Goal: Task Accomplishment & Management: Manage account settings

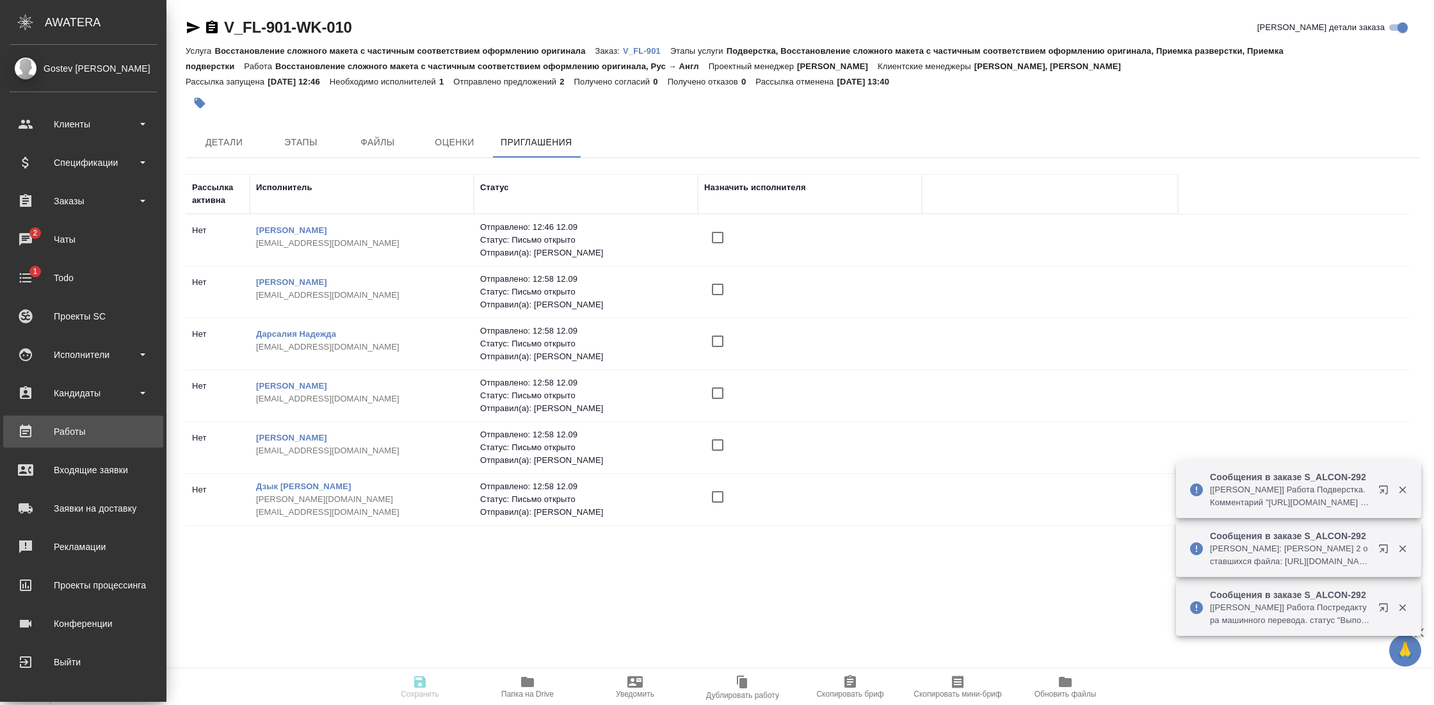
click at [80, 443] on link "Работы" at bounding box center [83, 431] width 160 height 32
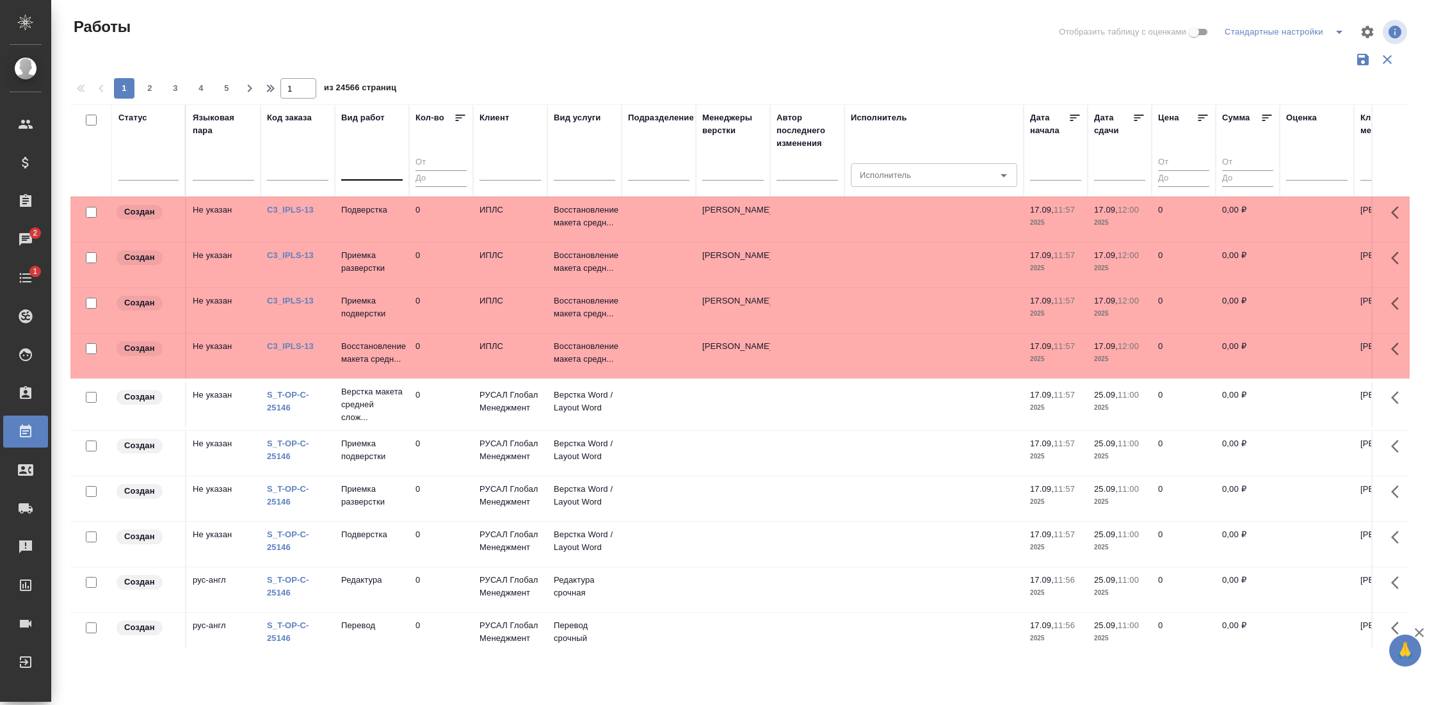
click at [372, 175] on div at bounding box center [371, 167] width 61 height 19
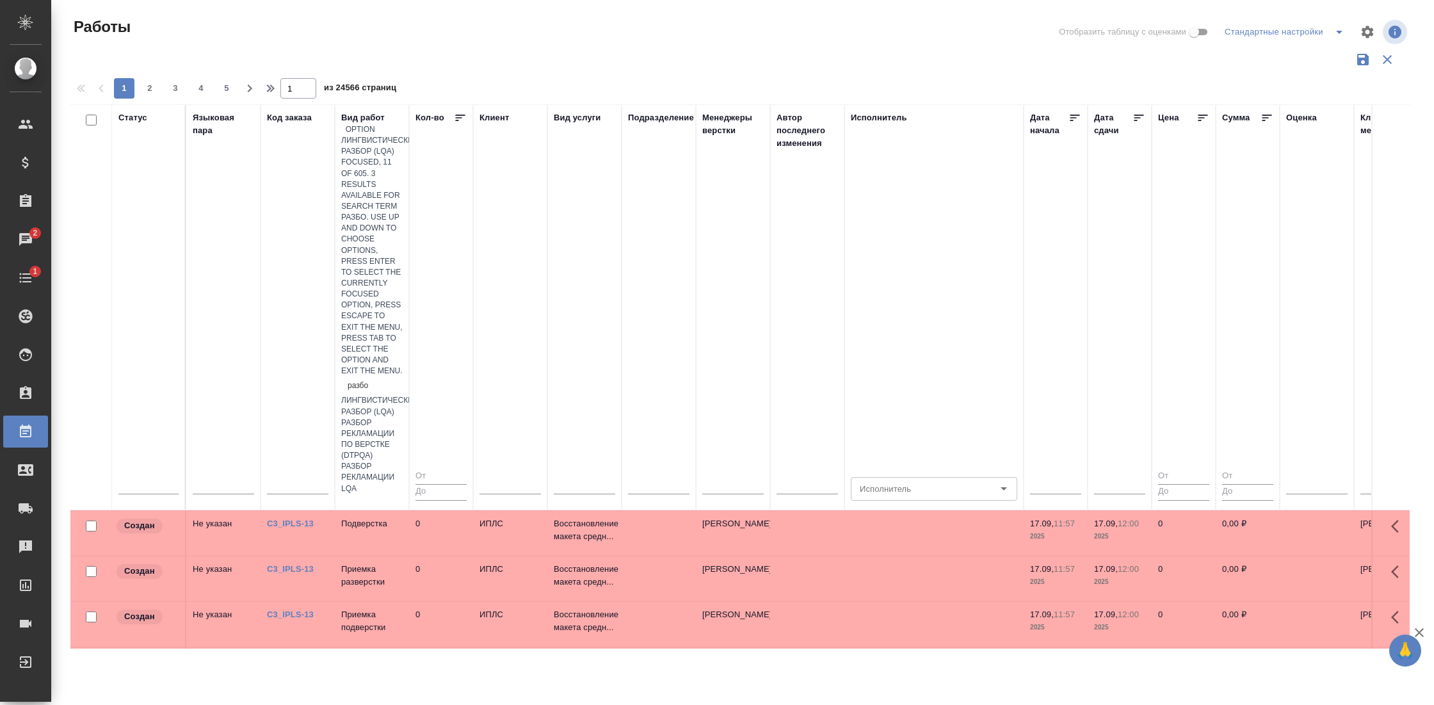
type input "разбор"
click at [403, 461] on div "разбор рекламации LQA" at bounding box center [371, 477] width 61 height 33
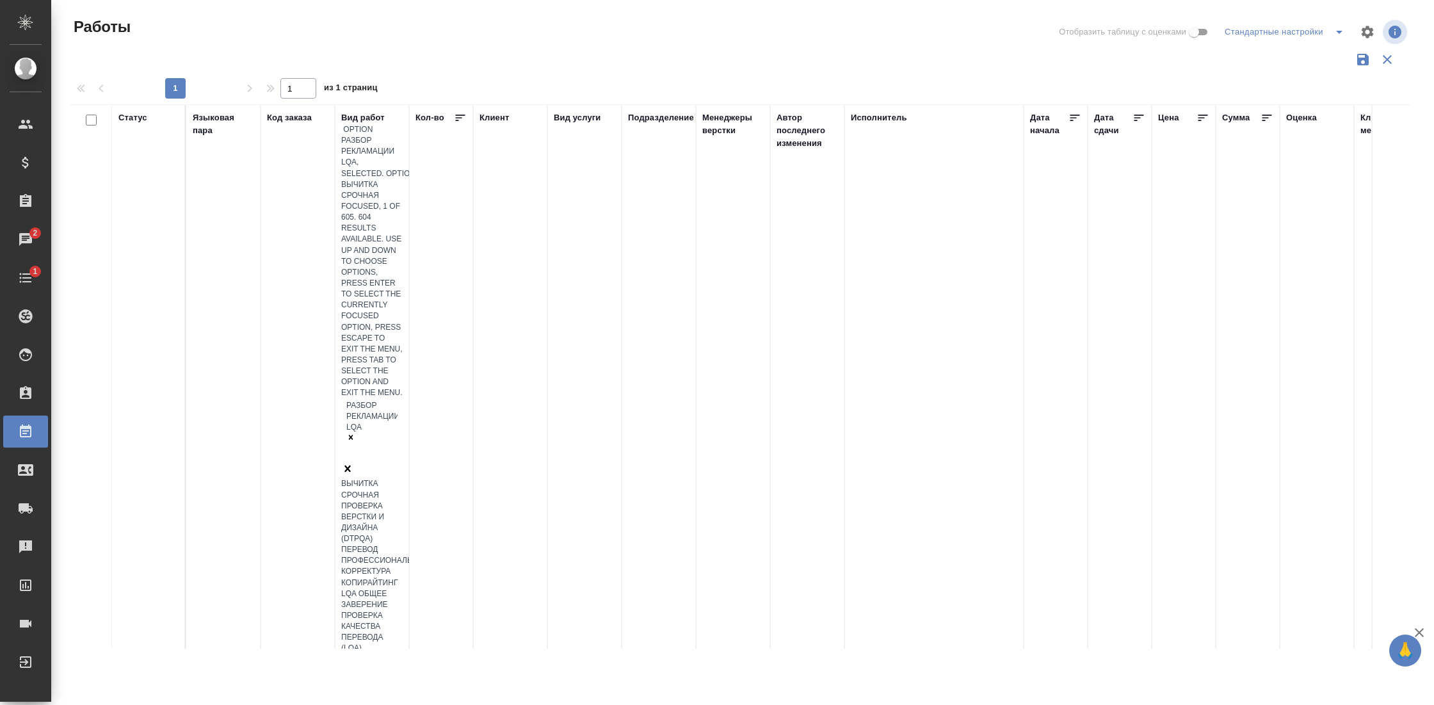
click at [355, 399] on div "разбор рекламации LQA" at bounding box center [371, 431] width 61 height 64
type input "разбор"
click at [371, 500] on div "Лингвистический разбор (LQA)" at bounding box center [371, 511] width 61 height 22
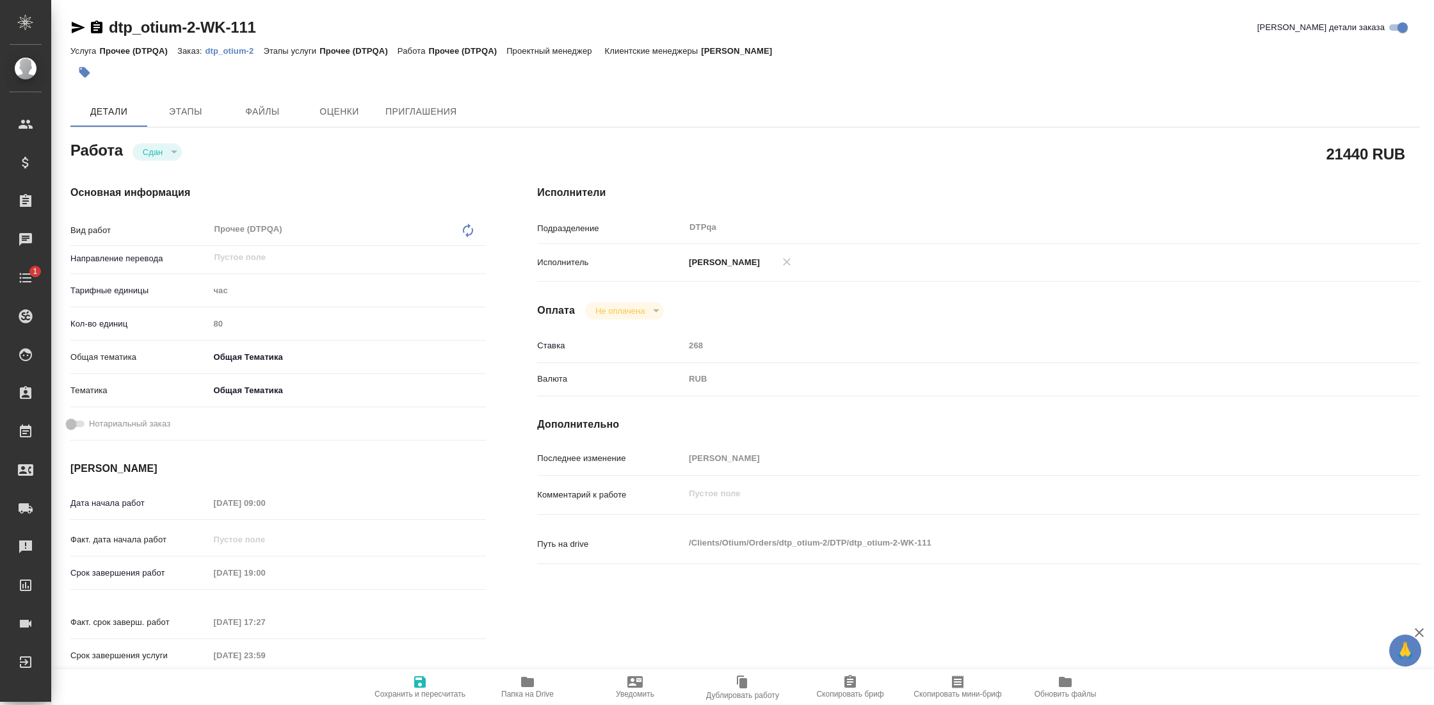
type textarea "x"
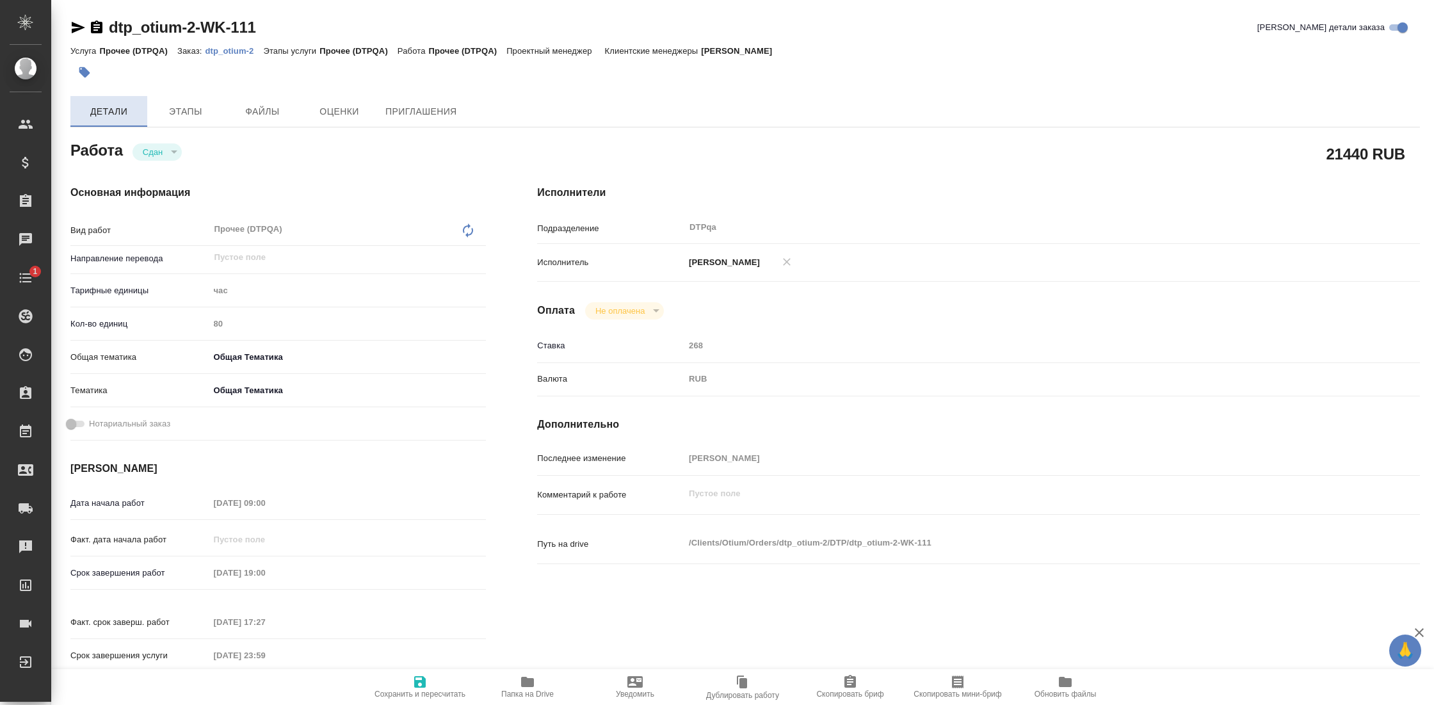
type textarea "x"
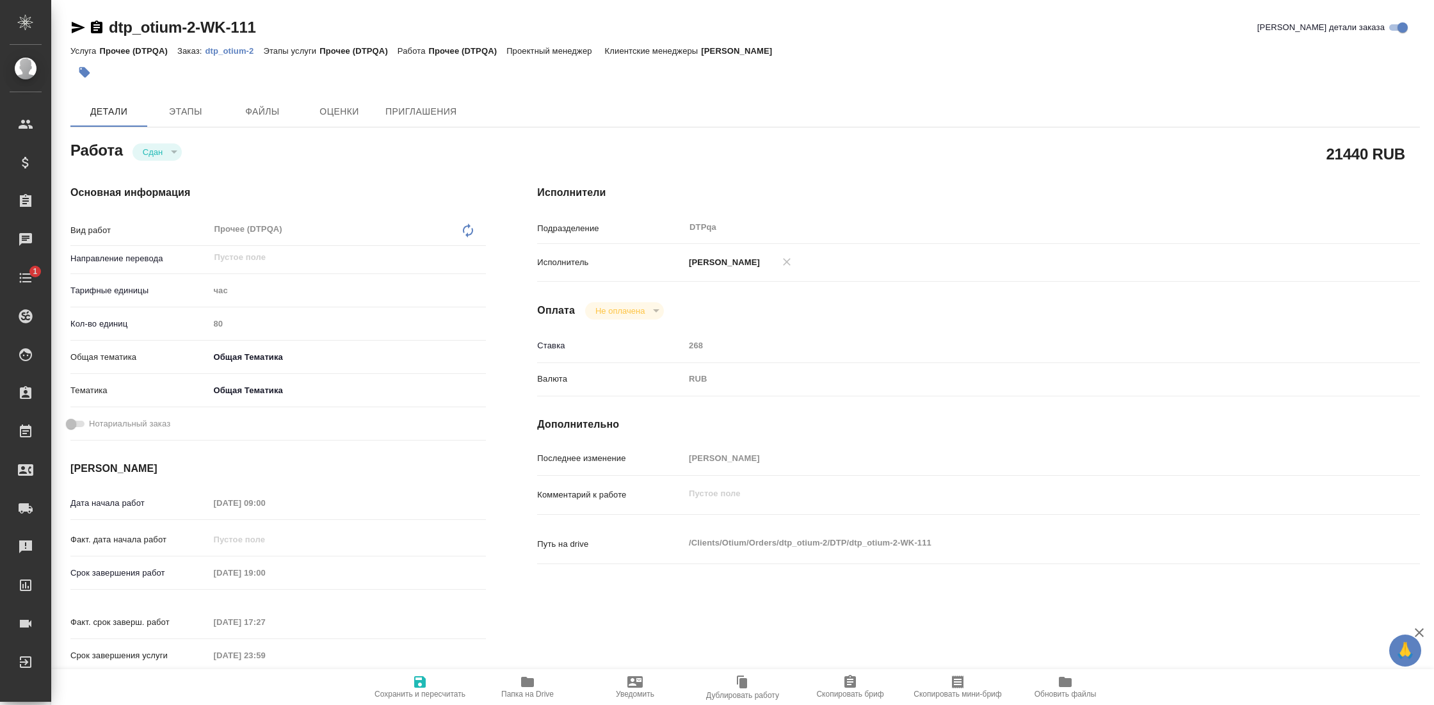
type textarea "x"
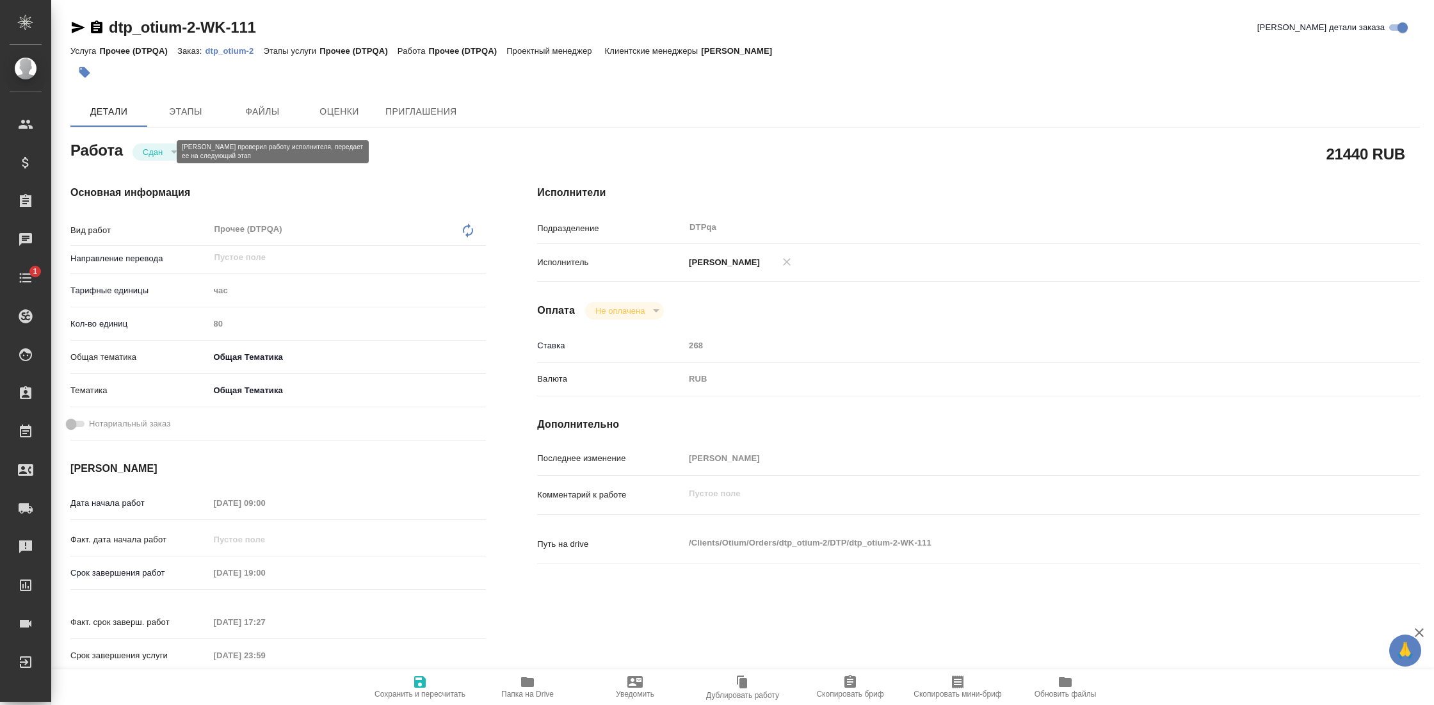
click at [160, 150] on button "Сдан" at bounding box center [153, 152] width 28 height 11
type textarea "x"
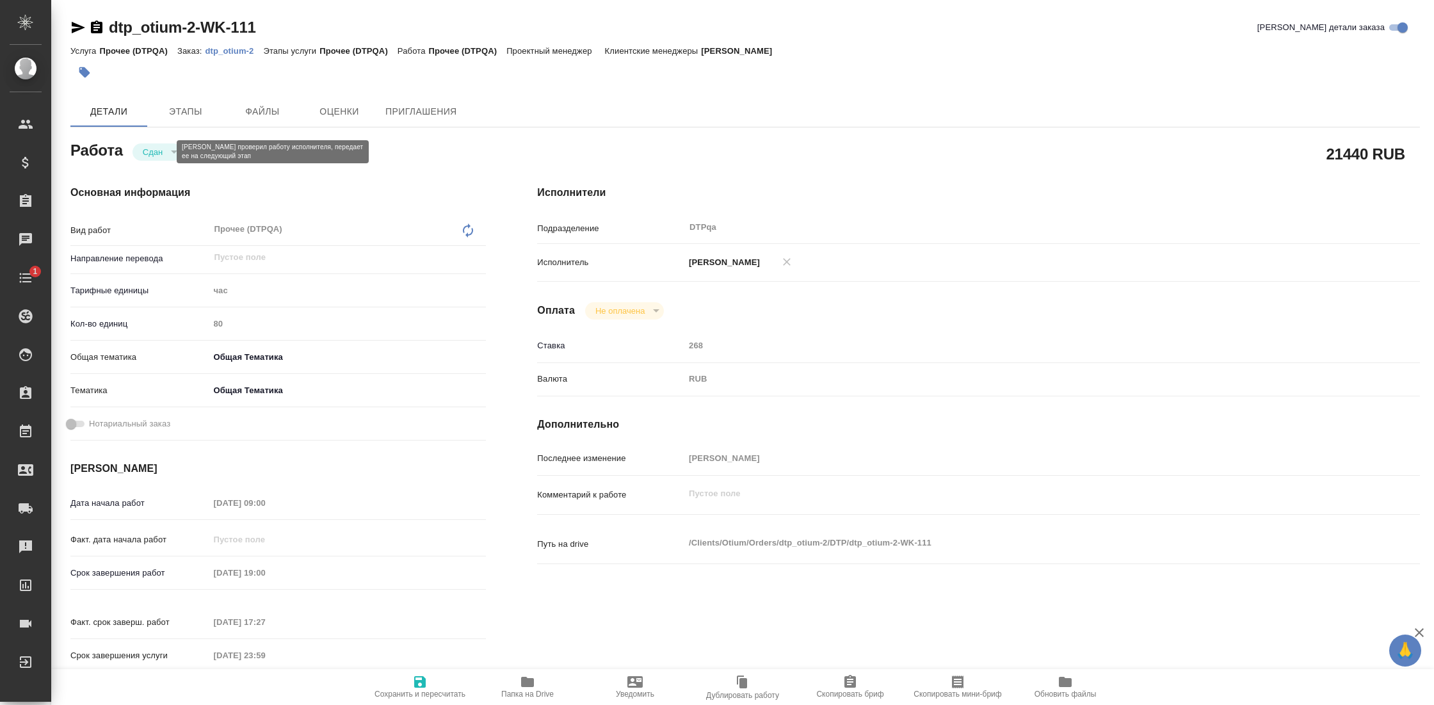
type textarea "x"
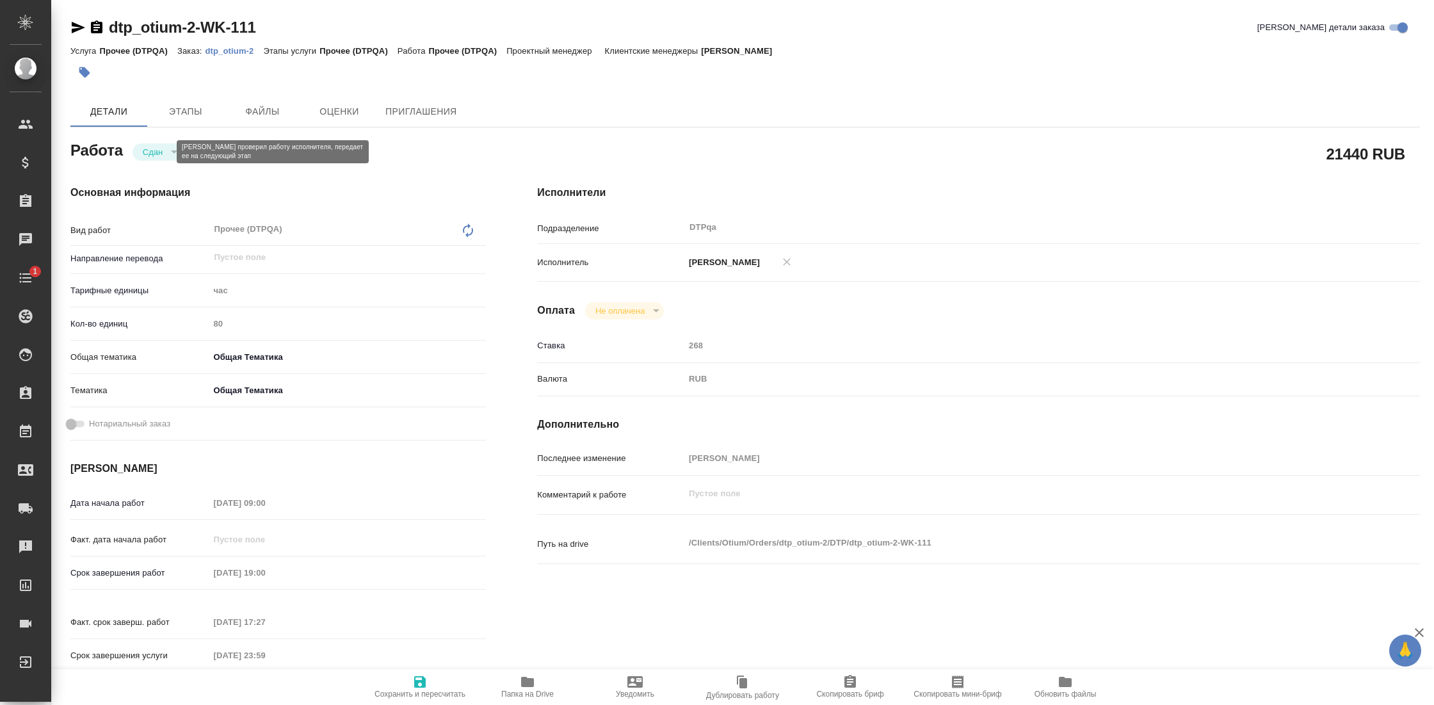
type textarea "x"
click at [163, 151] on button "Сдан" at bounding box center [153, 152] width 28 height 11
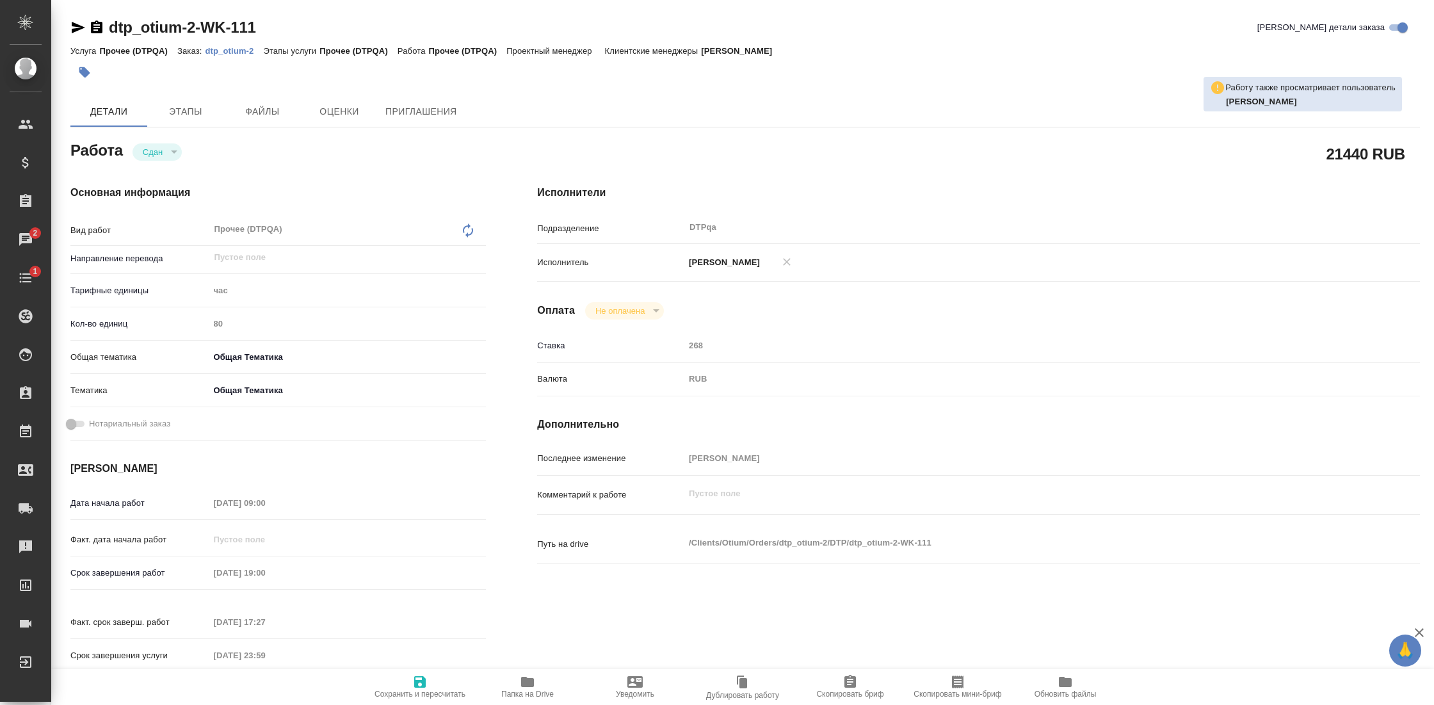
type textarea "x"
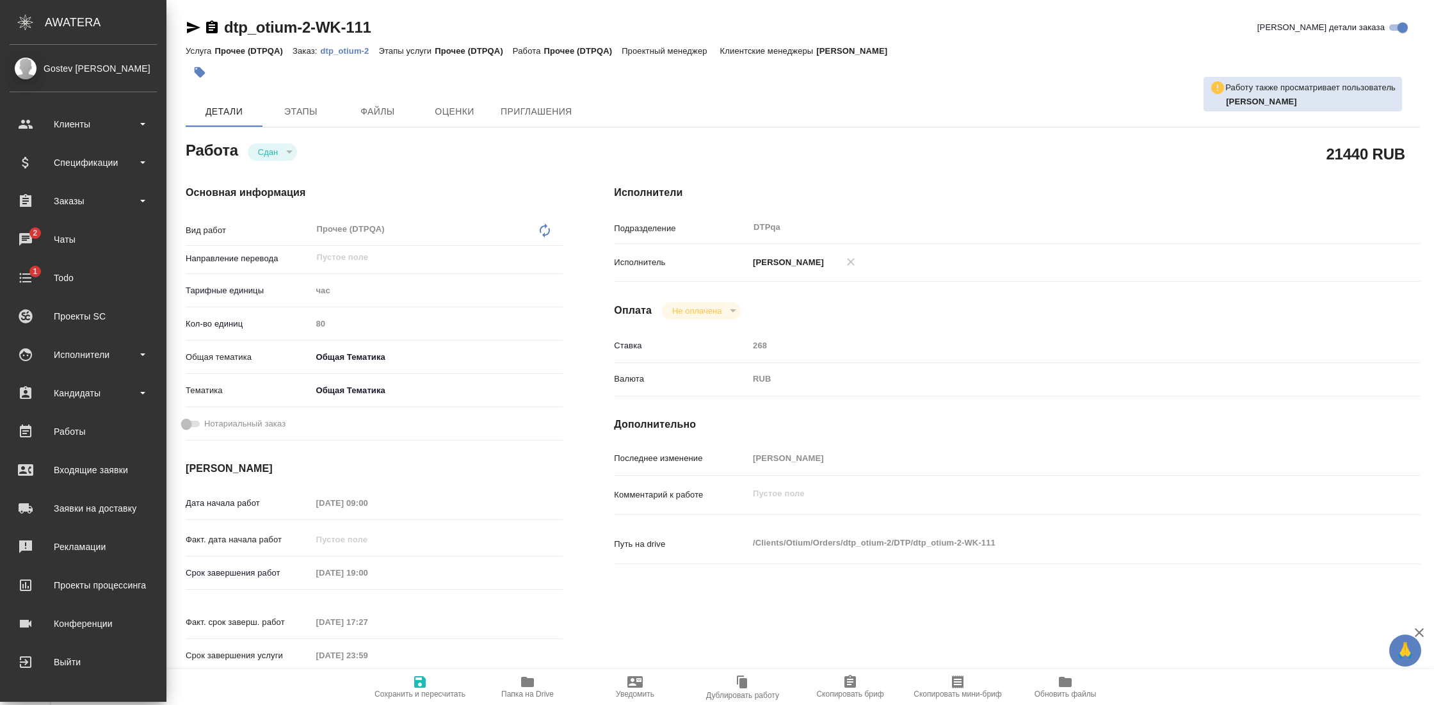
type textarea "x"
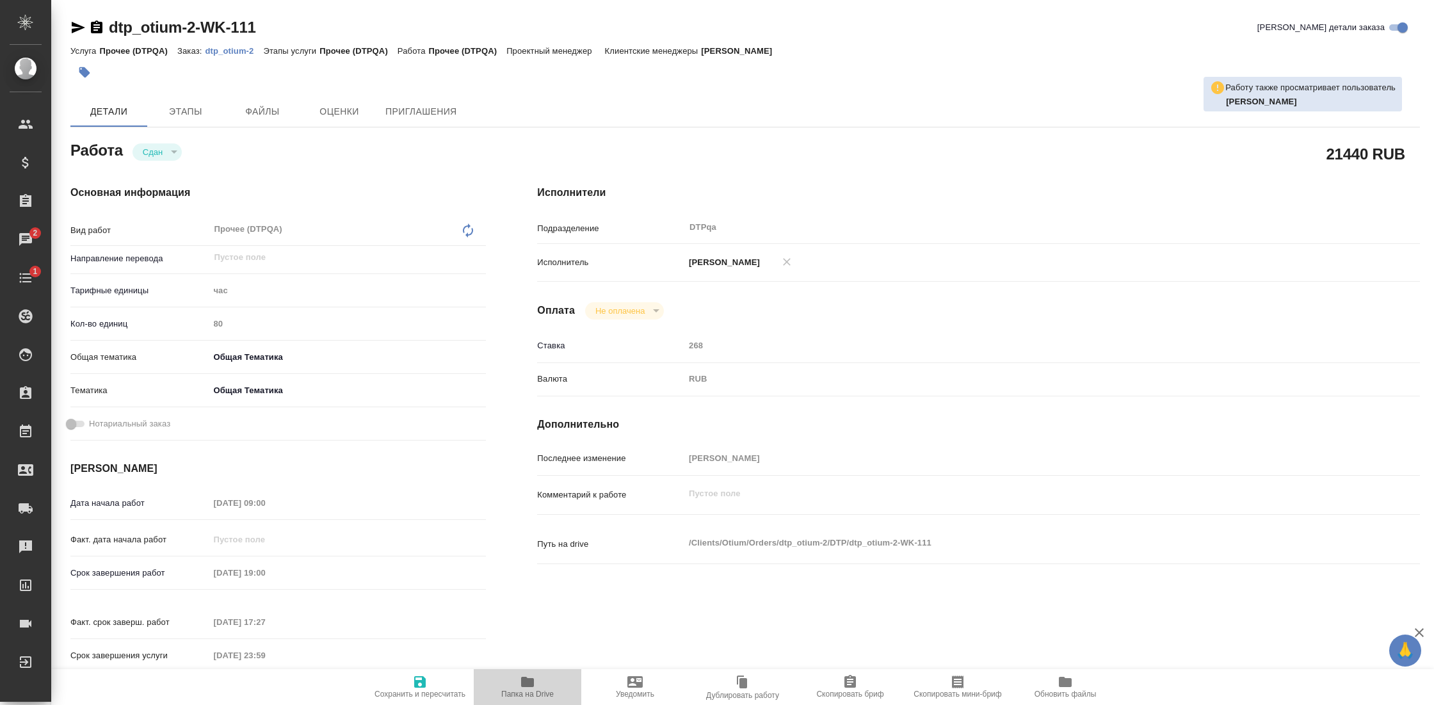
click at [539, 687] on span "Папка на Drive" at bounding box center [527, 686] width 92 height 24
type textarea "x"
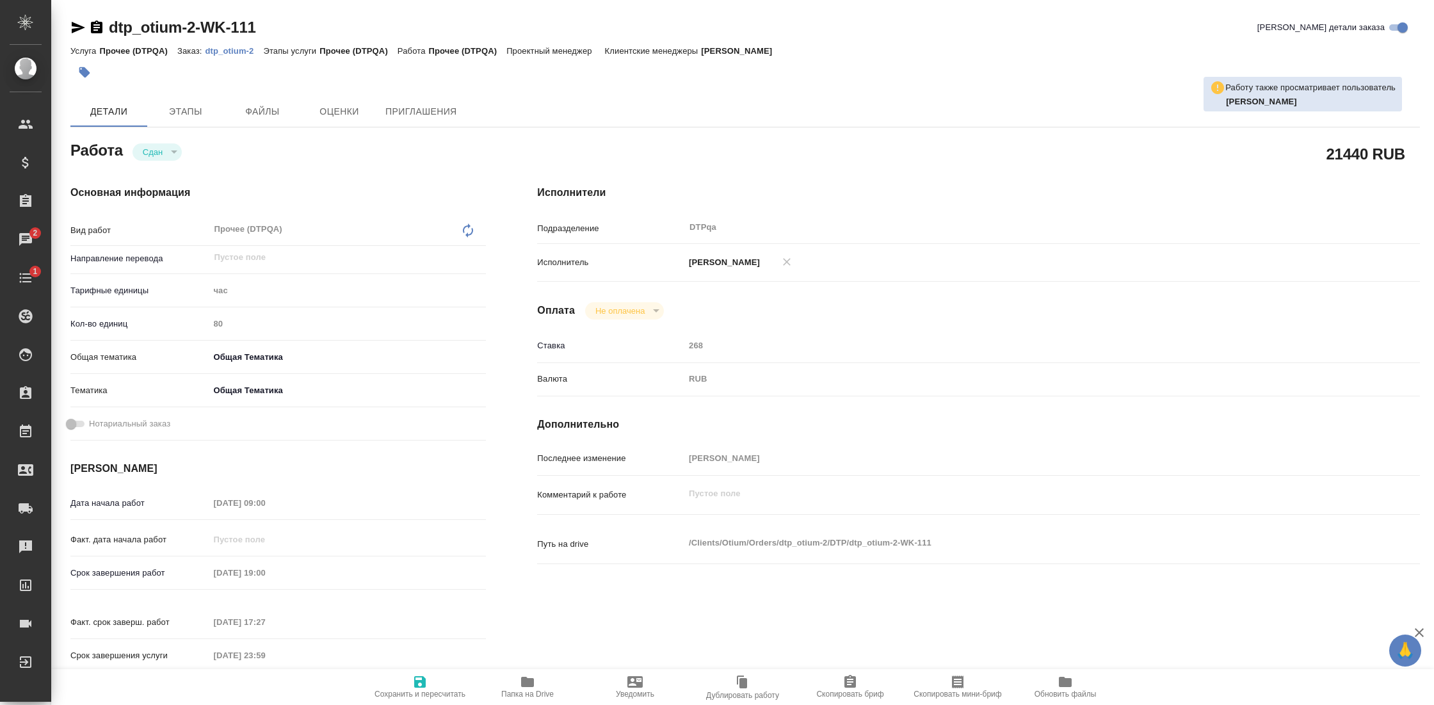
type textarea "x"
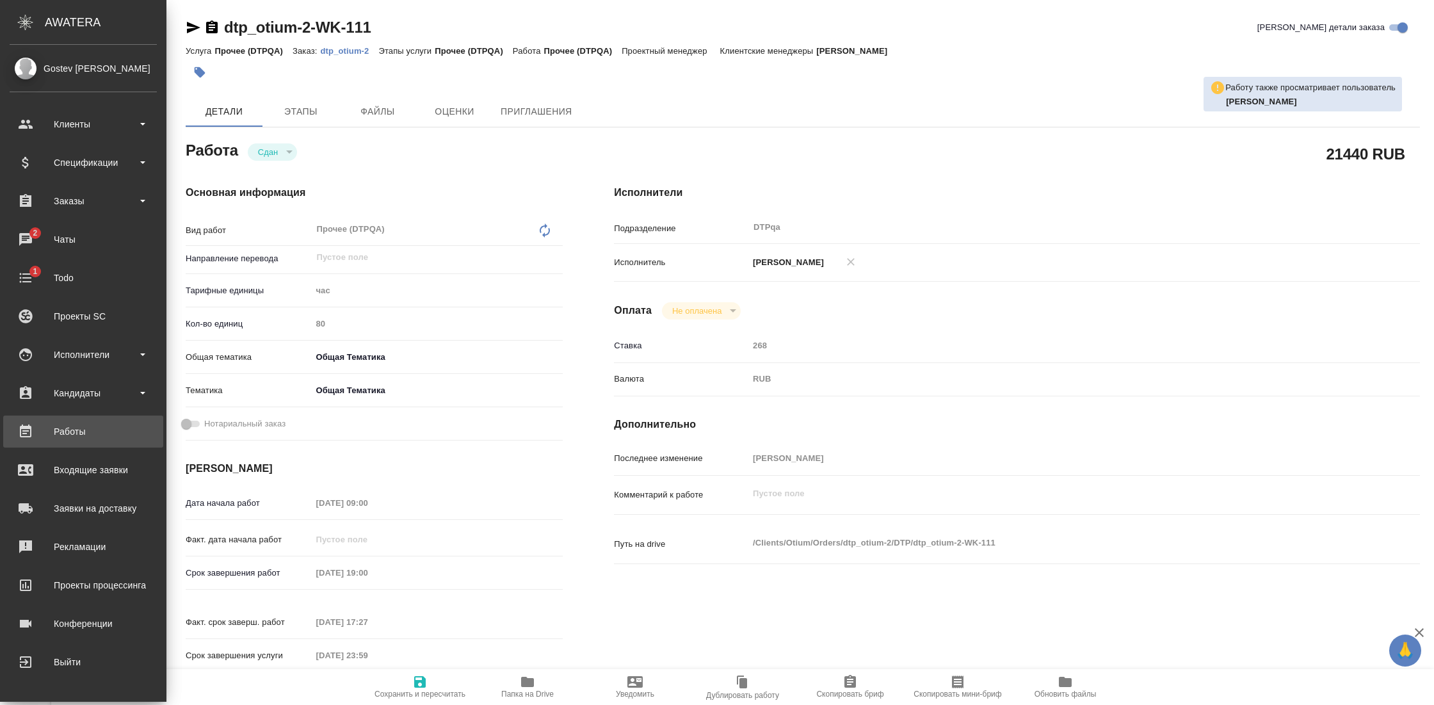
type textarea "x"
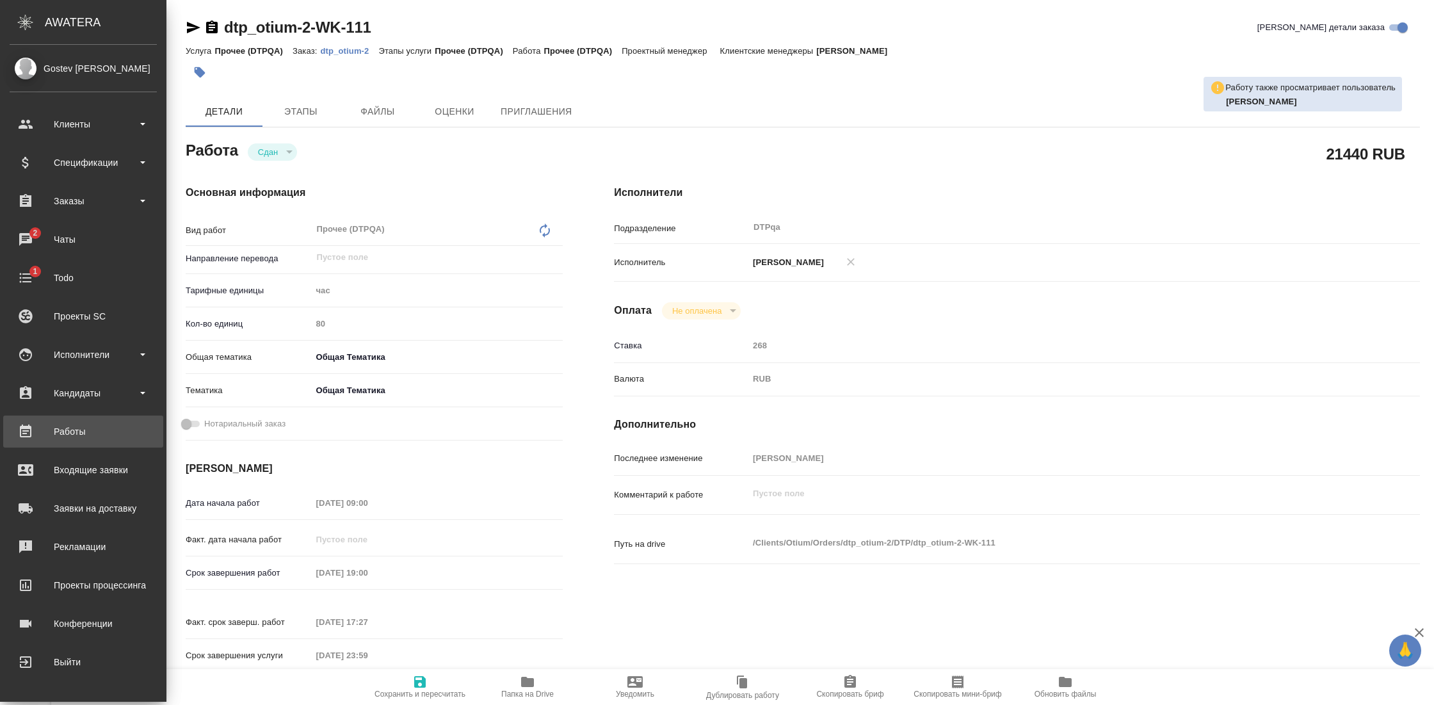
click at [97, 420] on link "Работы" at bounding box center [83, 431] width 160 height 32
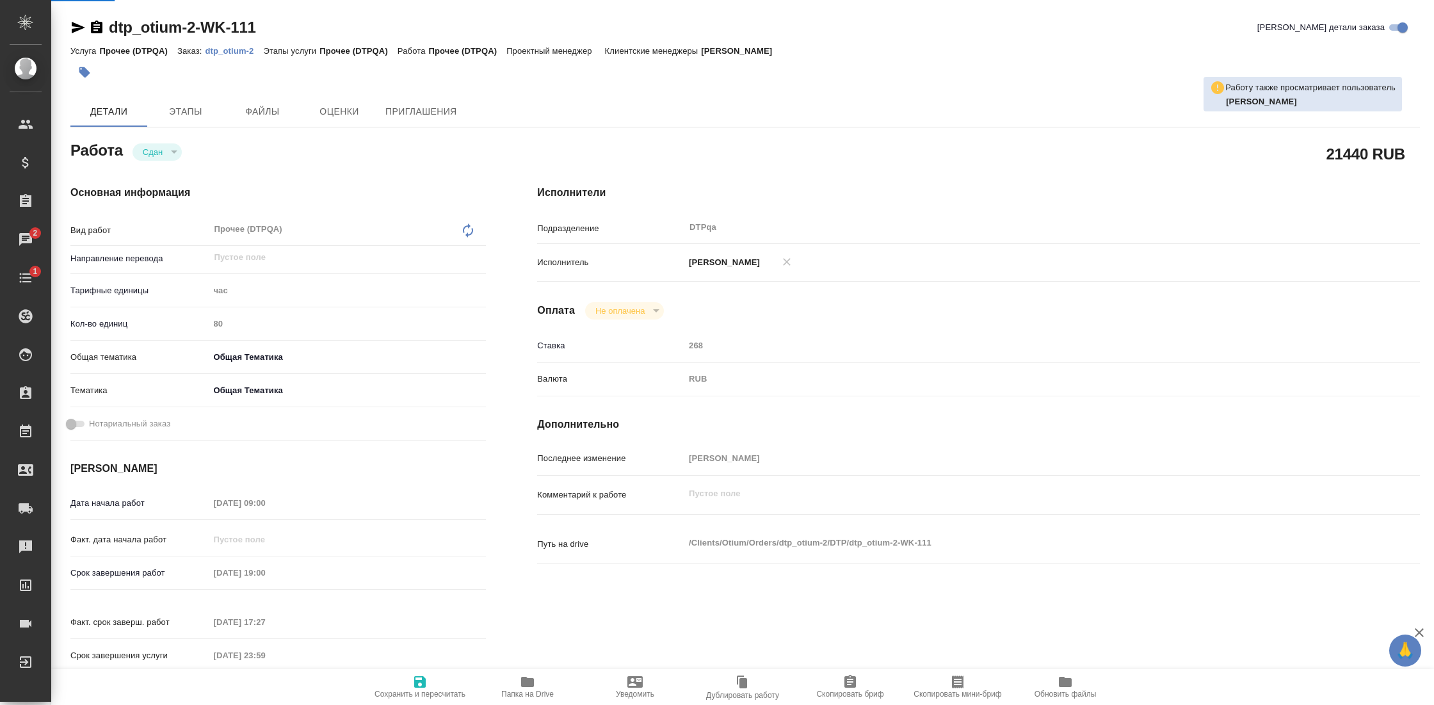
type textarea "x"
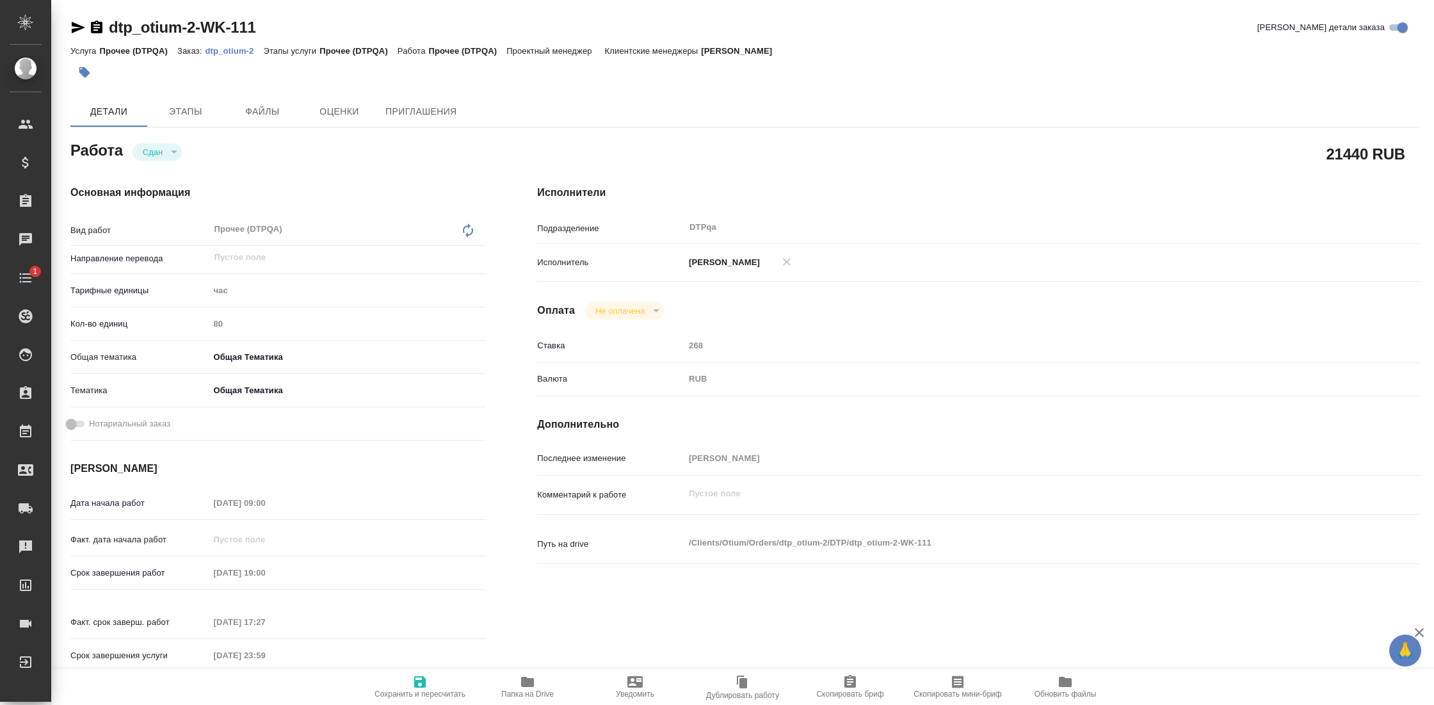
type textarea "x"
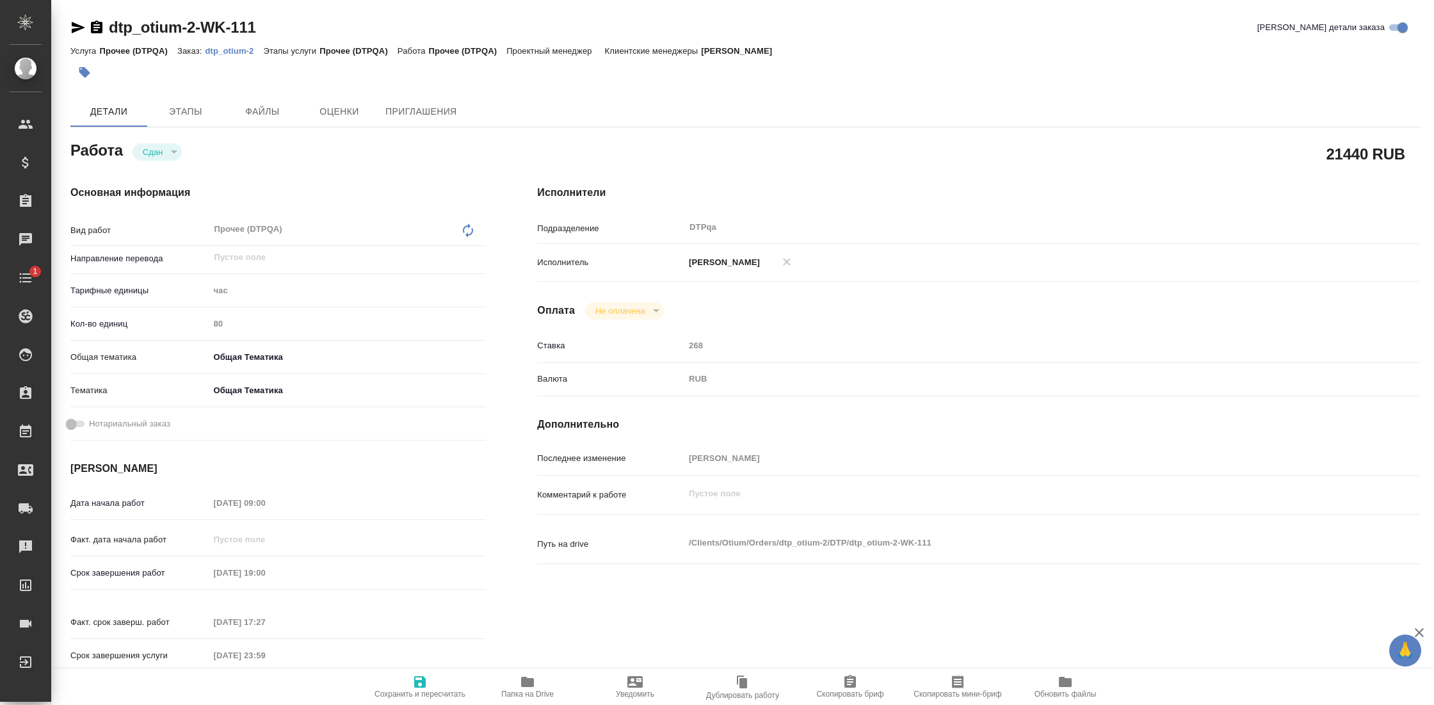
type textarea "x"
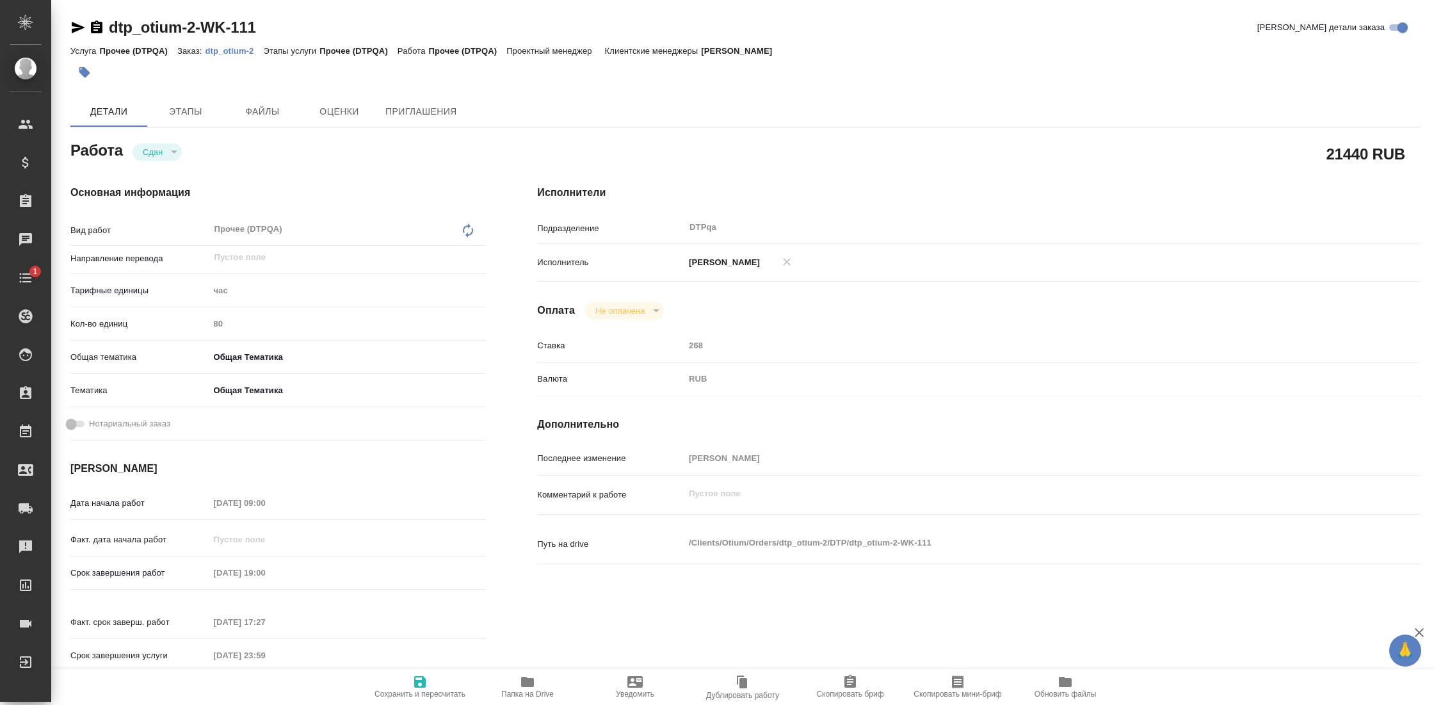
type textarea "x"
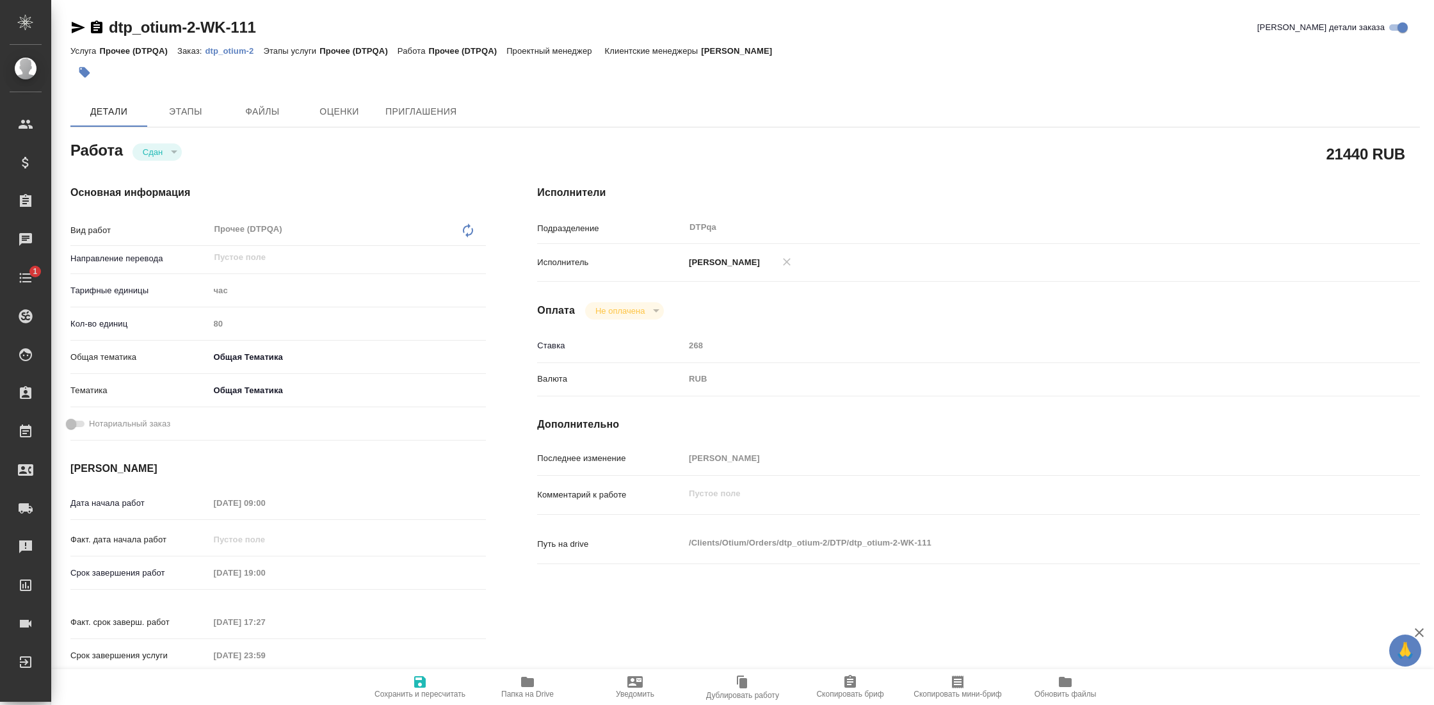
type textarea "x"
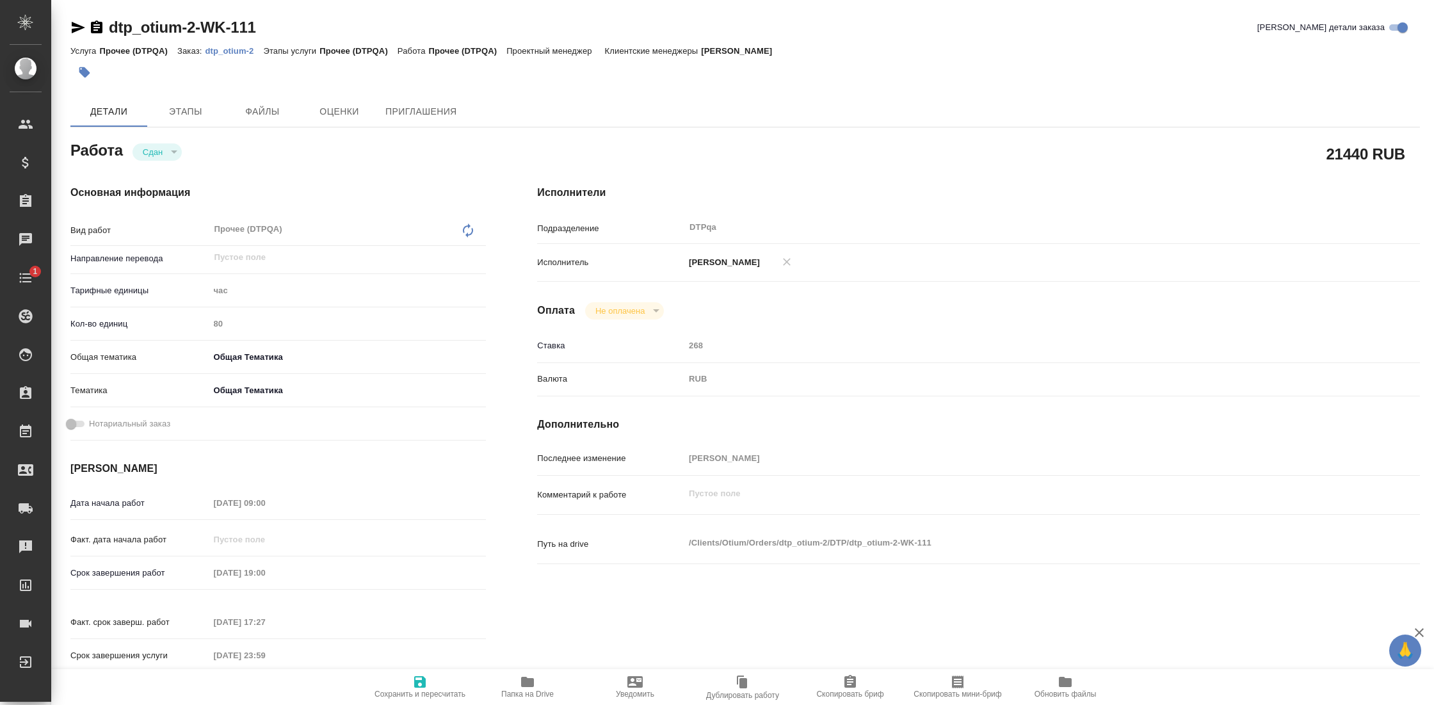
type textarea "x"
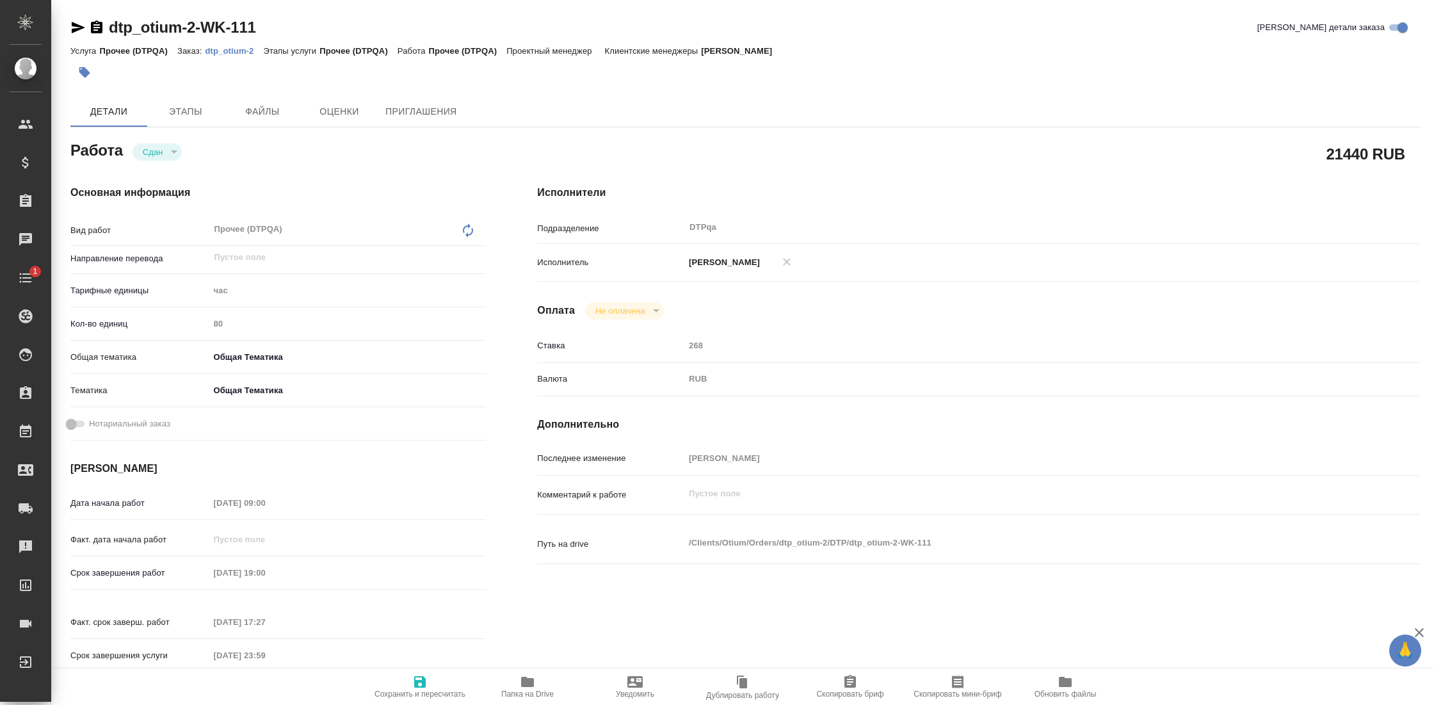
type textarea "x"
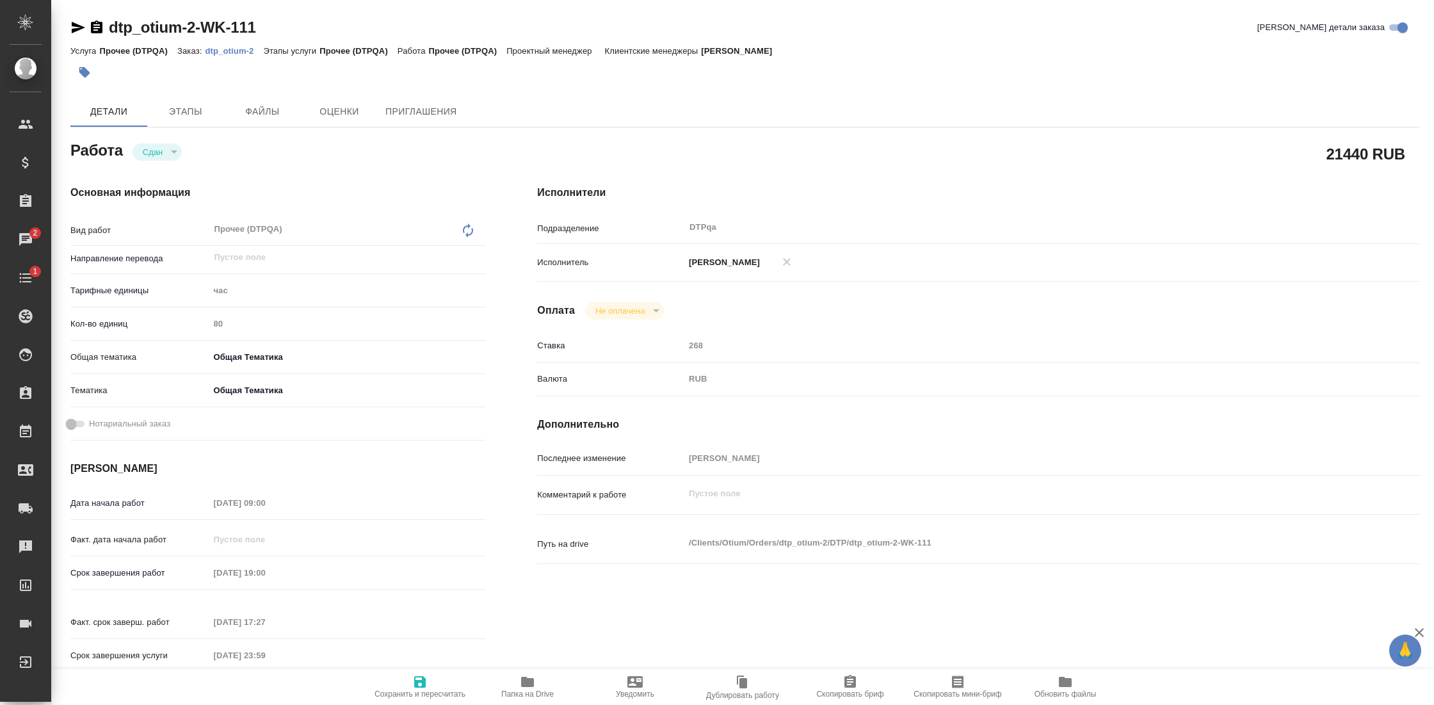
type textarea "x"
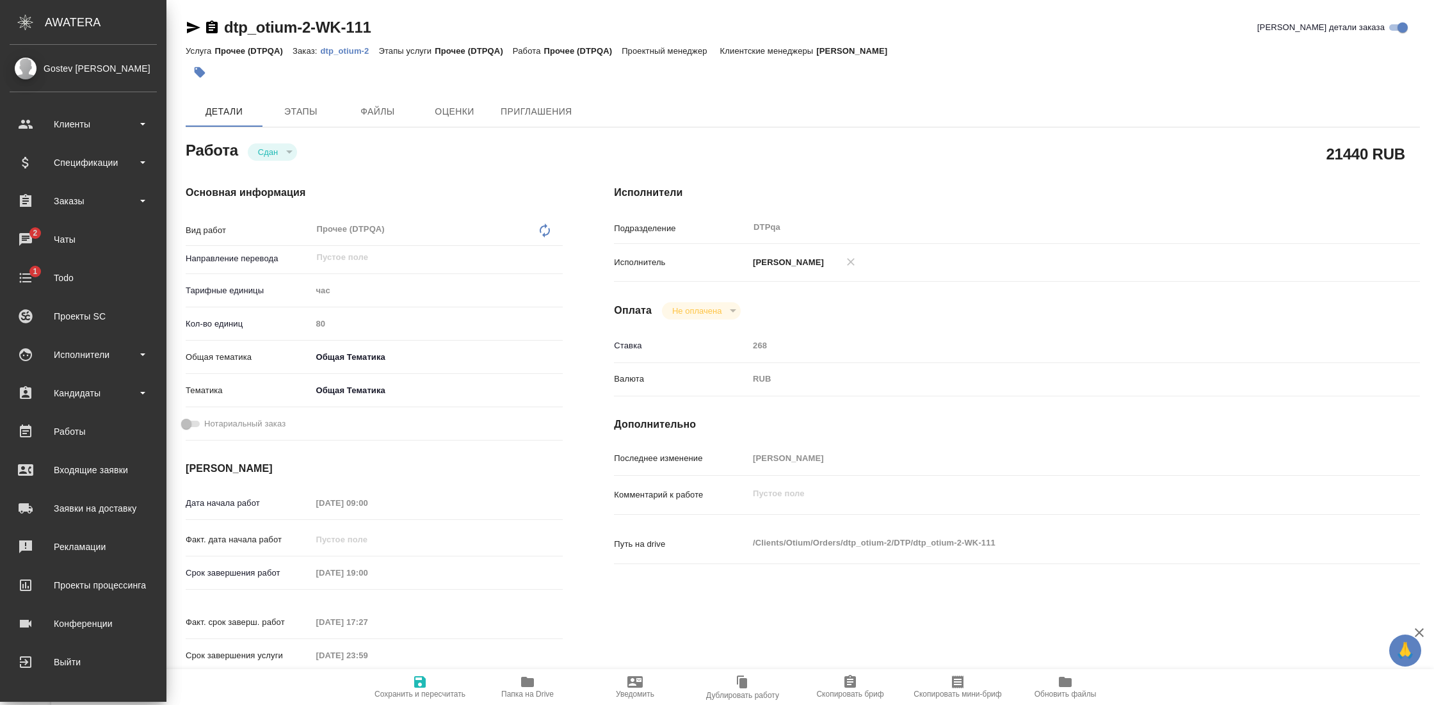
type textarea "x"
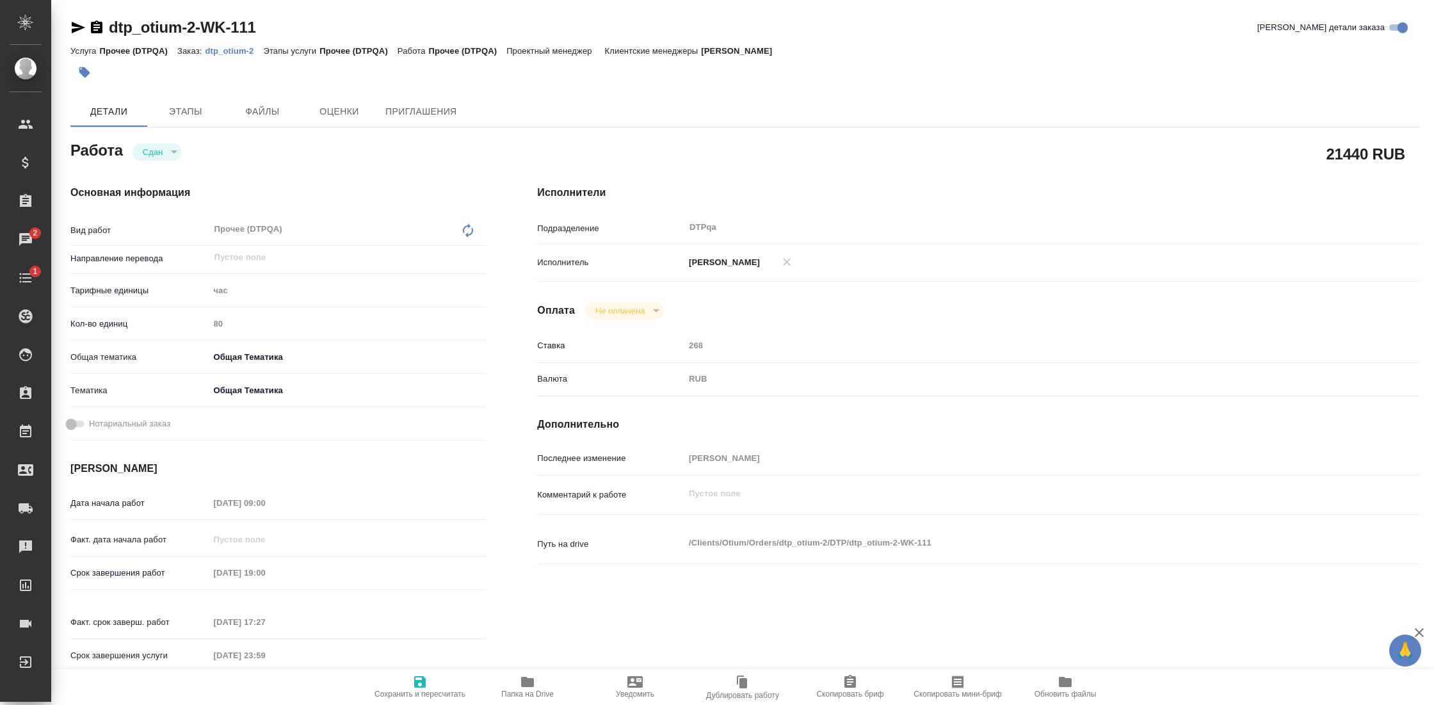
click at [77, 26] on icon "button" at bounding box center [78, 28] width 13 height 12
click at [101, 26] on icon "button" at bounding box center [97, 26] width 12 height 13
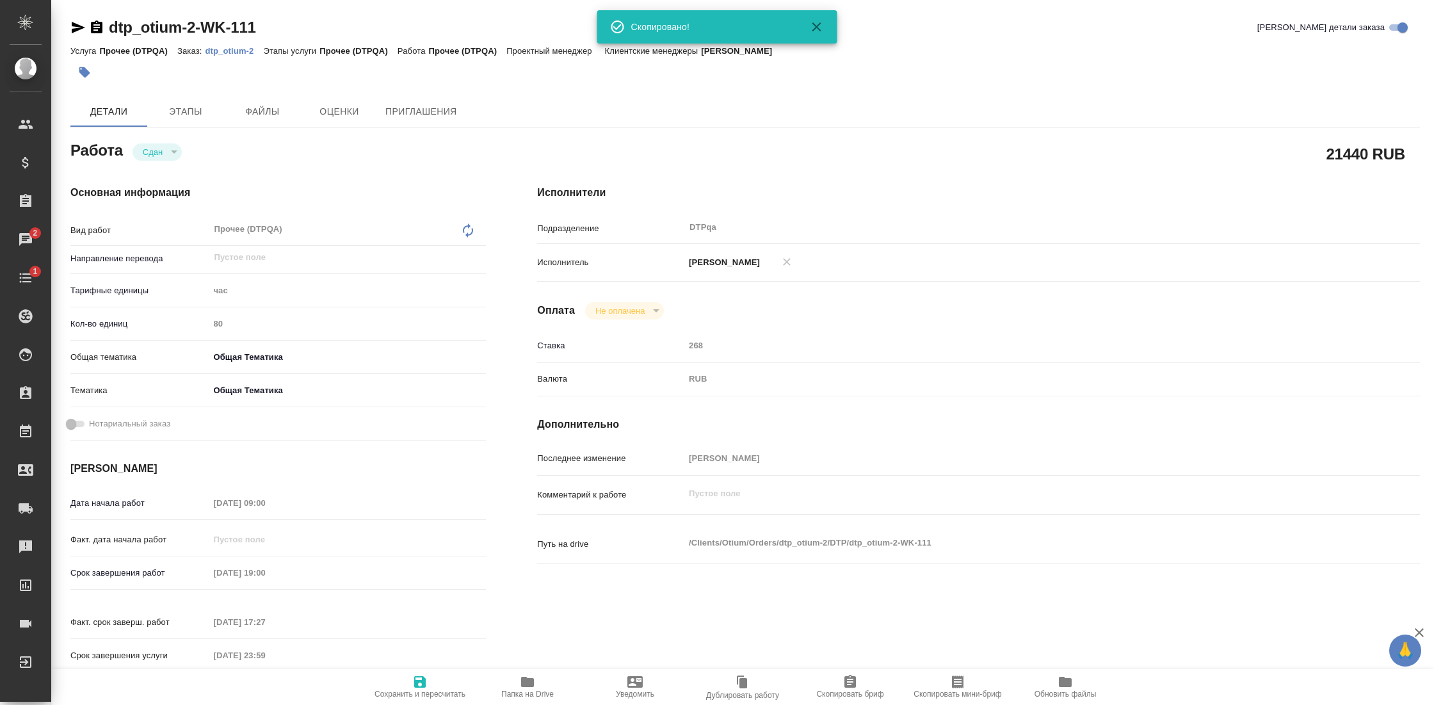
type textarea "x"
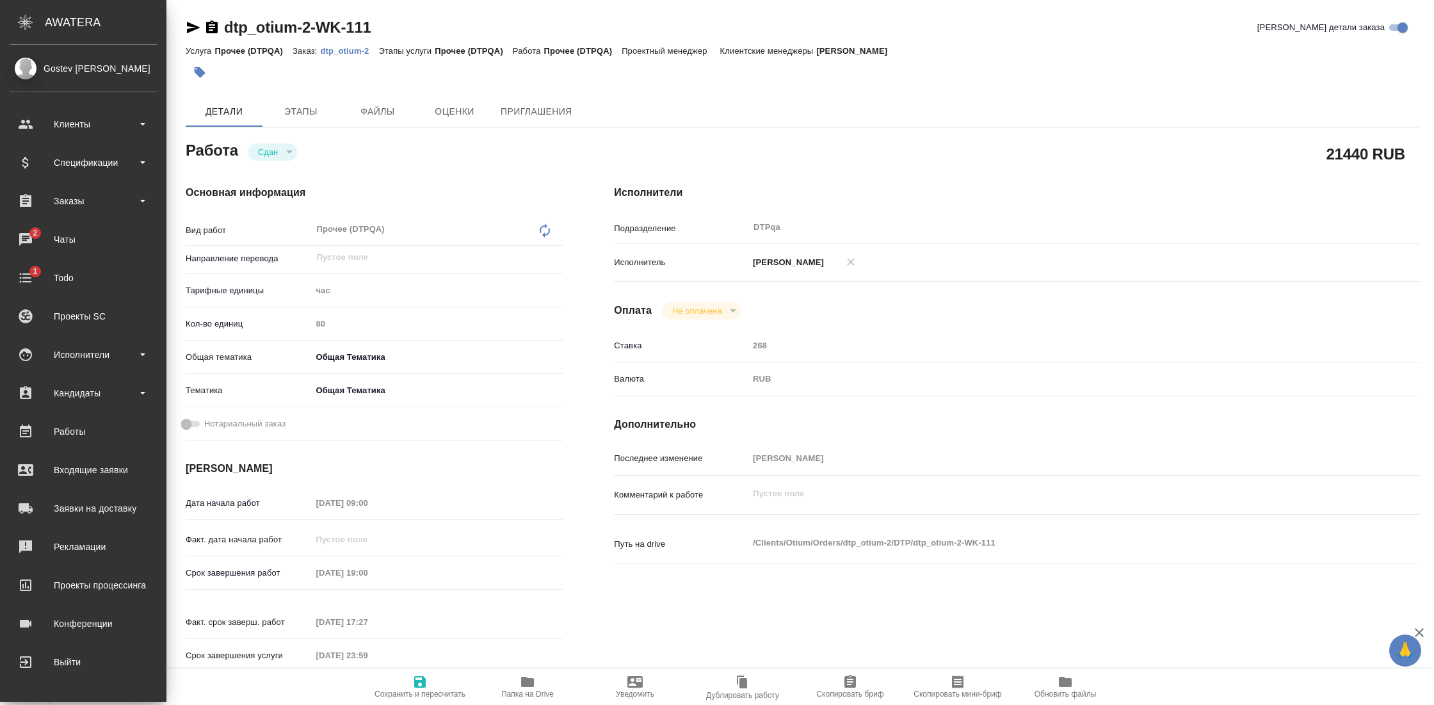
type textarea "x"
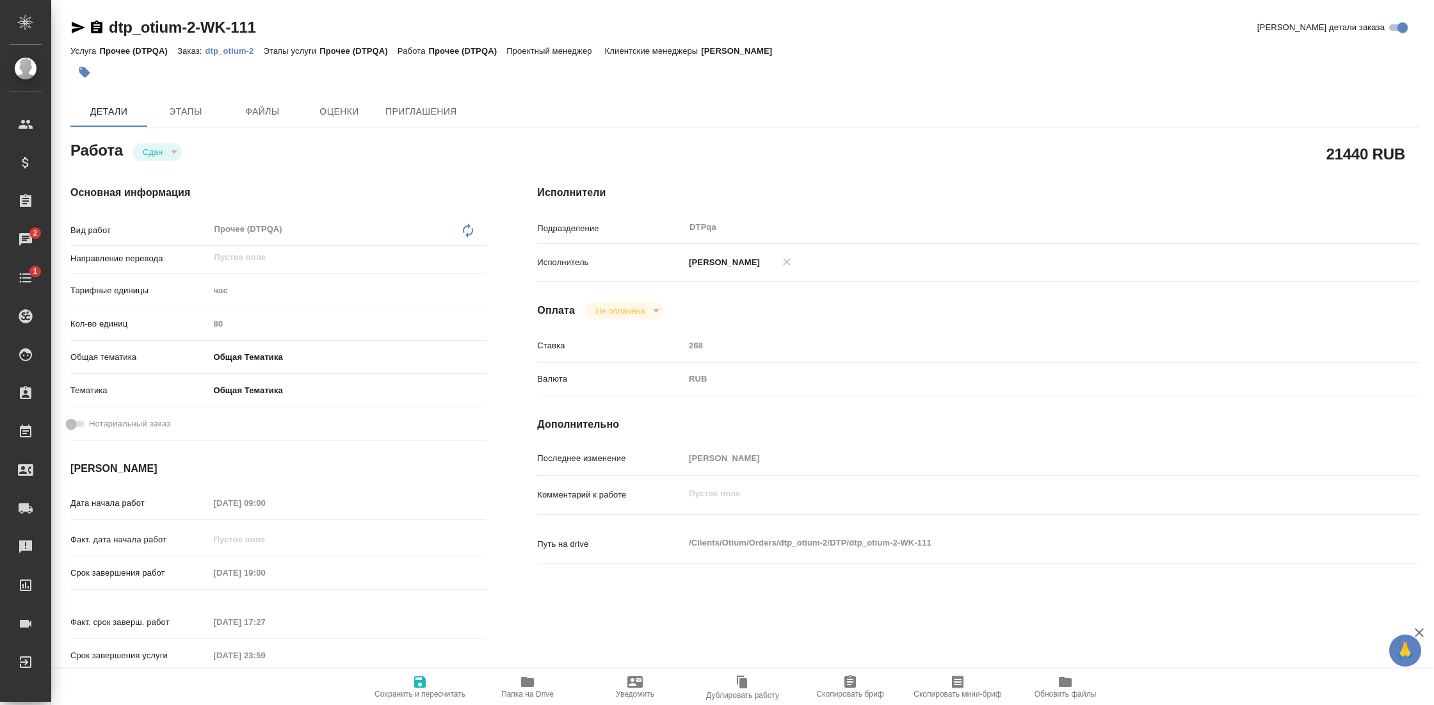
type textarea "x"
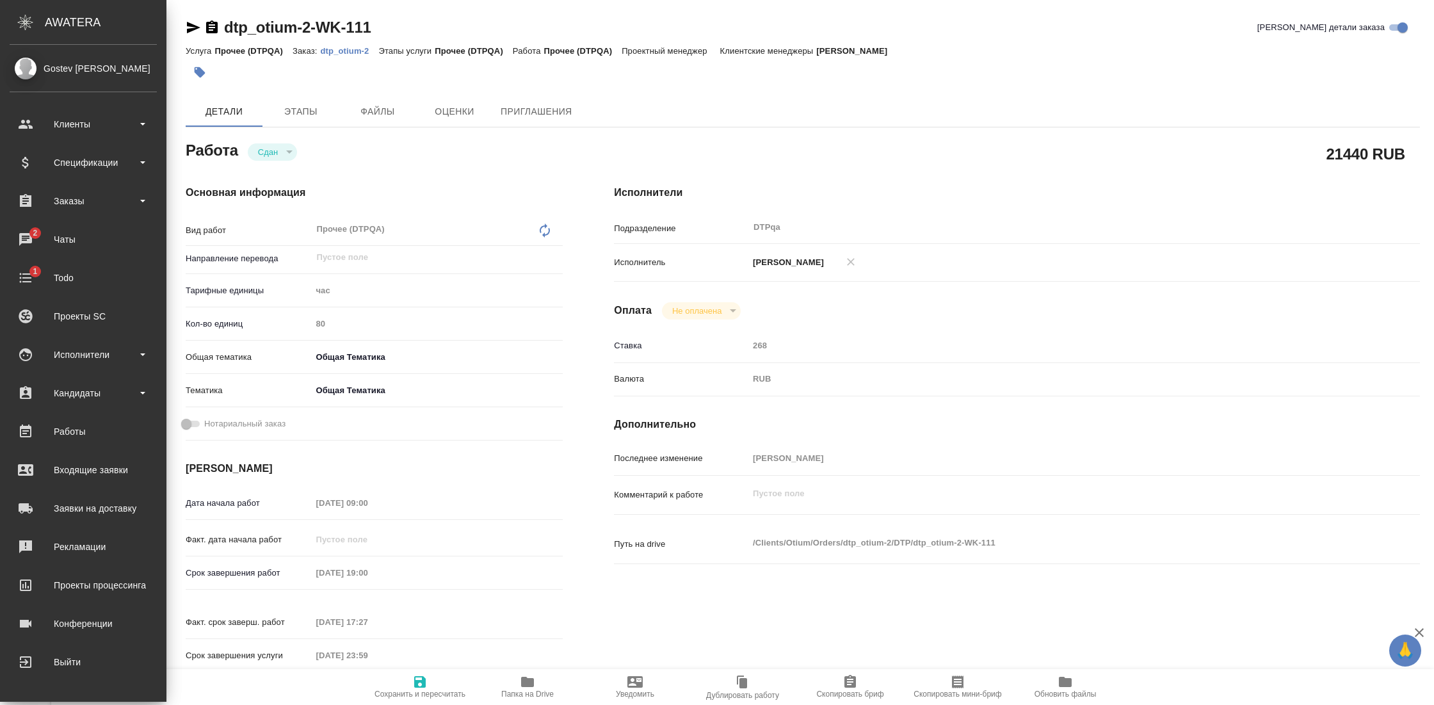
type textarea "x"
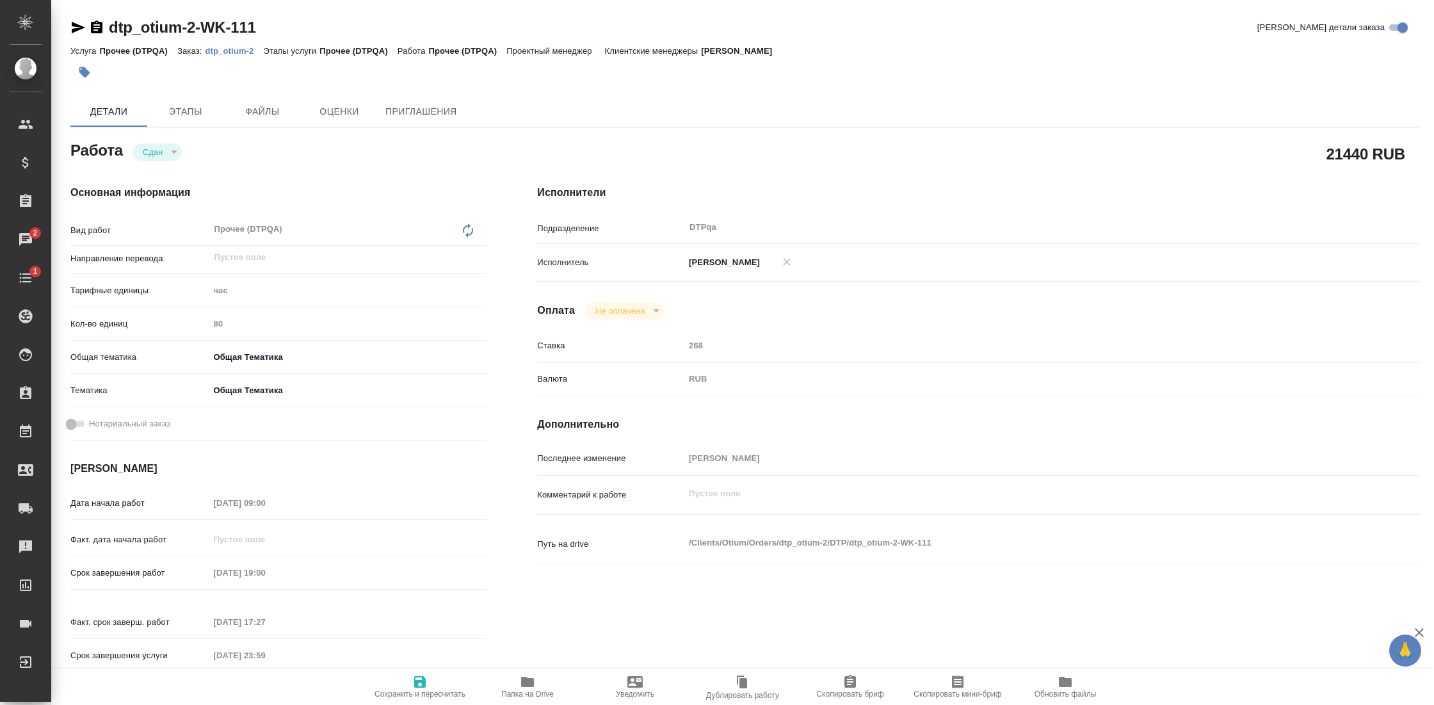
drag, startPoint x: 75, startPoint y: 24, endPoint x: 88, endPoint y: 25, distance: 13.5
click at [75, 24] on icon "button" at bounding box center [78, 28] width 13 height 12
type textarea "x"
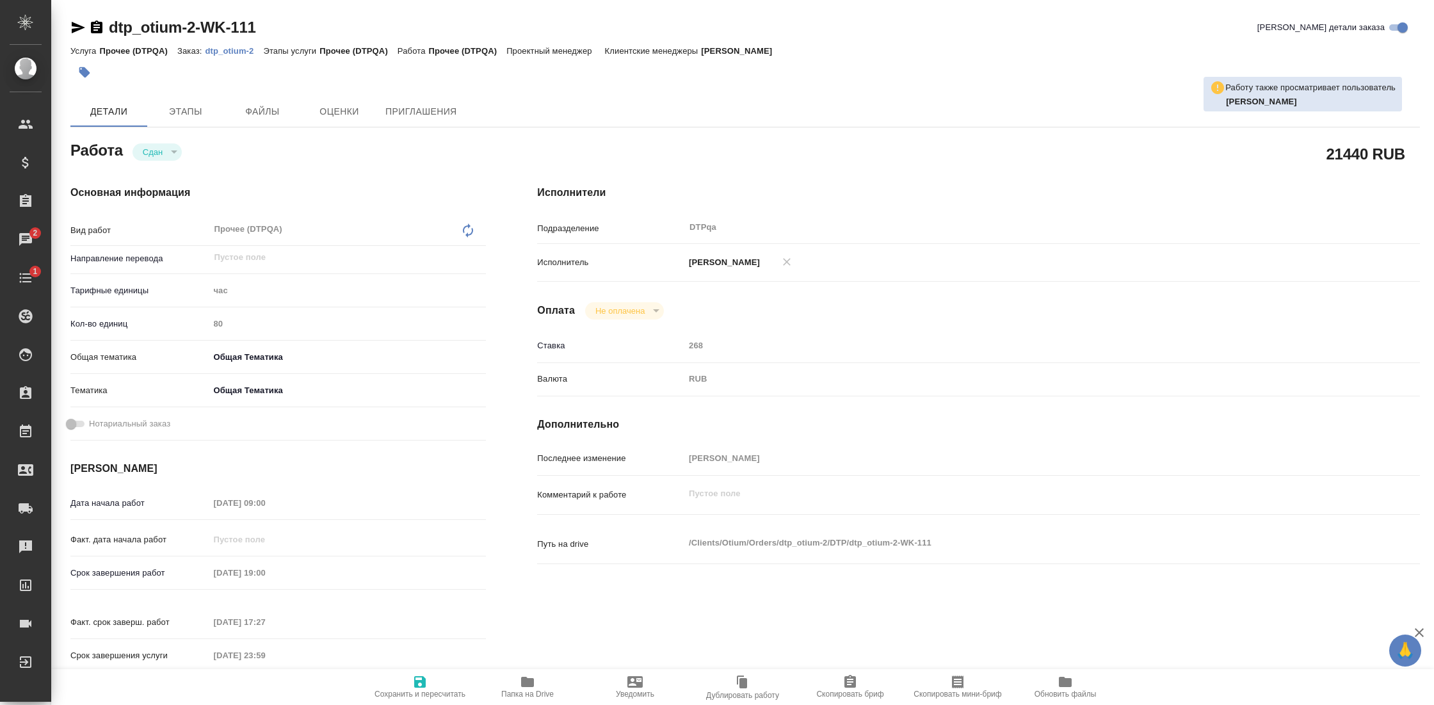
type textarea "x"
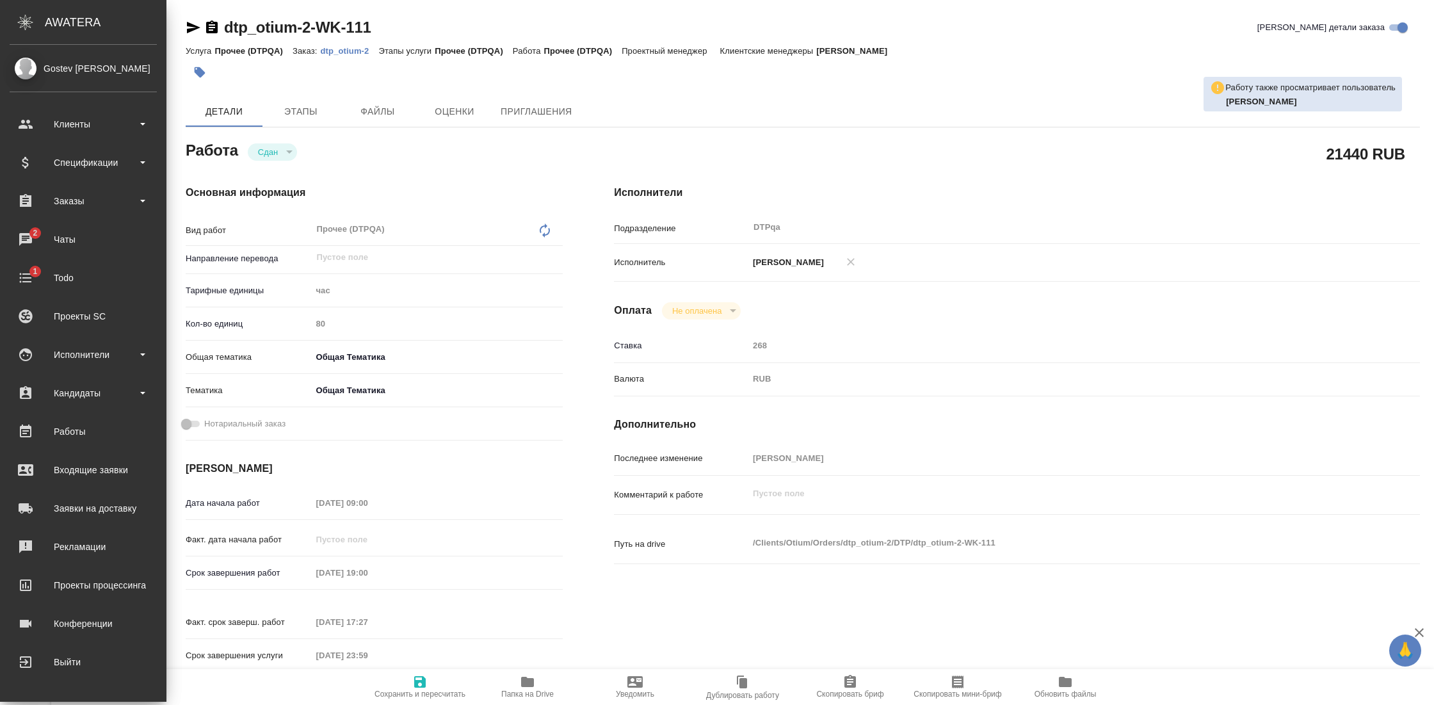
type textarea "x"
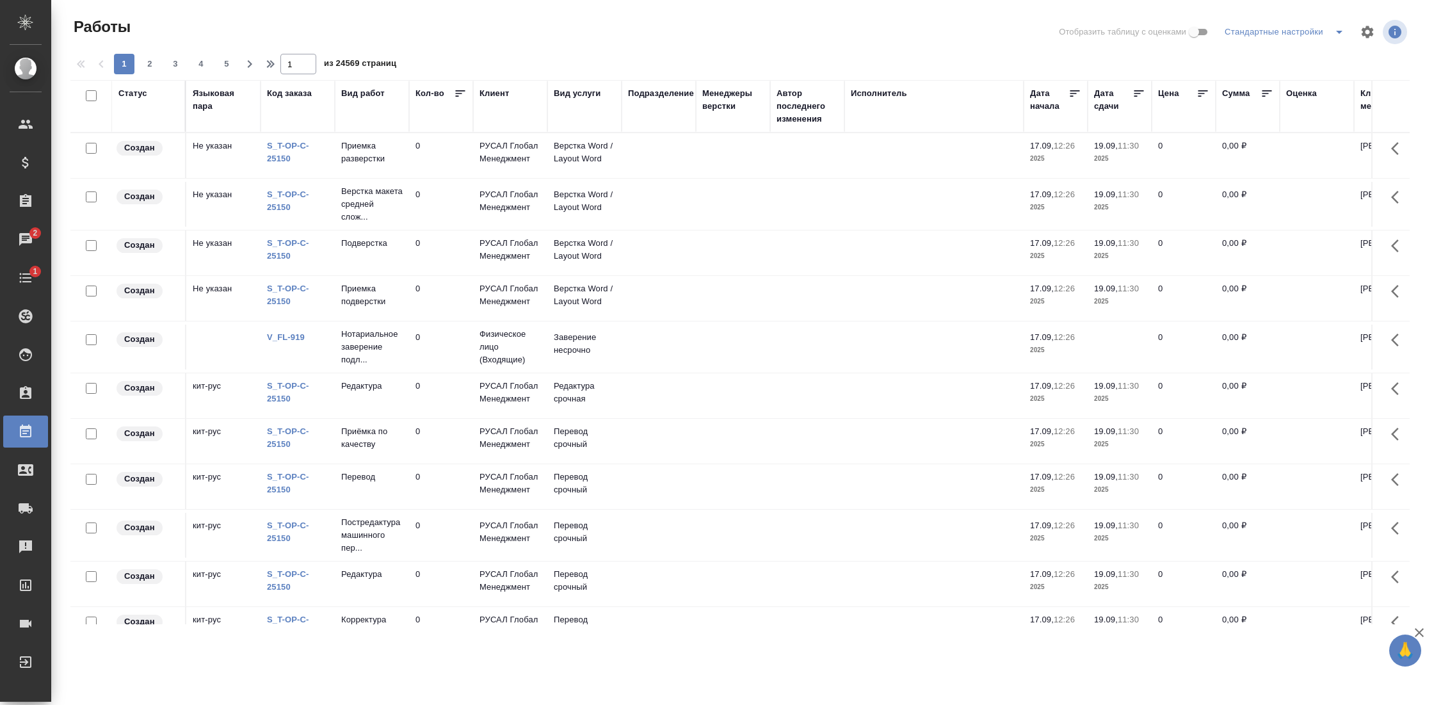
click at [1144, 93] on icon at bounding box center [1138, 93] width 13 height 13
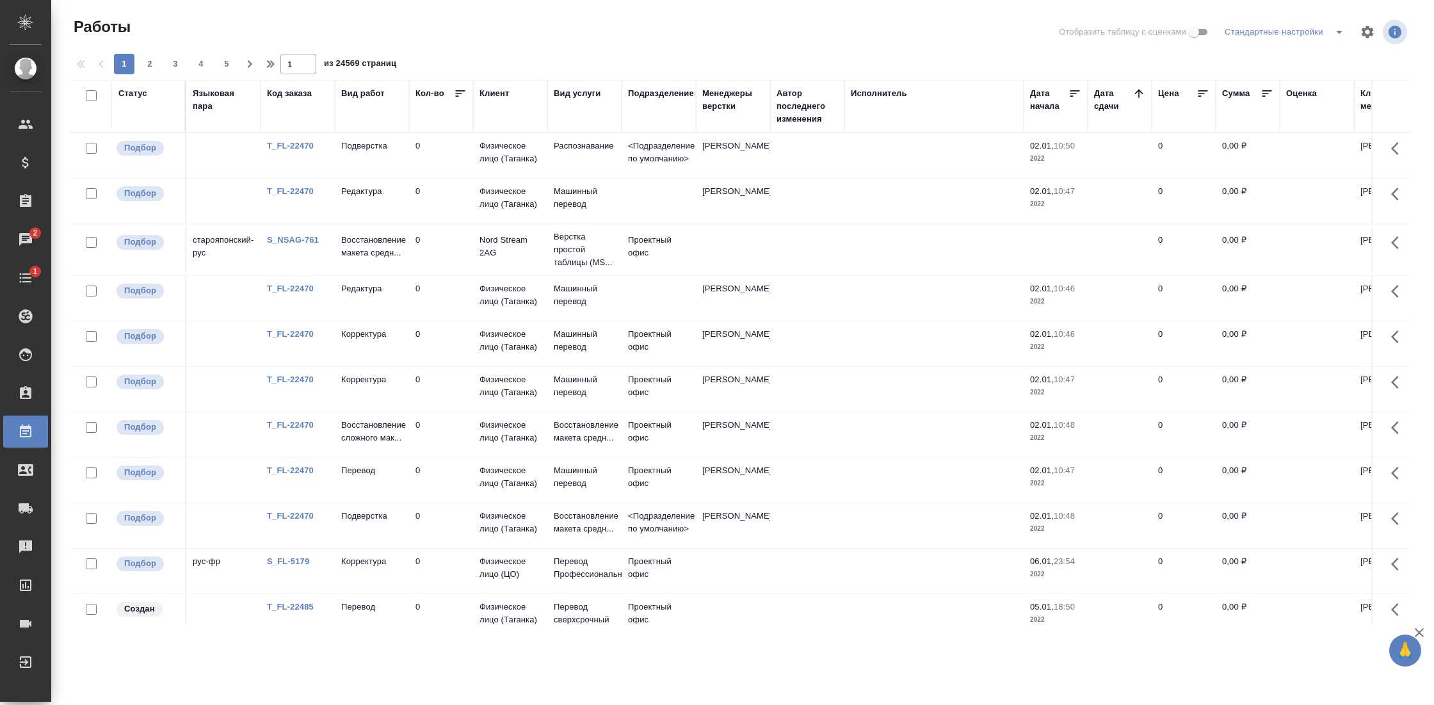
click at [1144, 95] on icon at bounding box center [1138, 93] width 13 height 13
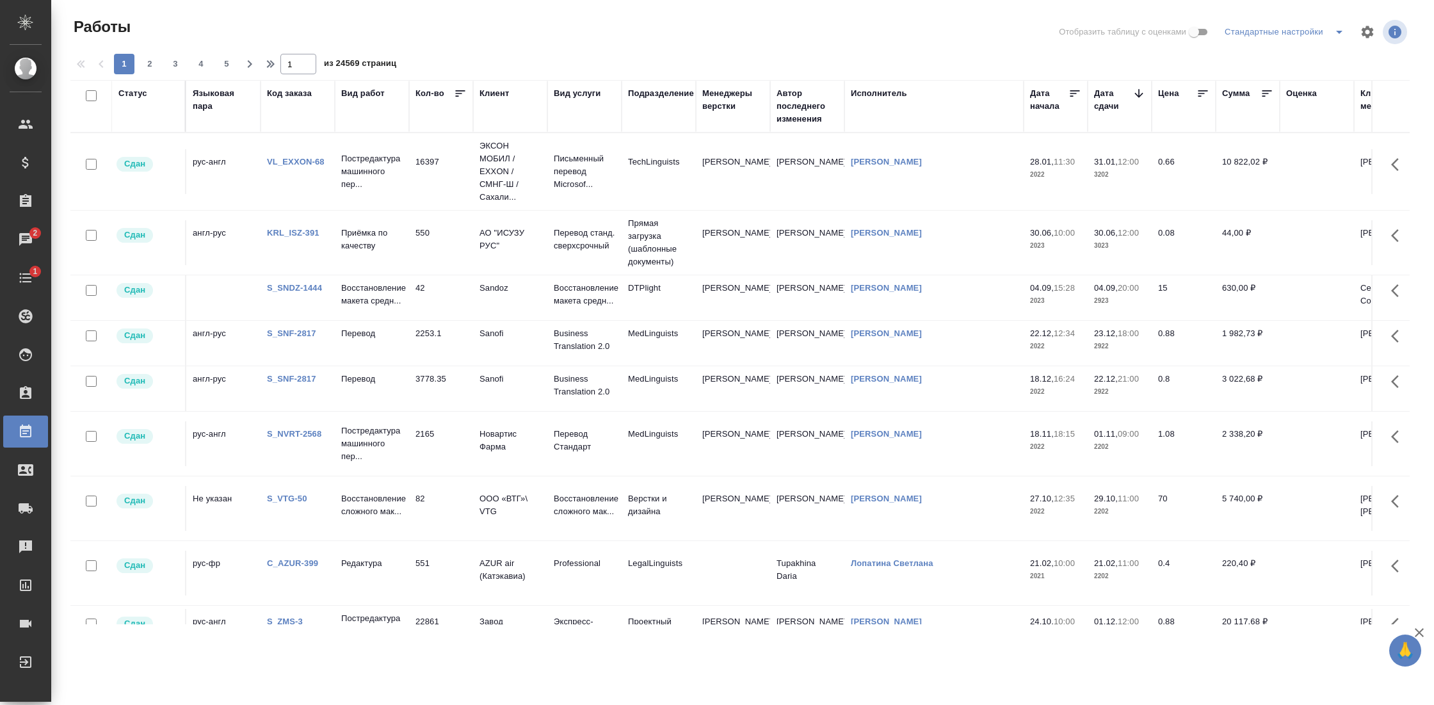
click at [1142, 93] on icon at bounding box center [1138, 93] width 8 height 8
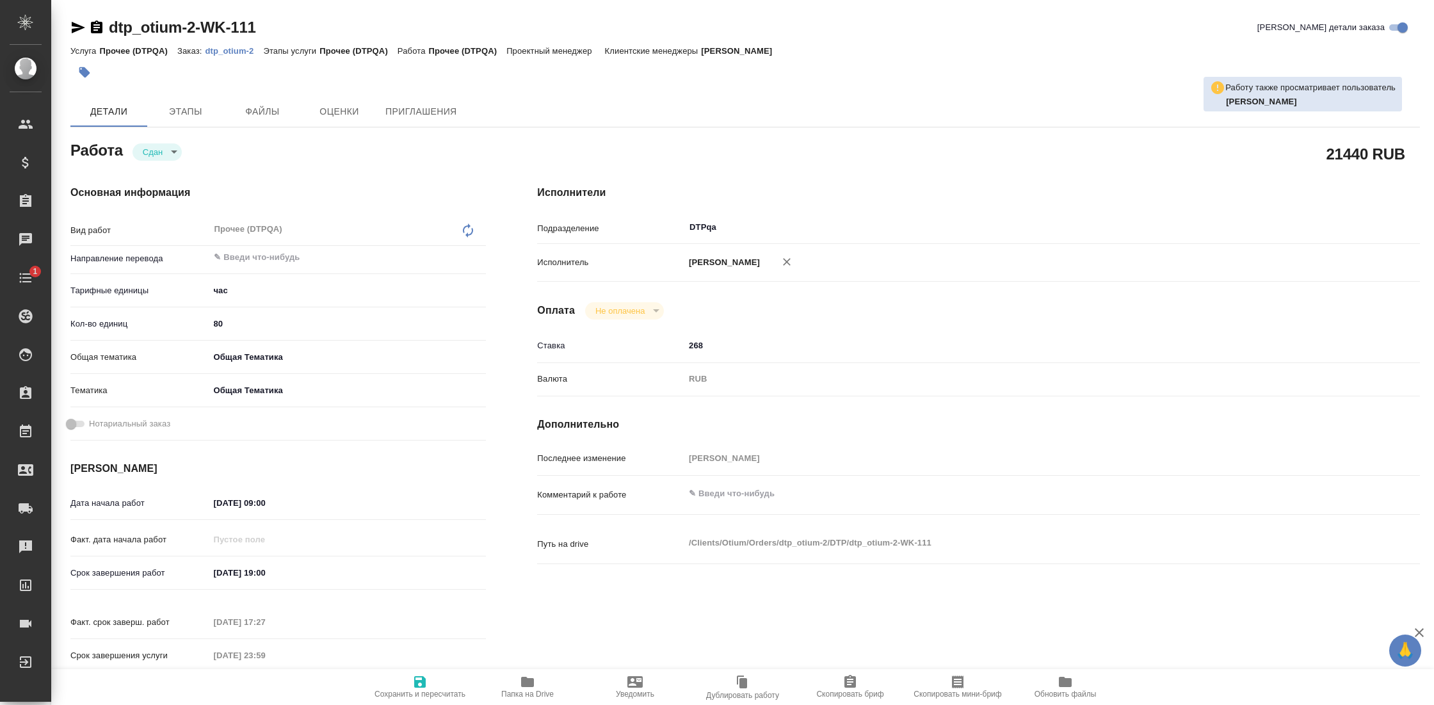
type textarea "x"
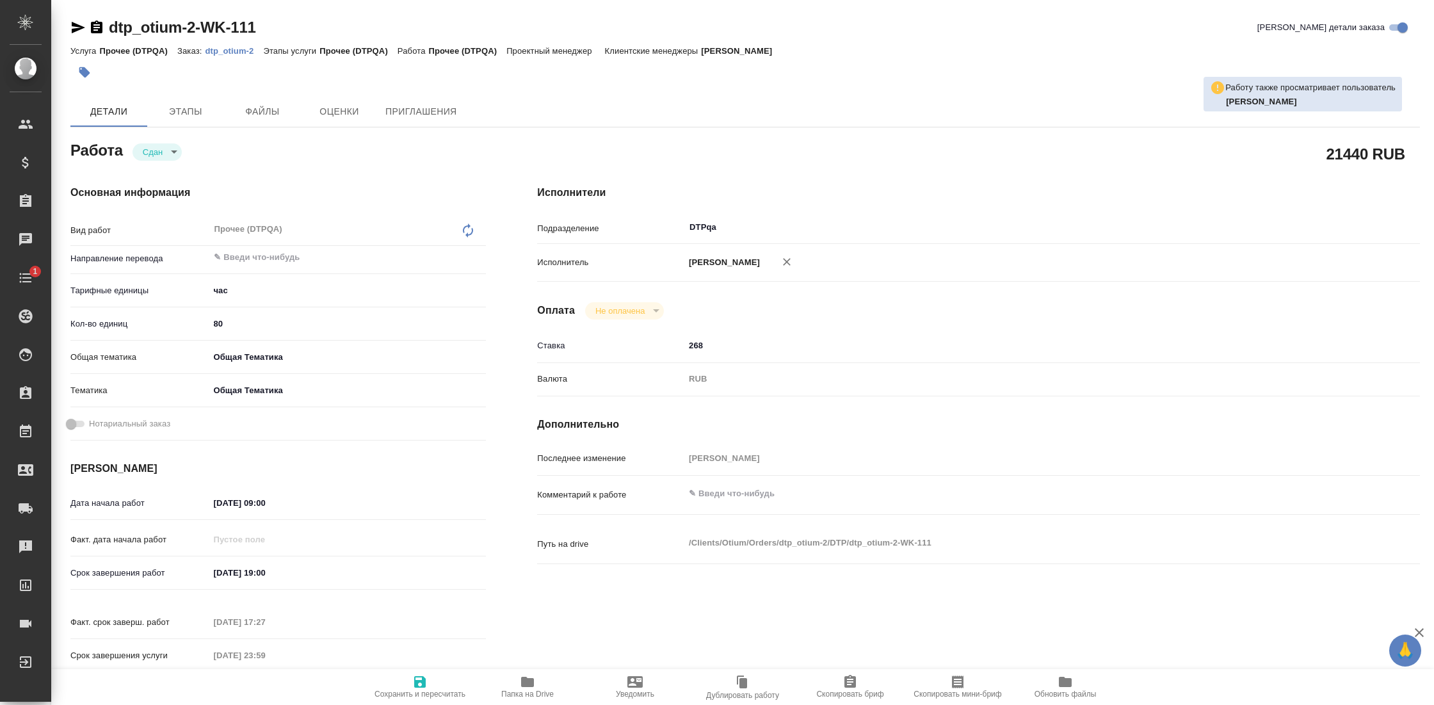
type textarea "x"
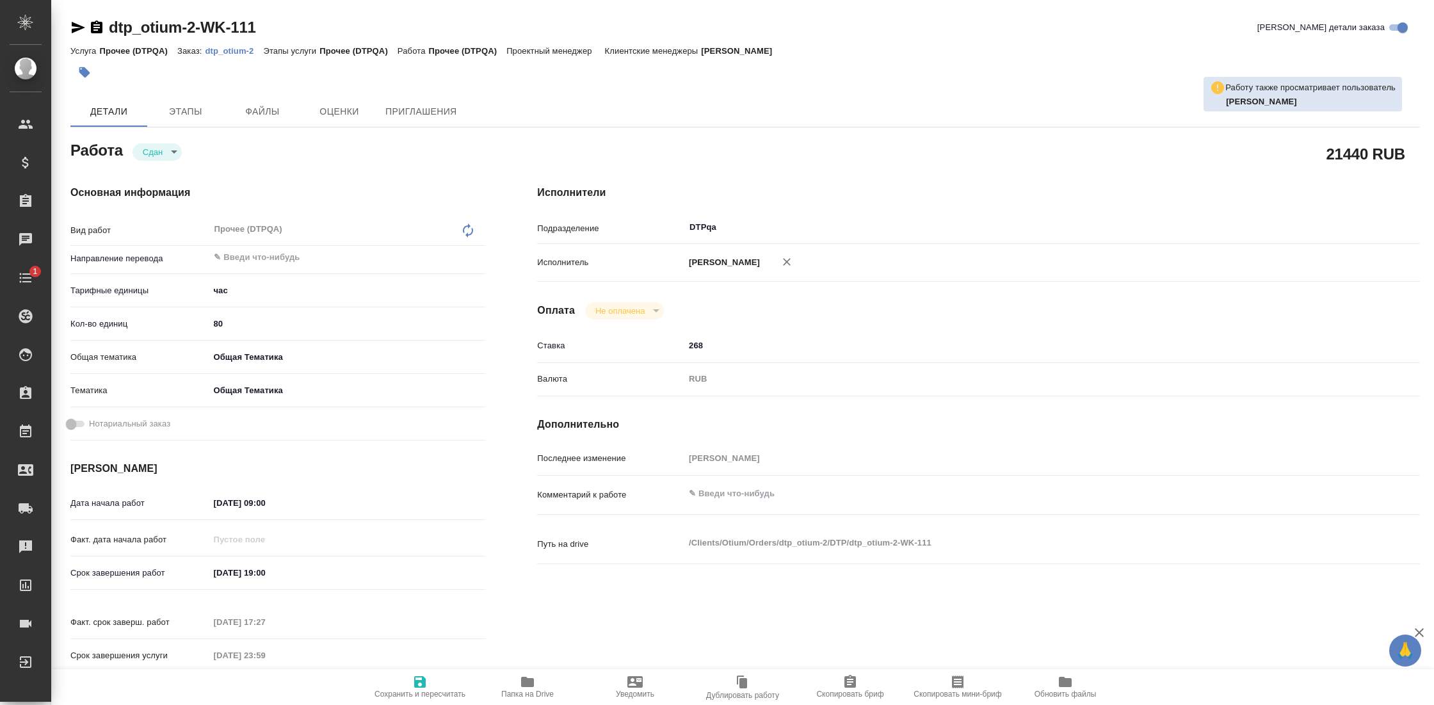
type textarea "x"
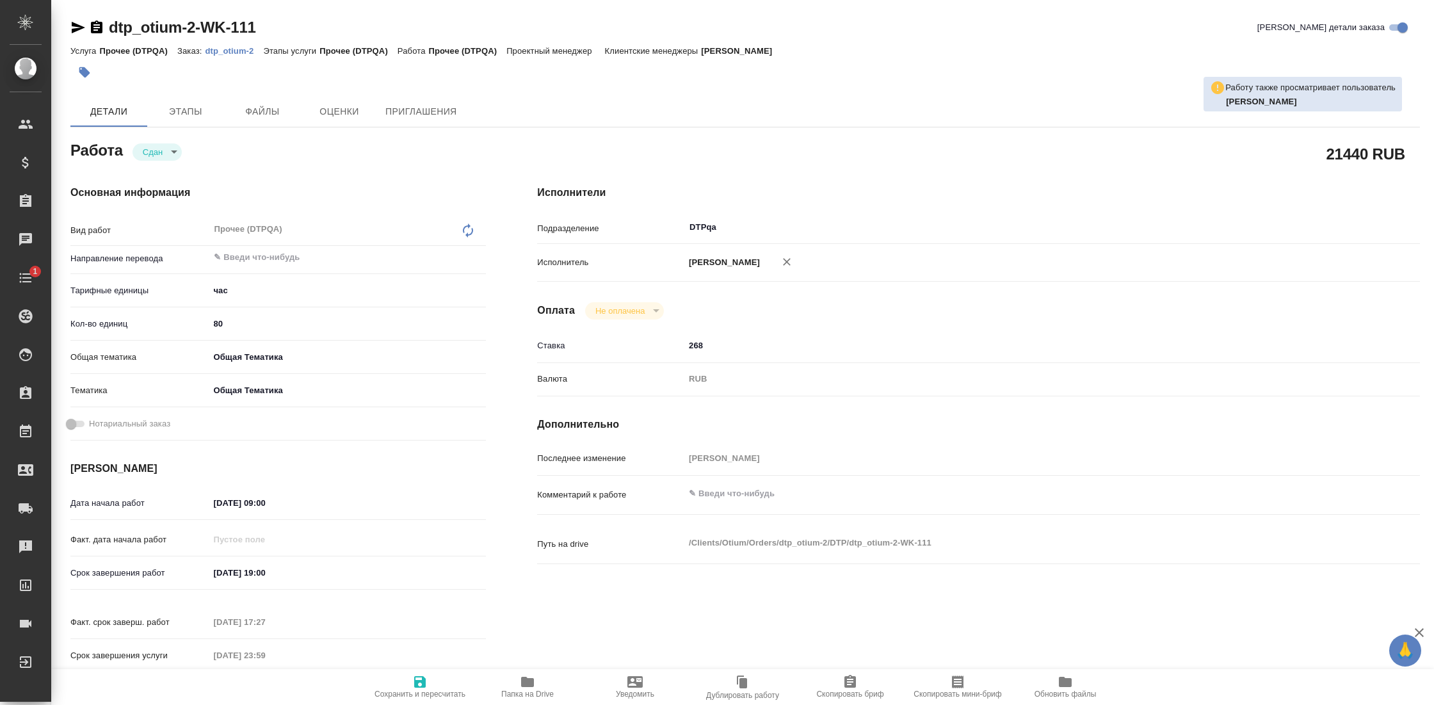
type textarea "x"
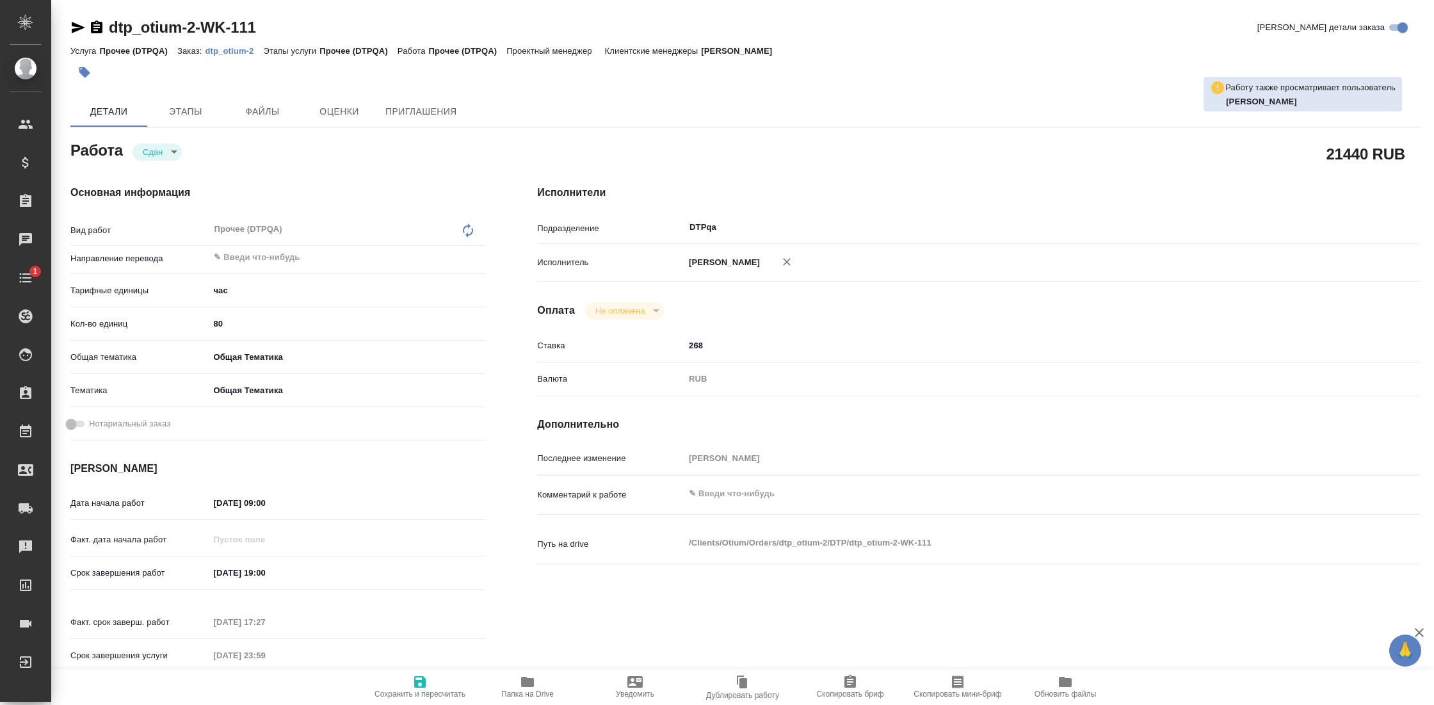
type textarea "x"
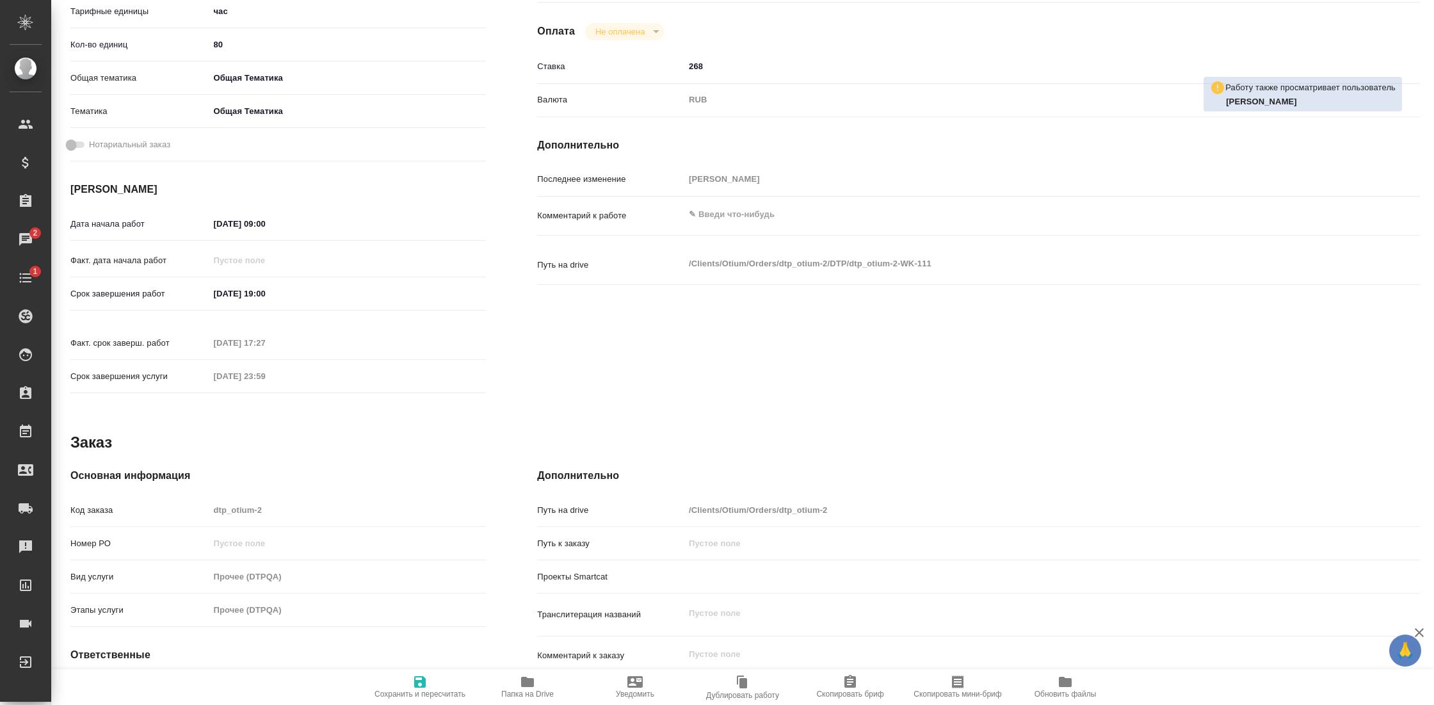
scroll to position [282, 0]
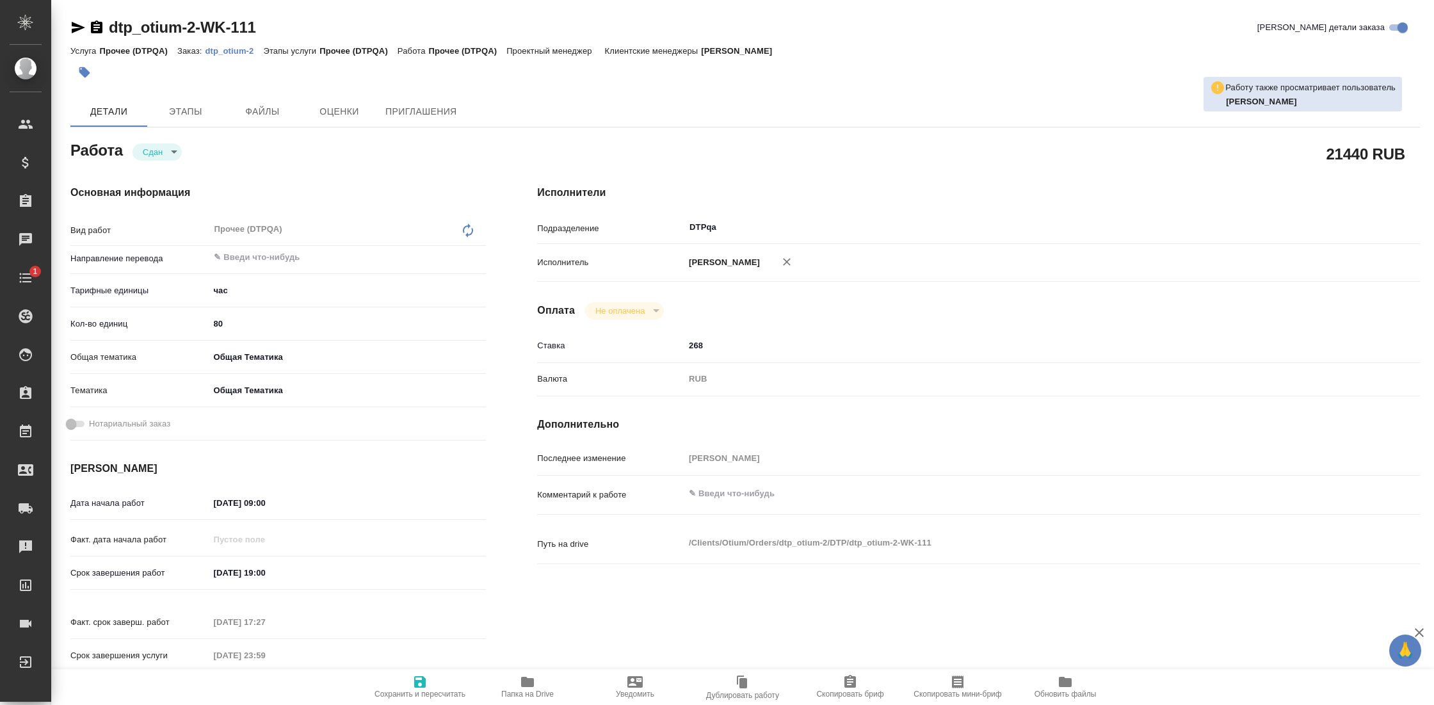
type textarea "x"
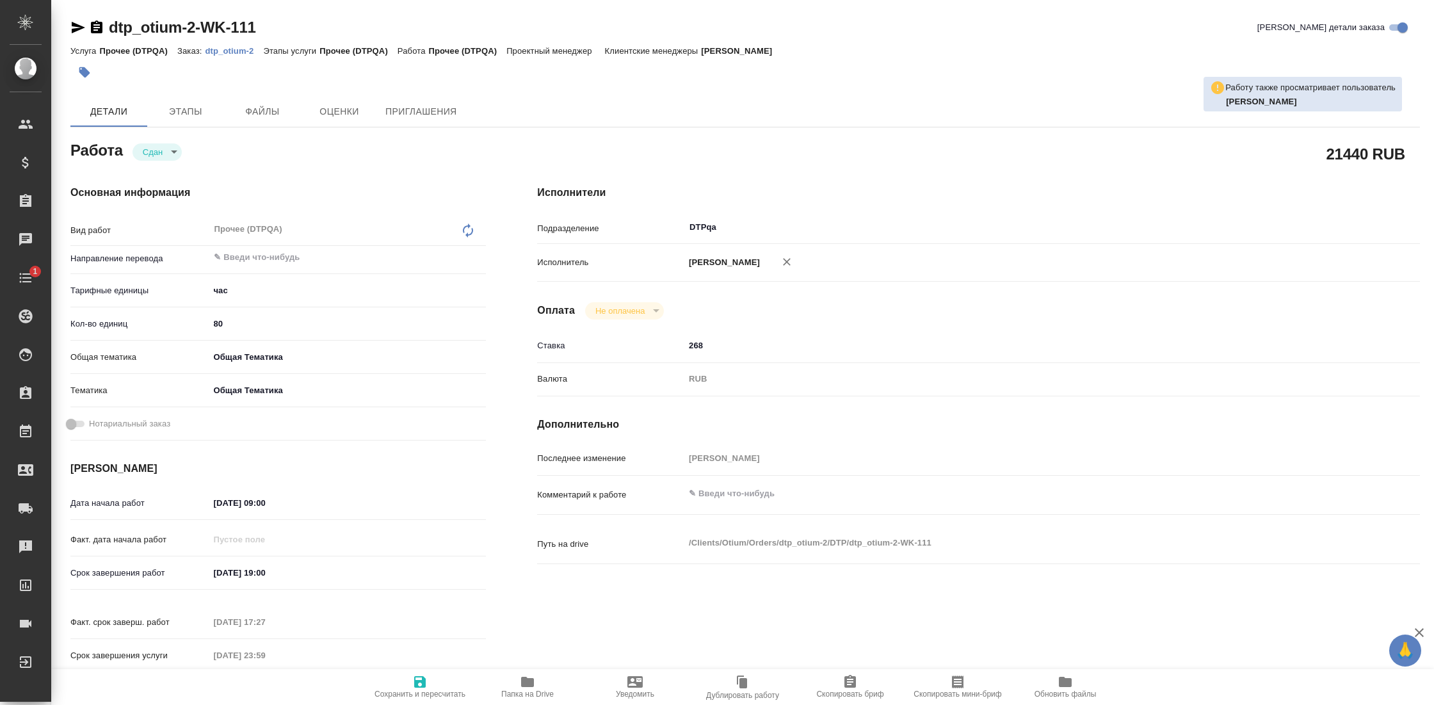
type textarea "x"
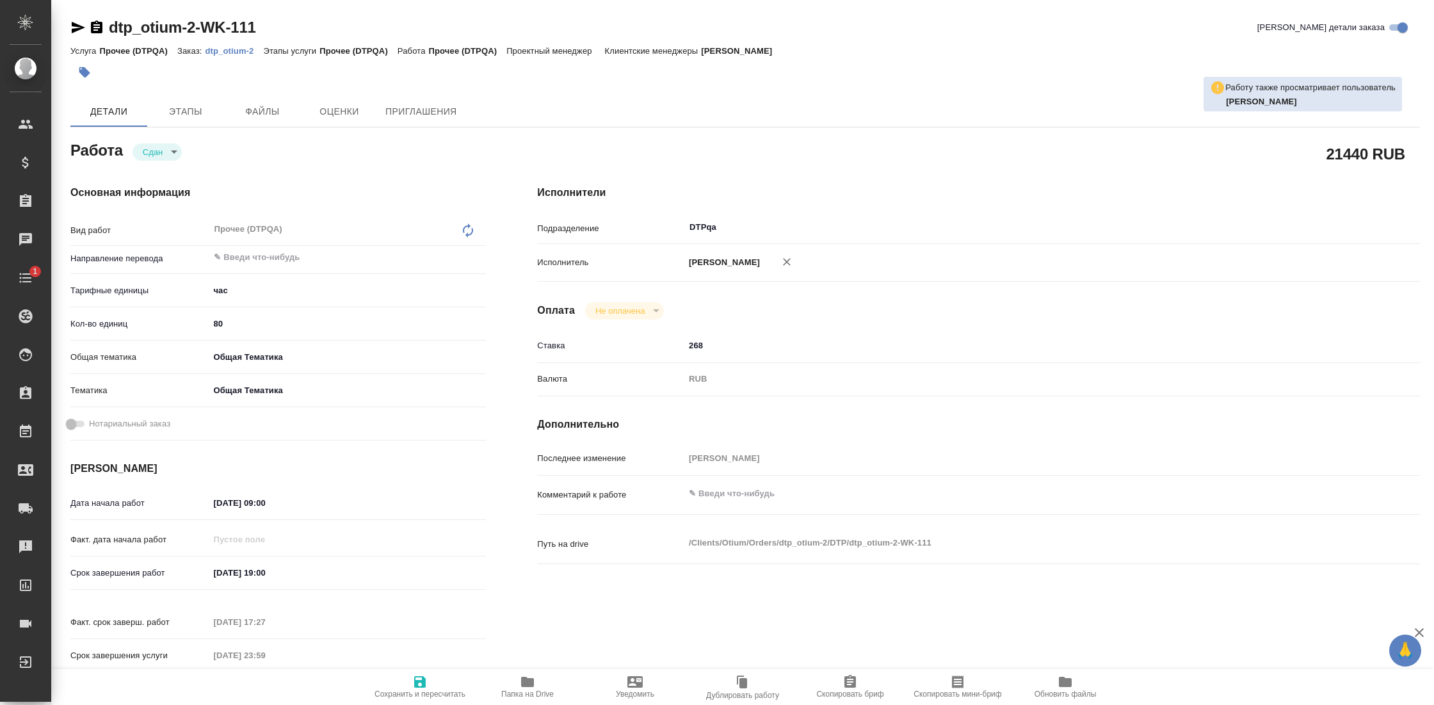
type textarea "x"
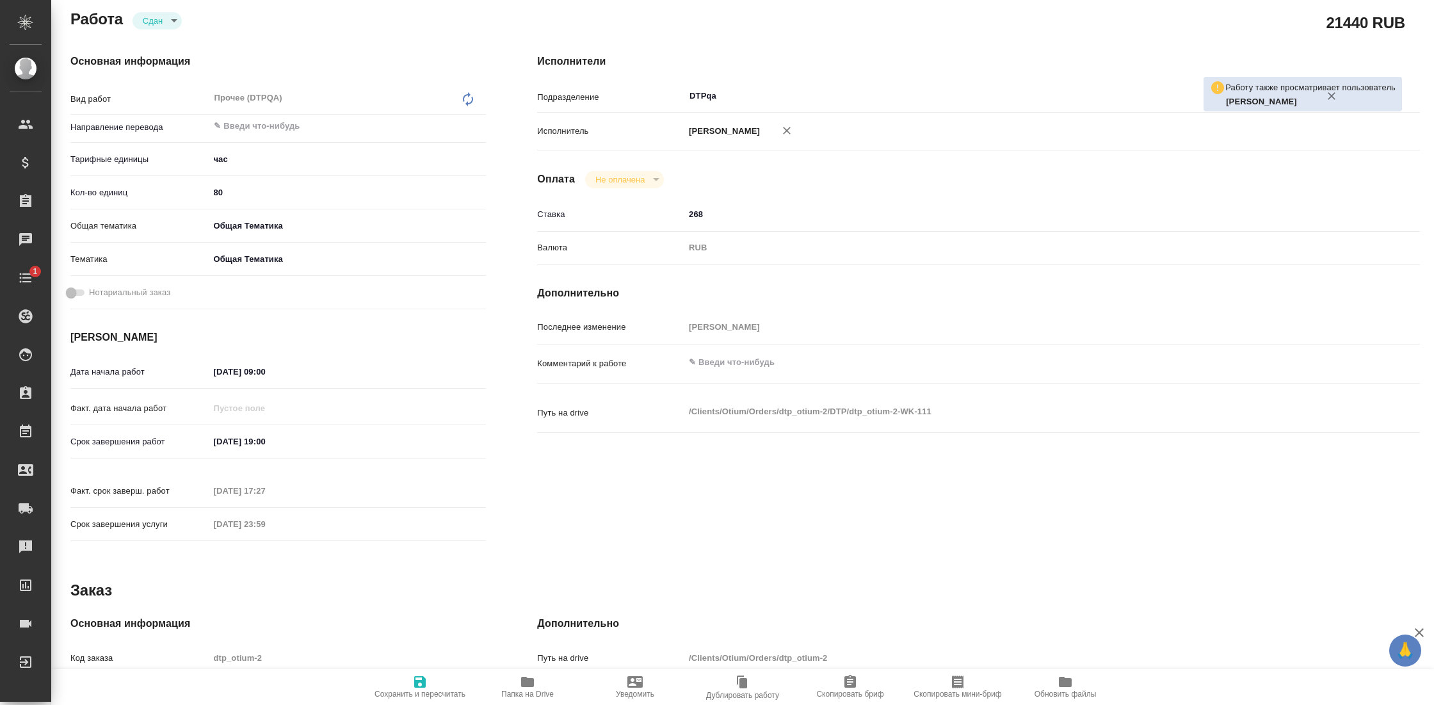
type textarea "x"
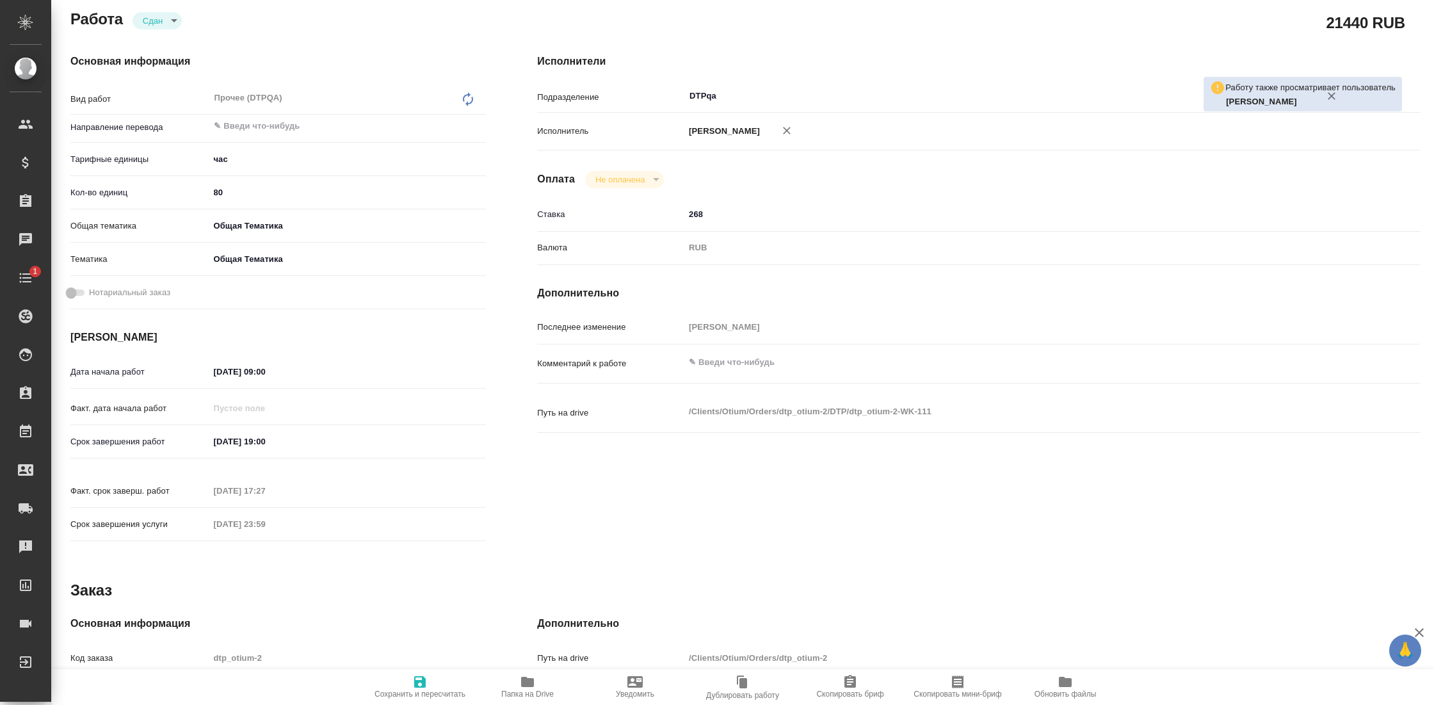
scroll to position [410, 0]
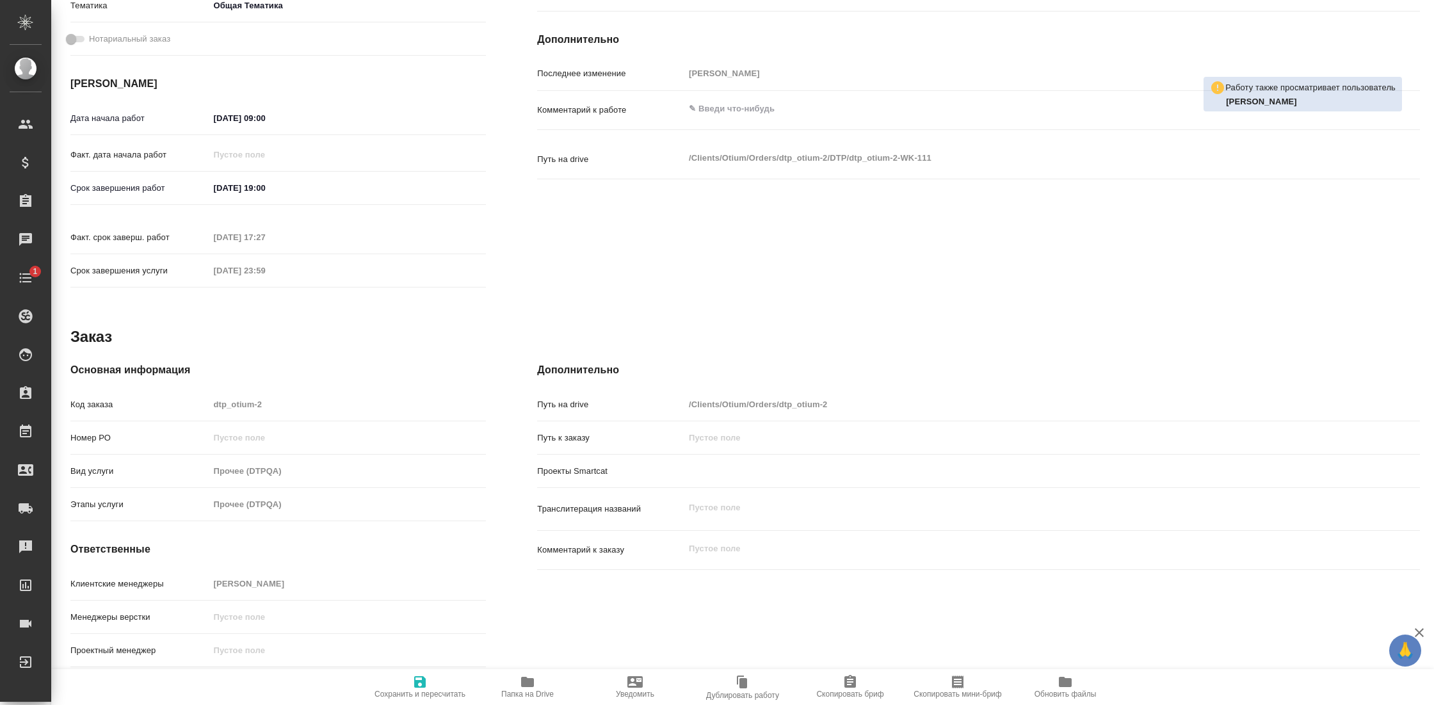
type textarea "x"
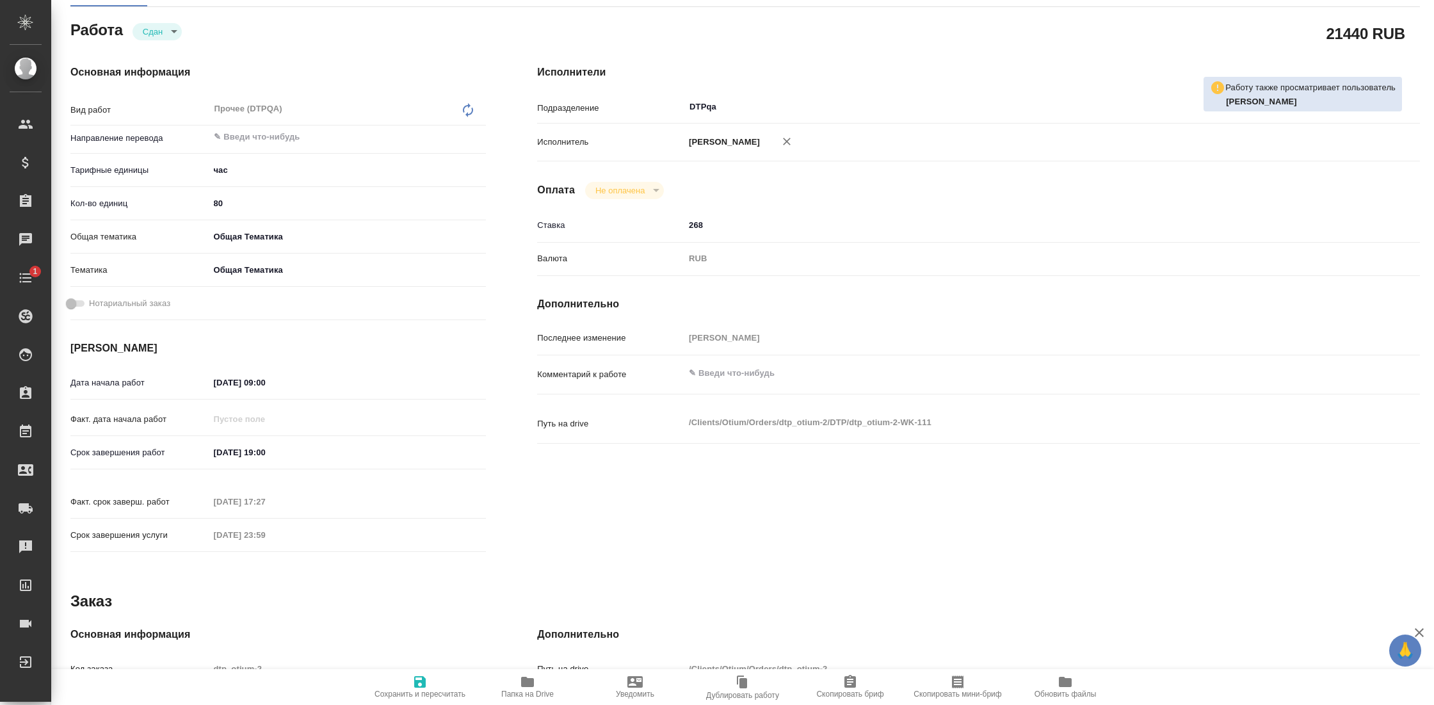
scroll to position [0, 0]
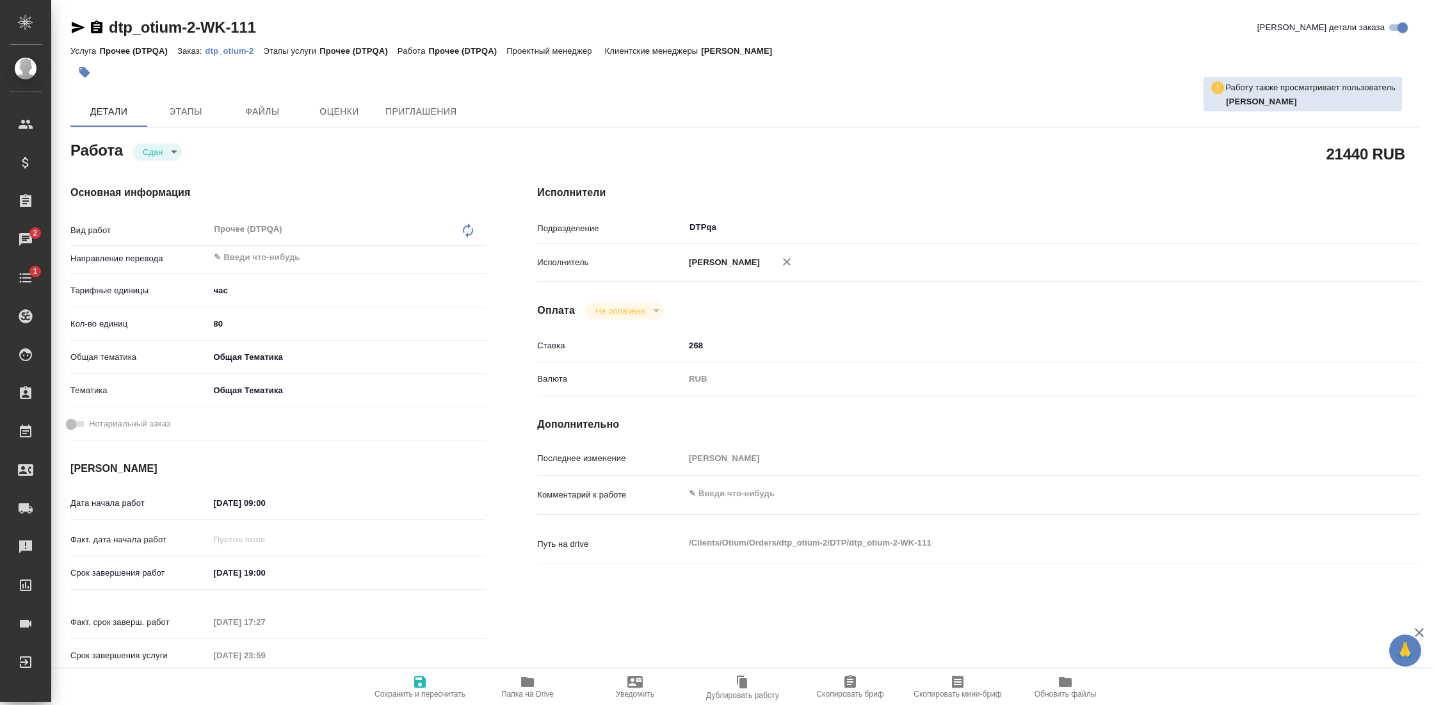
type textarea "x"
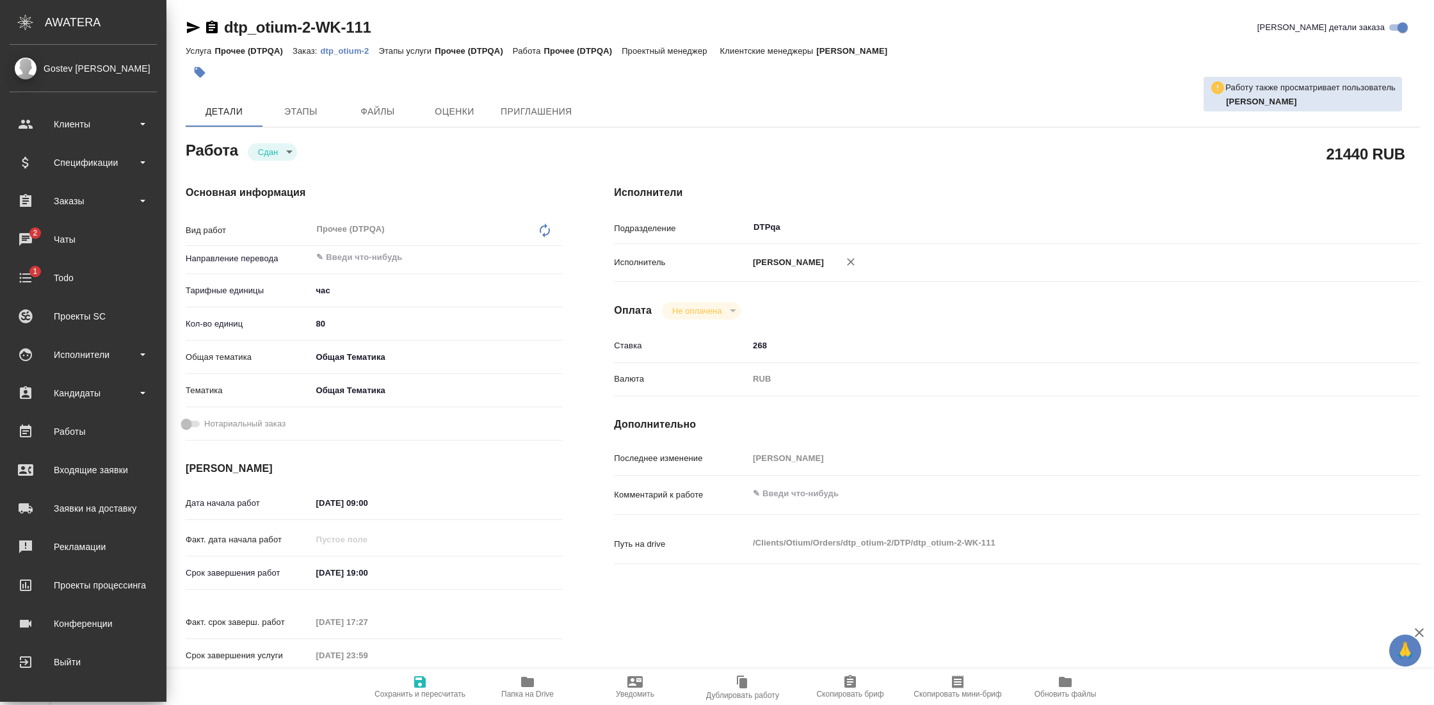
type textarea "x"
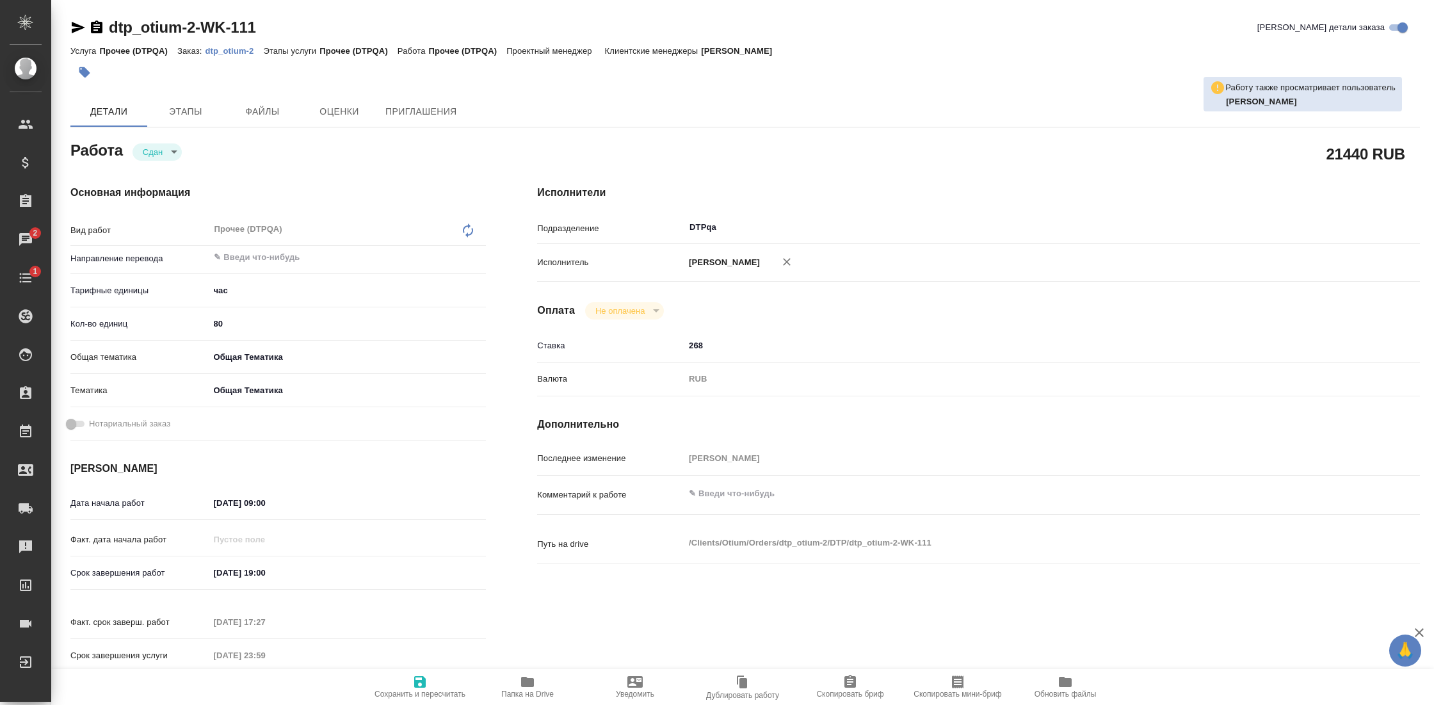
click at [224, 54] on p "dtp_otium-2" at bounding box center [234, 51] width 58 height 10
type textarea "x"
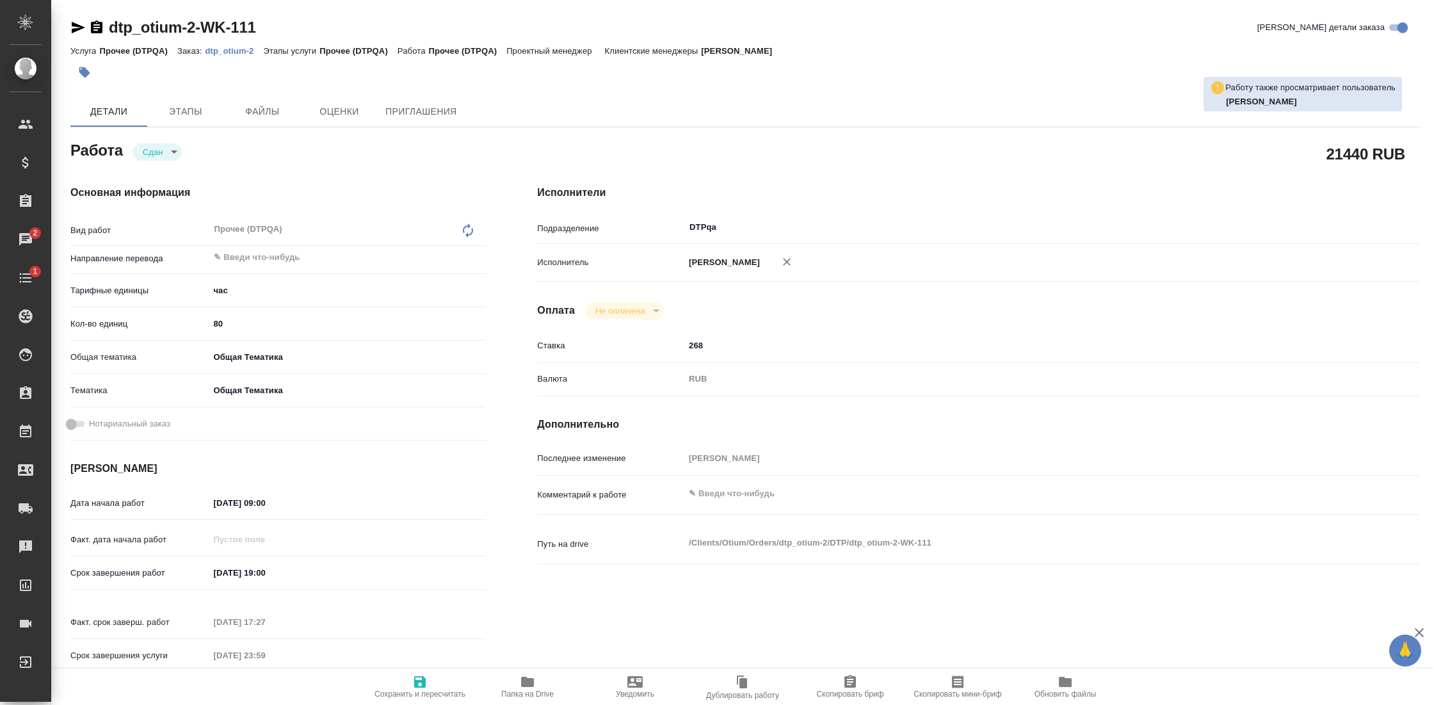
type textarea "x"
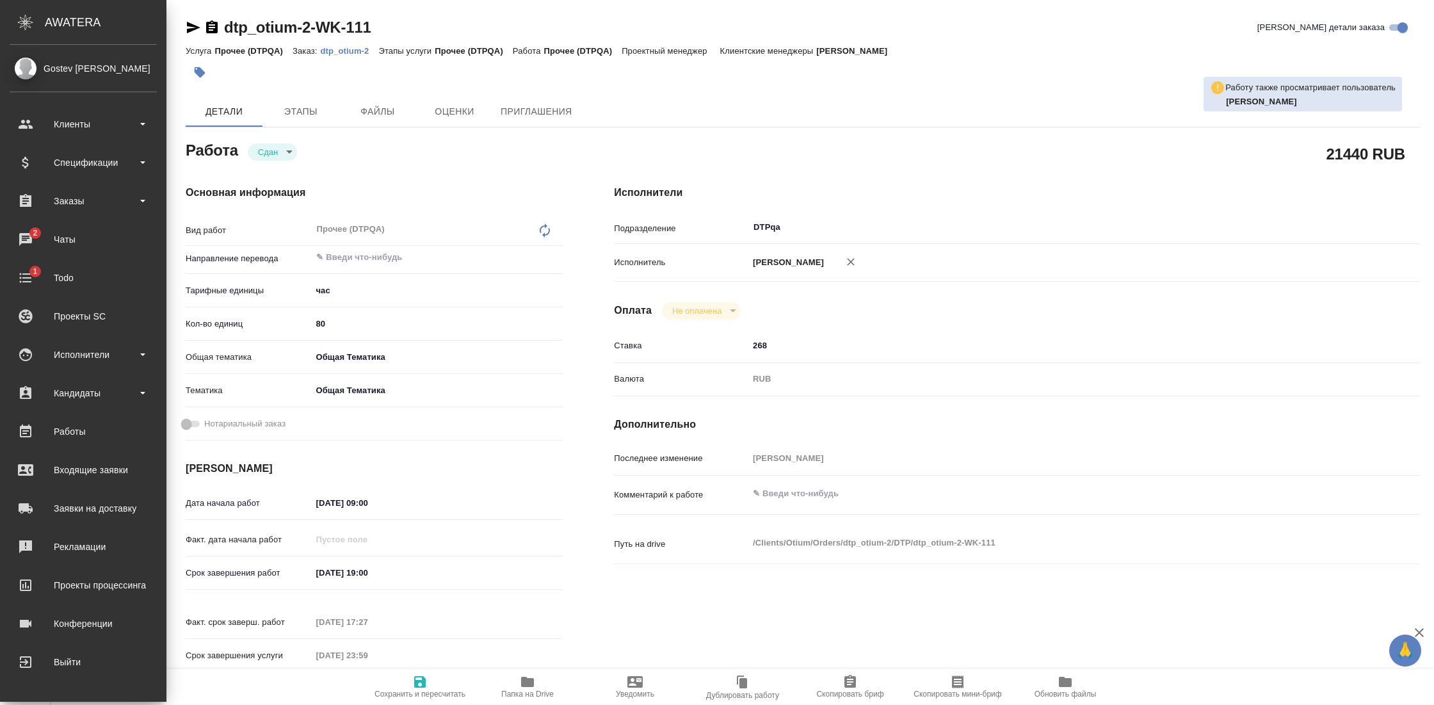
type textarea "x"
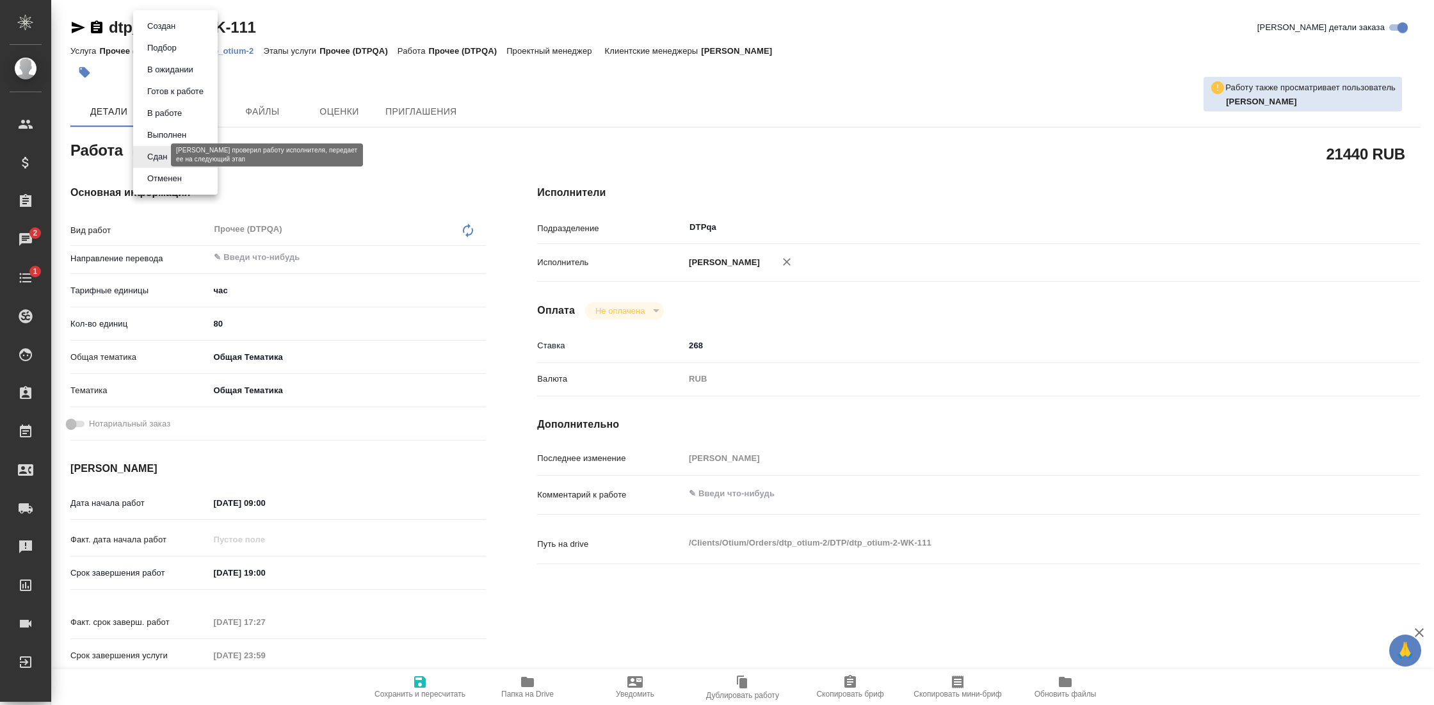
click at [156, 153] on body "🙏 .cls-1 fill:#fff; AWATERA Gostev Yury Клиенты Спецификации Заказы 2 Чаты 1 To…" at bounding box center [717, 352] width 1434 height 705
click at [182, 135] on button "Выполнен" at bounding box center [166, 135] width 47 height 14
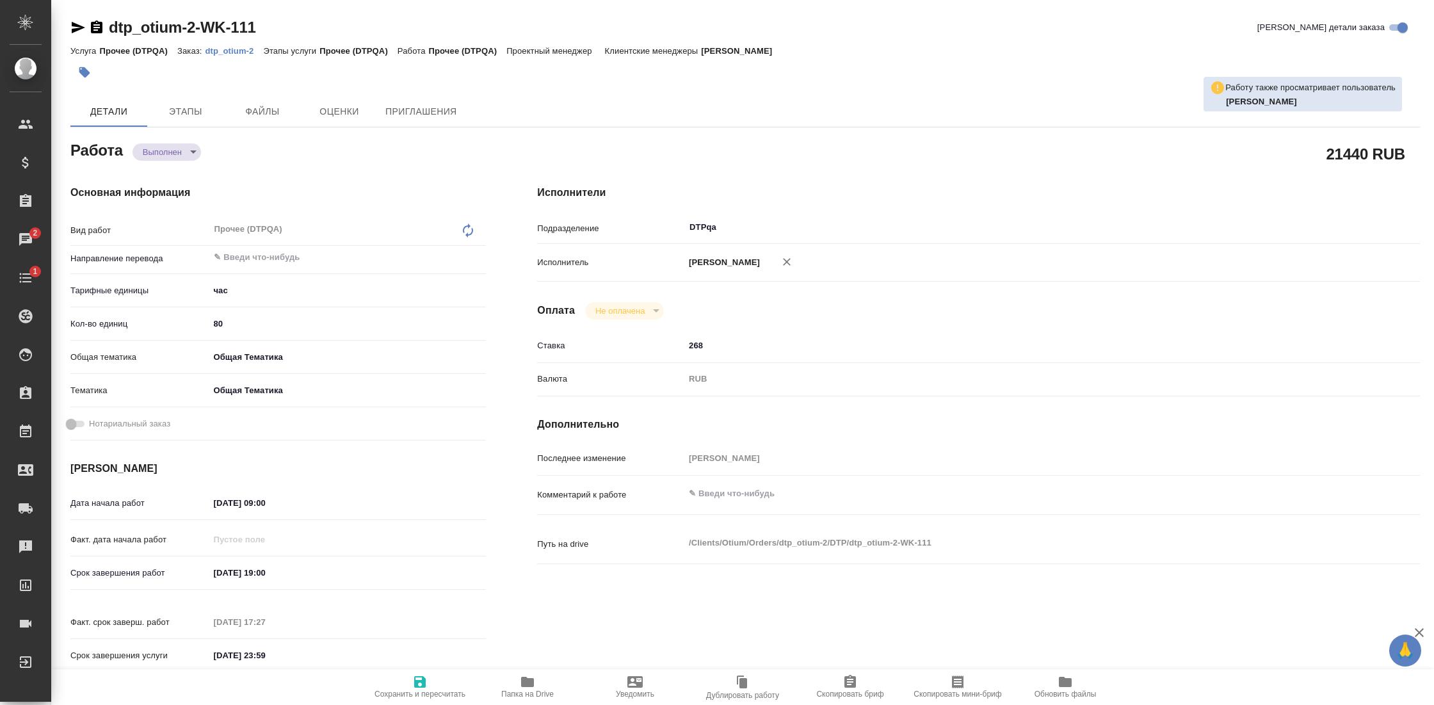
type textarea "x"
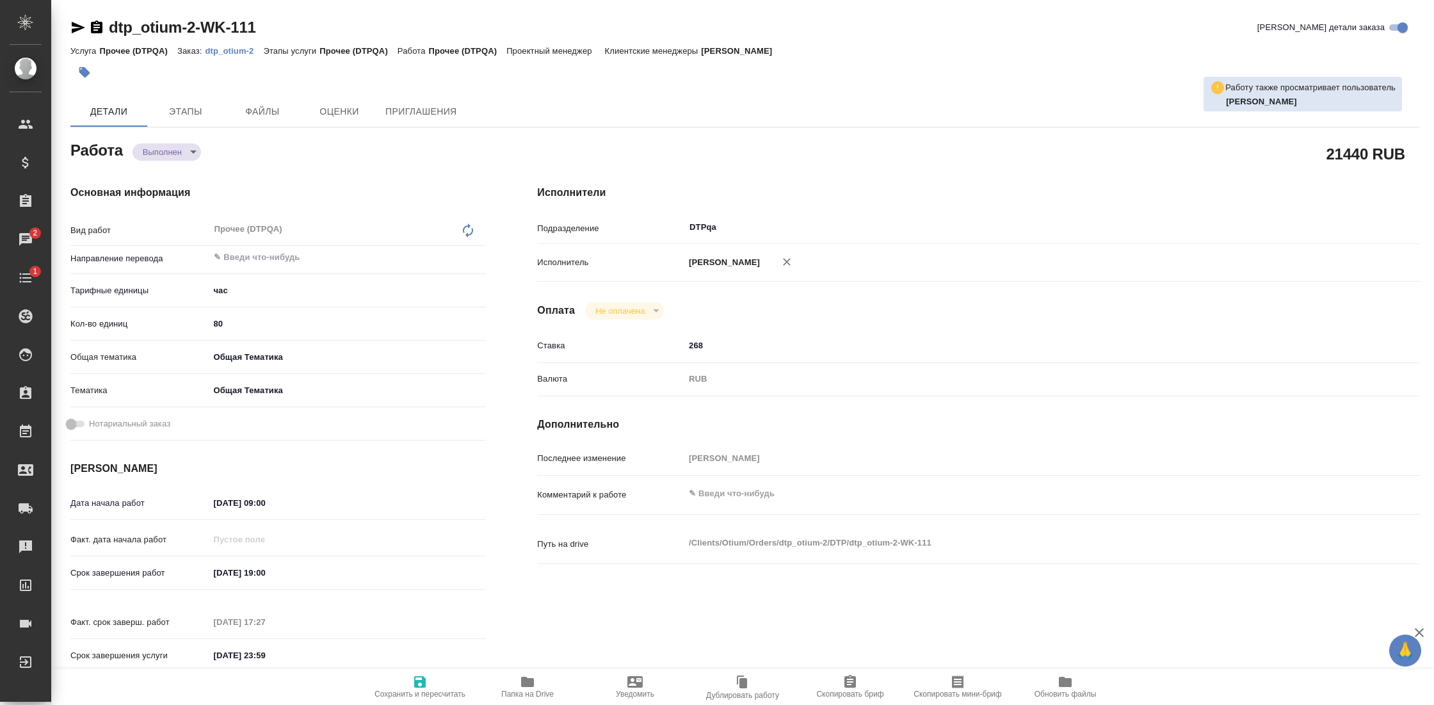
type textarea "x"
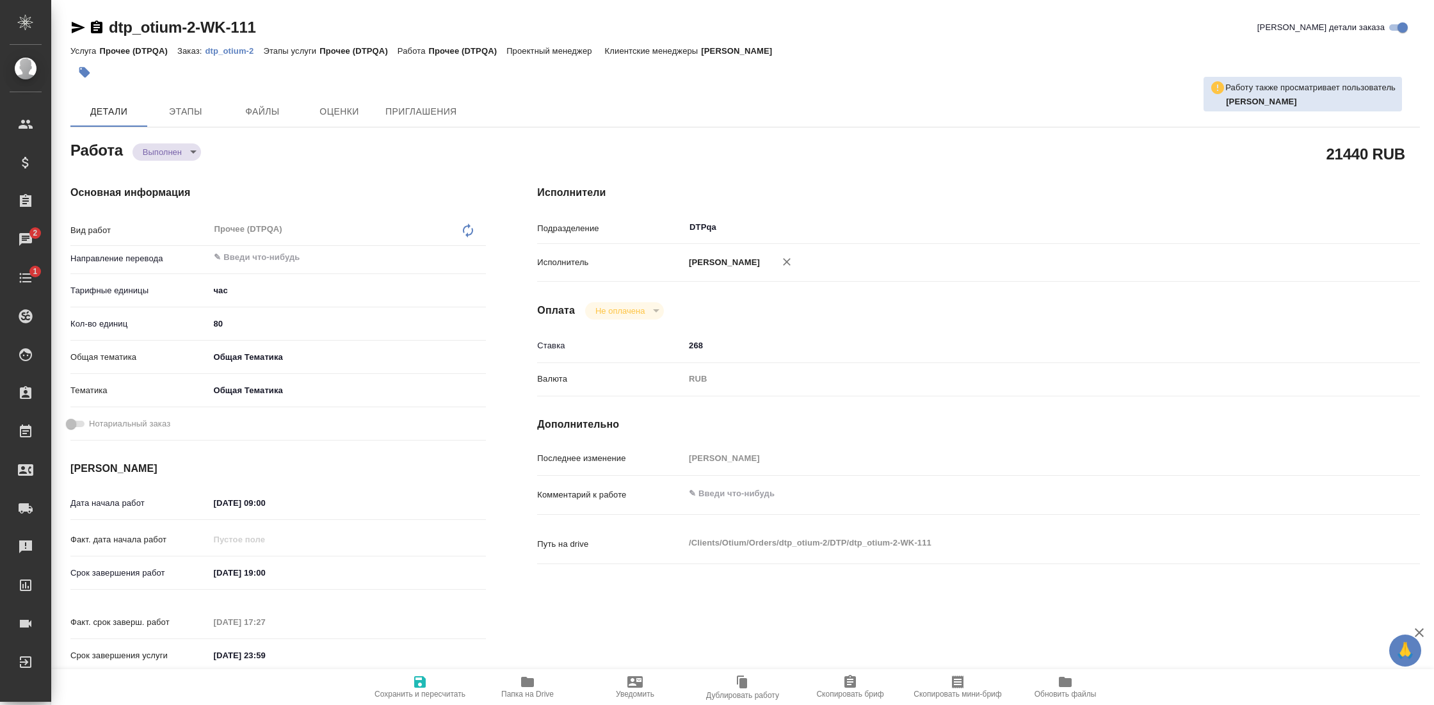
type textarea "x"
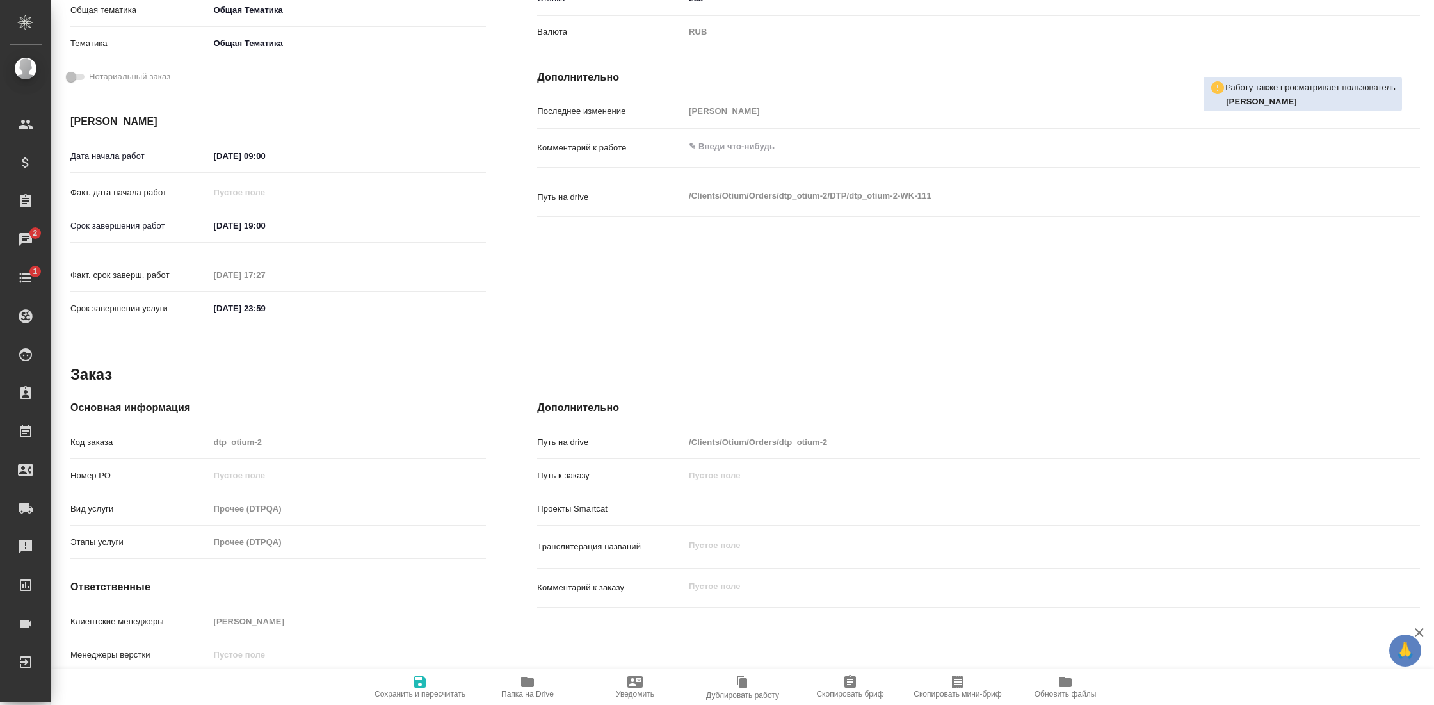
scroll to position [410, 0]
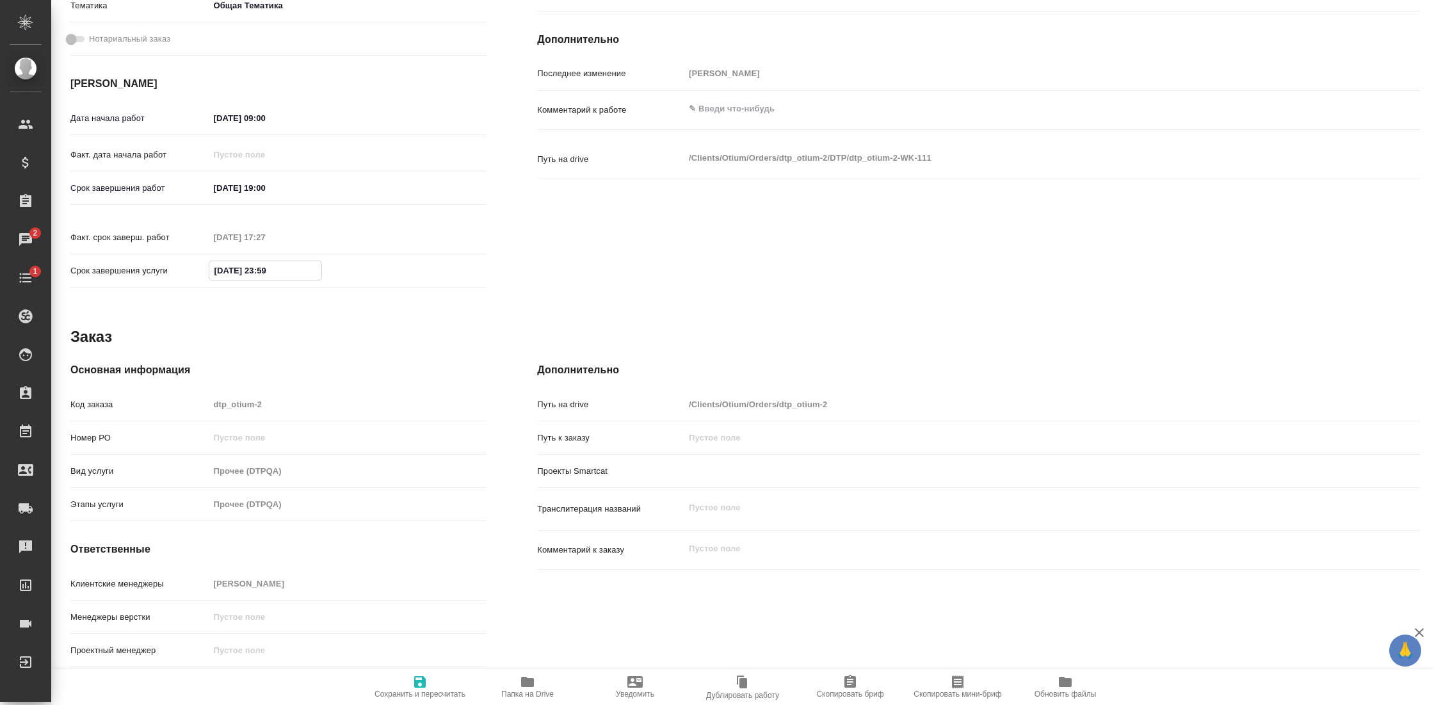
click at [237, 261] on input "31.12.2025 23:59" at bounding box center [265, 270] width 112 height 19
click at [443, 262] on icon "button" at bounding box center [448, 269] width 15 height 15
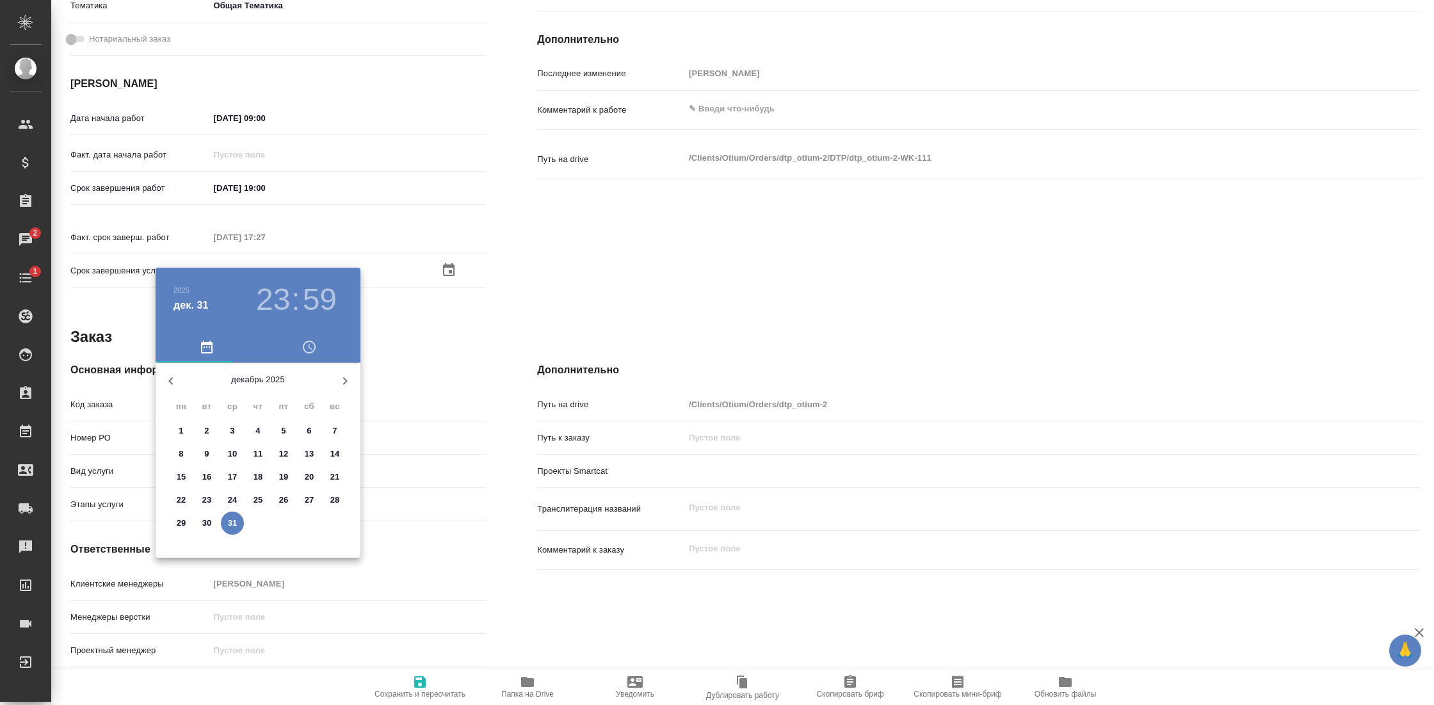
click at [462, 315] on div at bounding box center [717, 352] width 1434 height 705
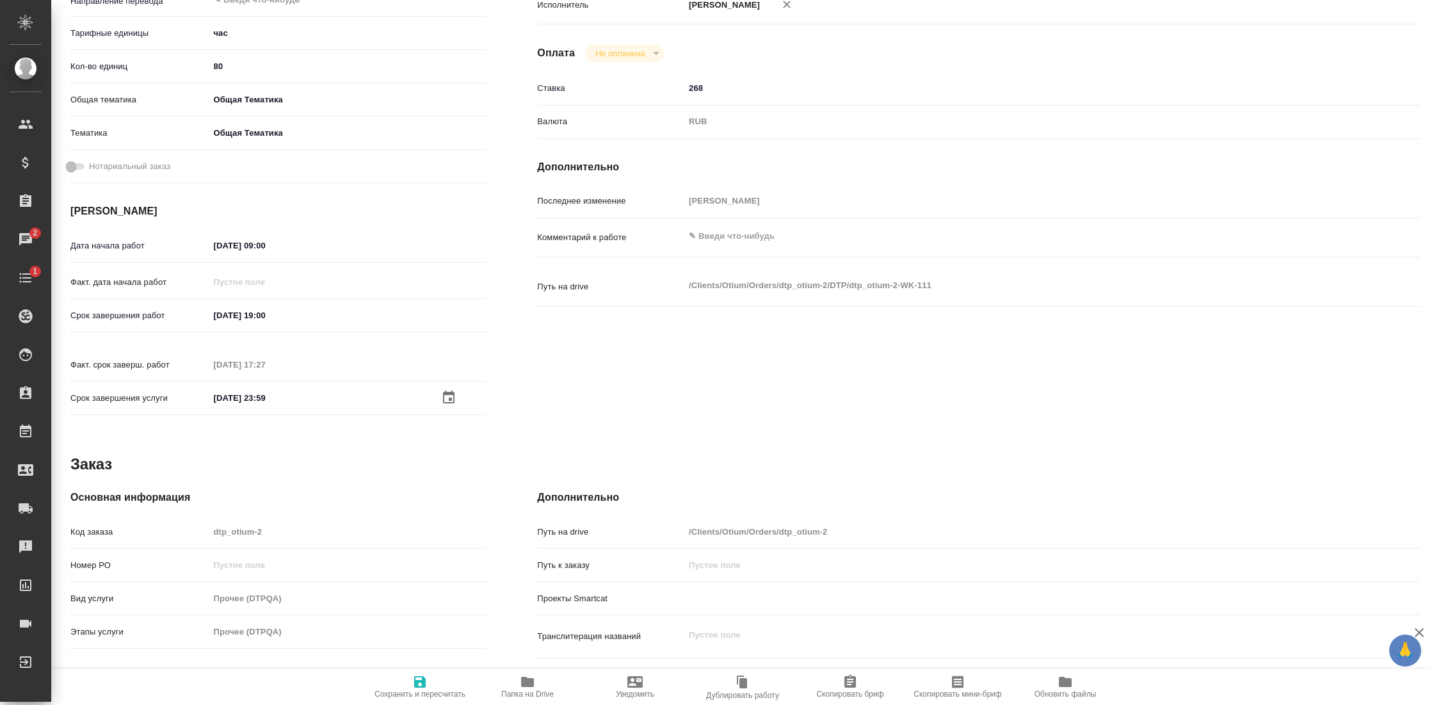
scroll to position [256, 0]
click at [284, 319] on input "21.12.2025 19:00" at bounding box center [265, 316] width 112 height 19
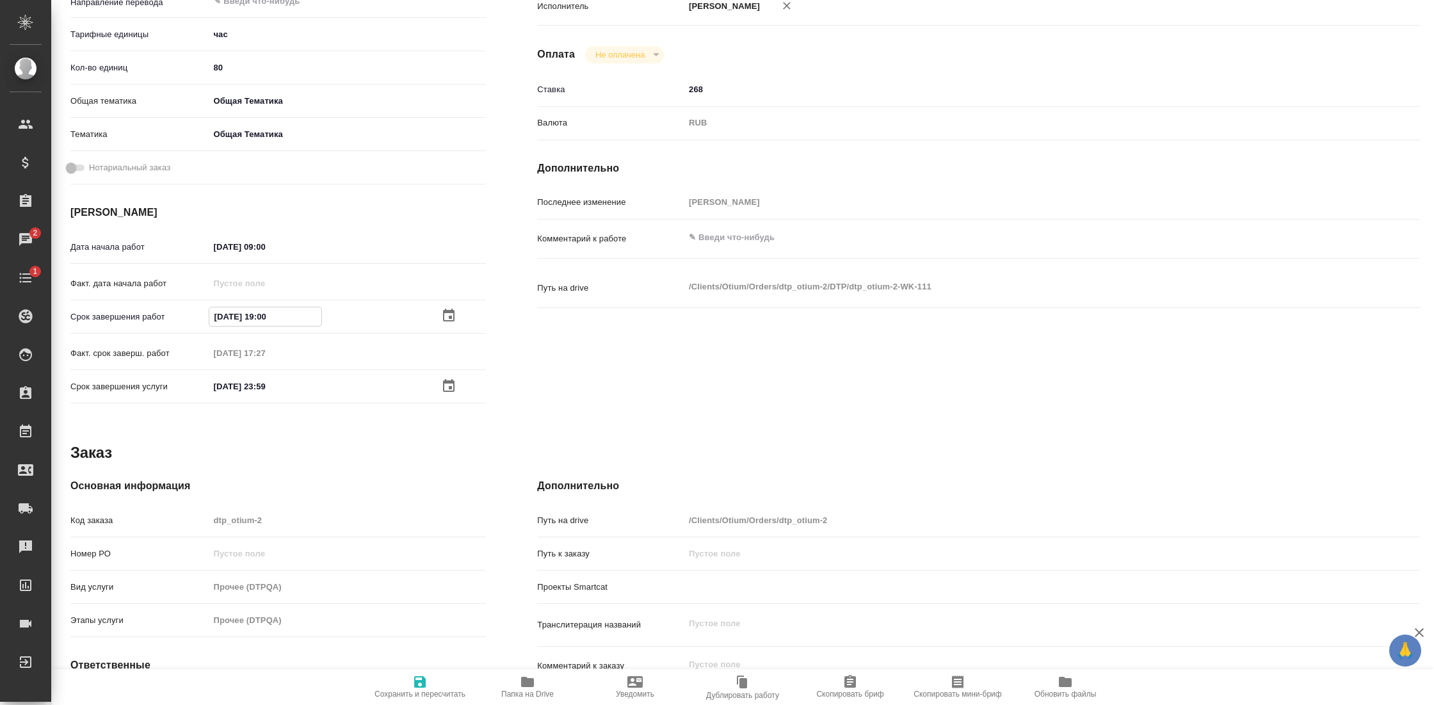
click at [443, 312] on icon "button" at bounding box center [449, 314] width 12 height 13
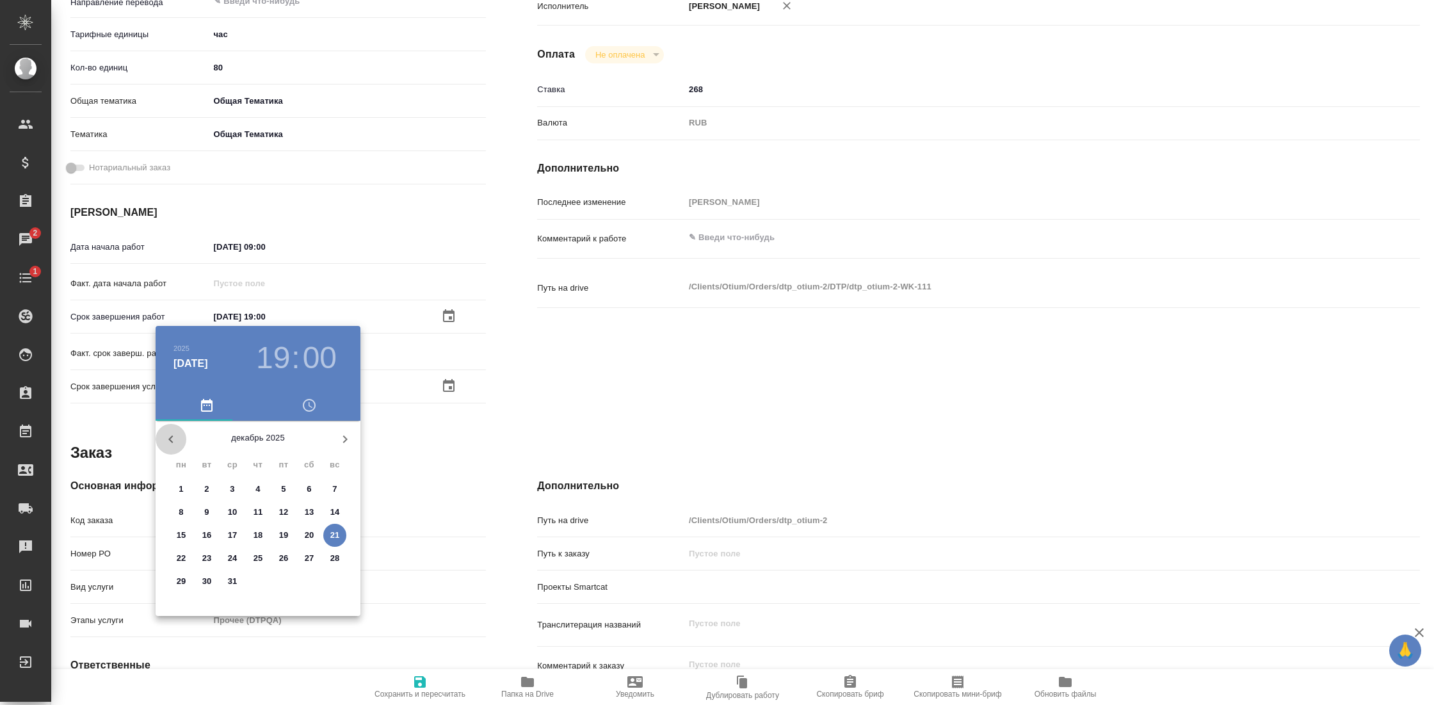
click at [168, 436] on icon "button" at bounding box center [170, 438] width 15 height 15
click at [283, 533] on p "19" at bounding box center [284, 535] width 10 height 13
type textarea "x"
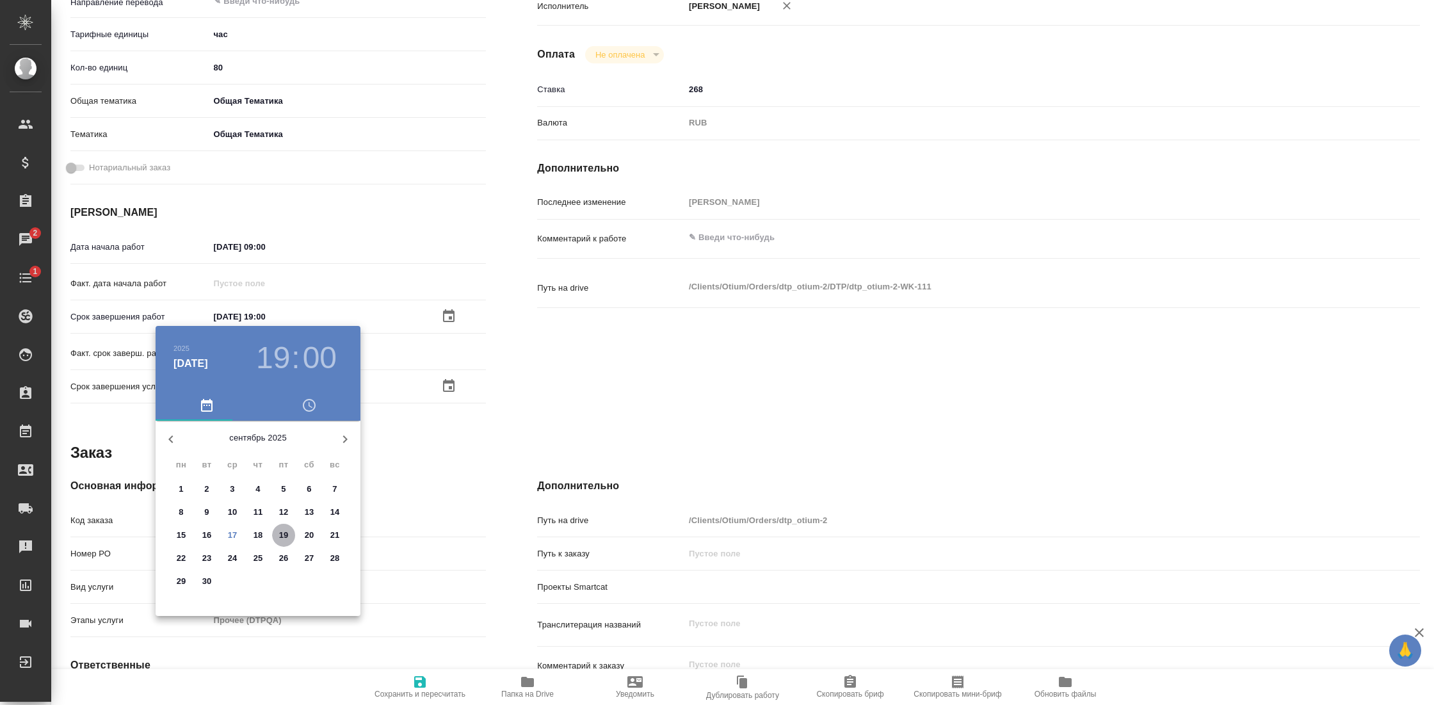
type input "19.09.2025 19:00"
type textarea "x"
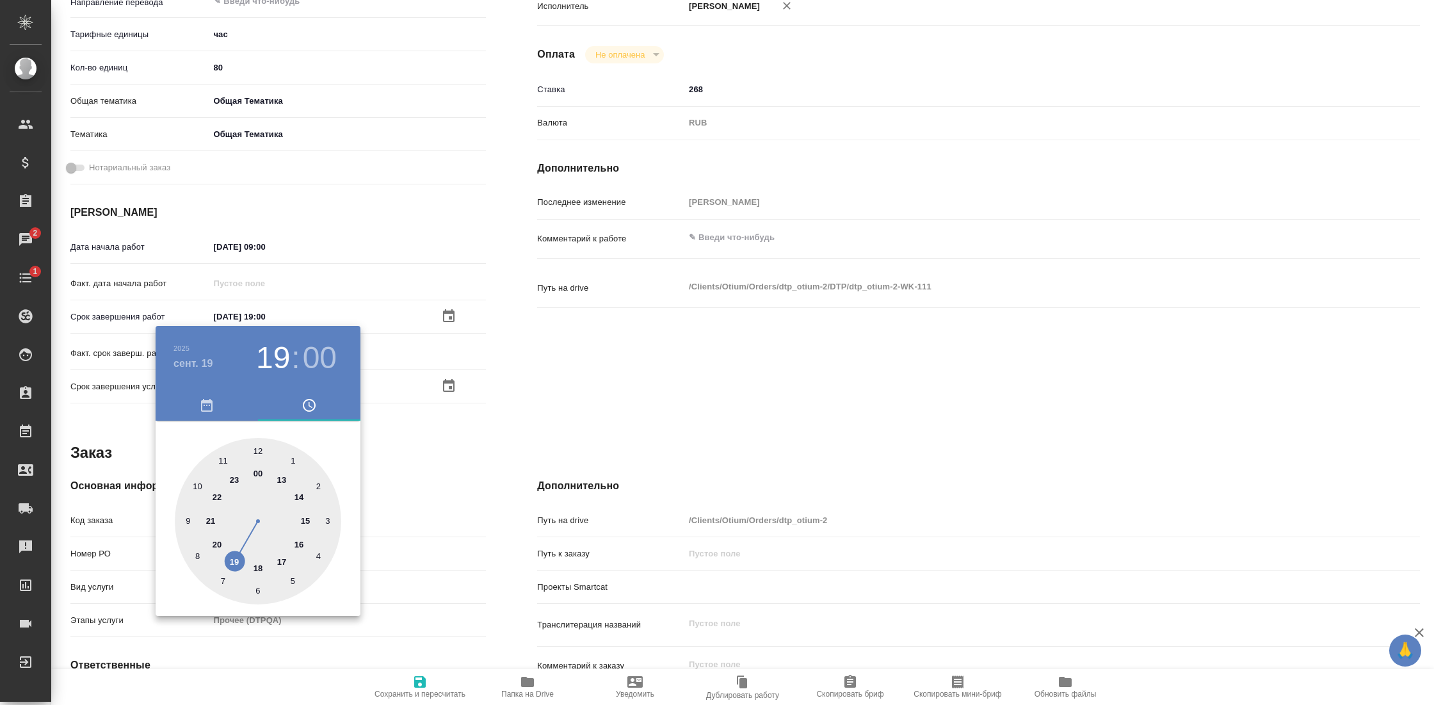
click at [422, 515] on div at bounding box center [717, 352] width 1434 height 705
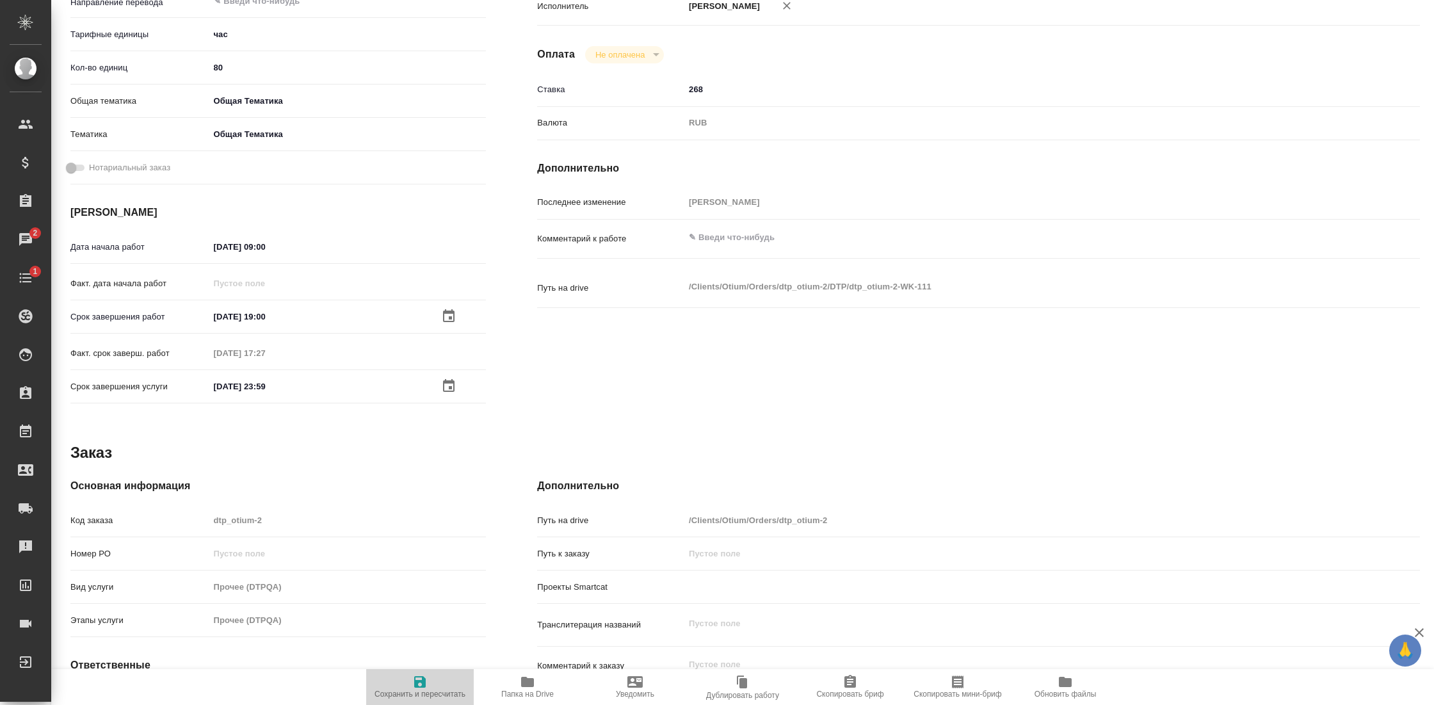
click at [420, 683] on icon "button" at bounding box center [419, 681] width 15 height 15
type textarea "x"
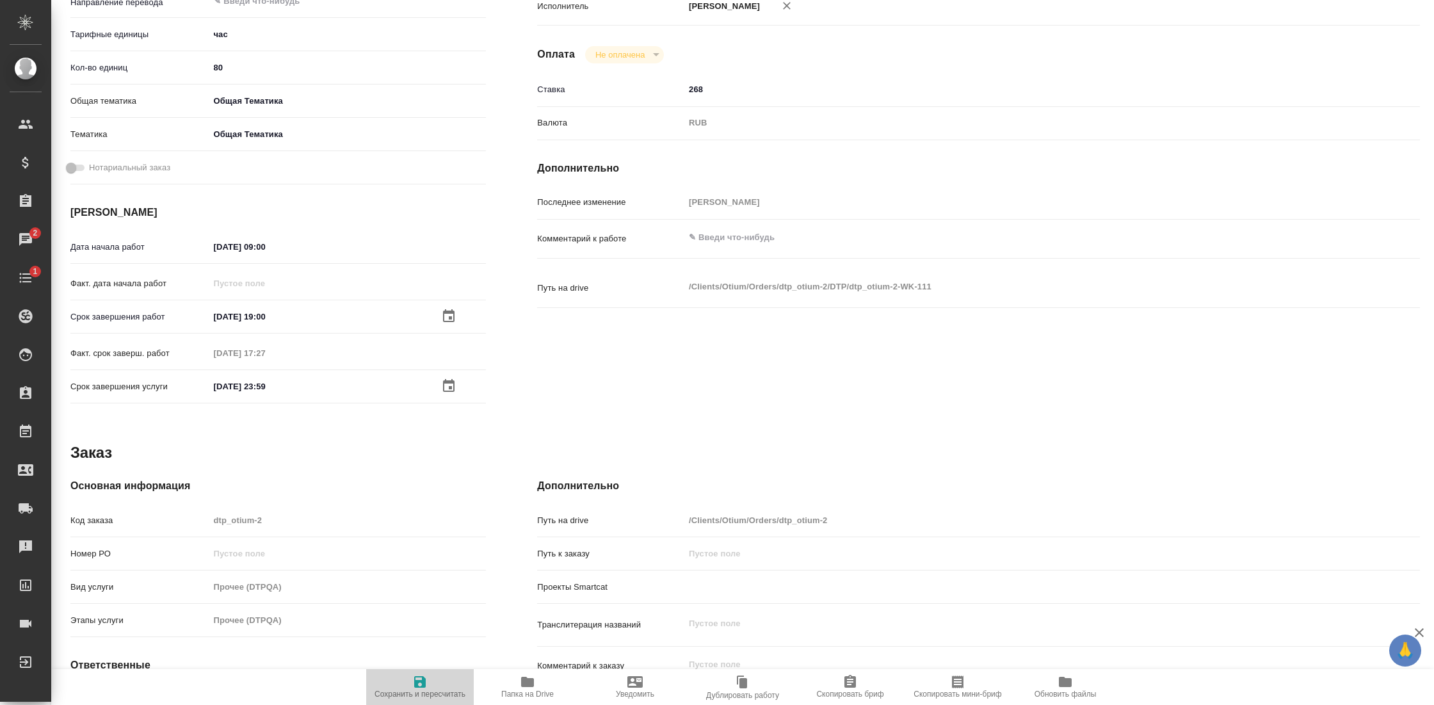
type textarea "x"
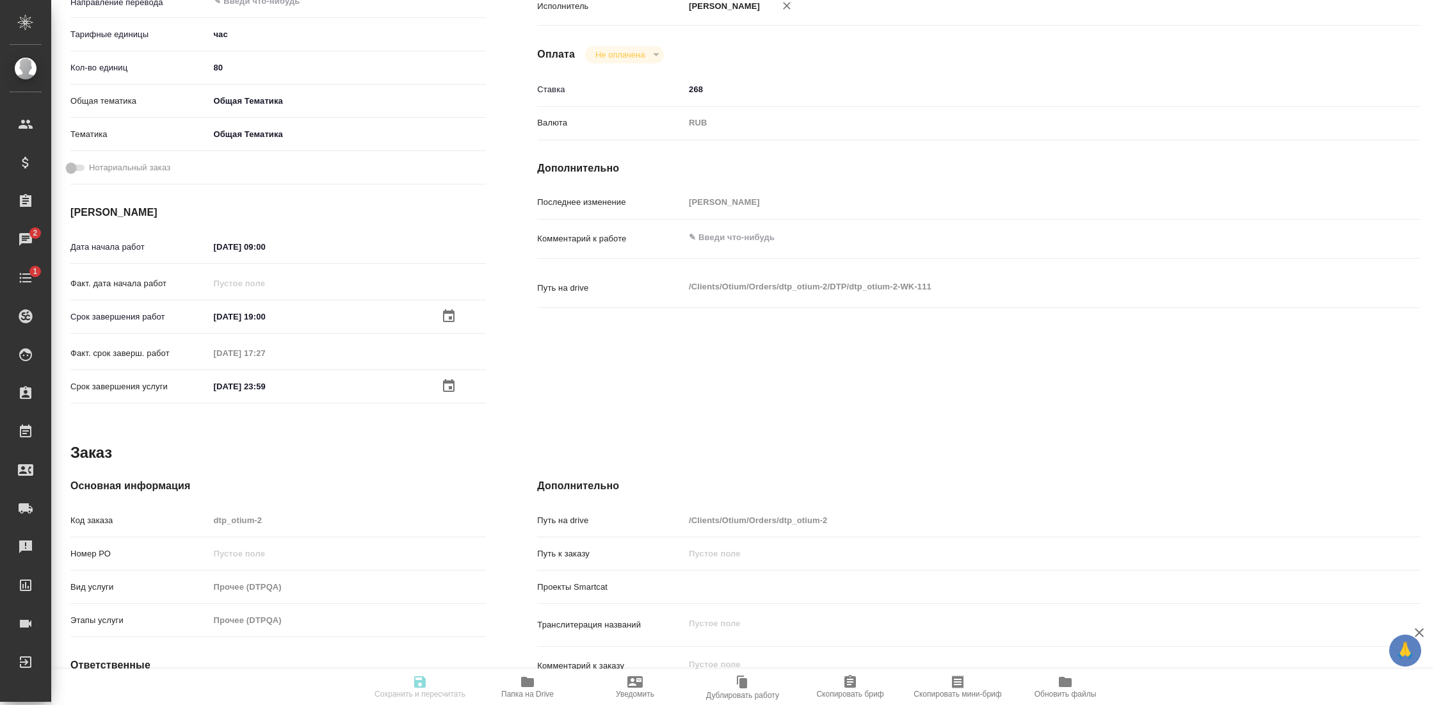
type textarea "x"
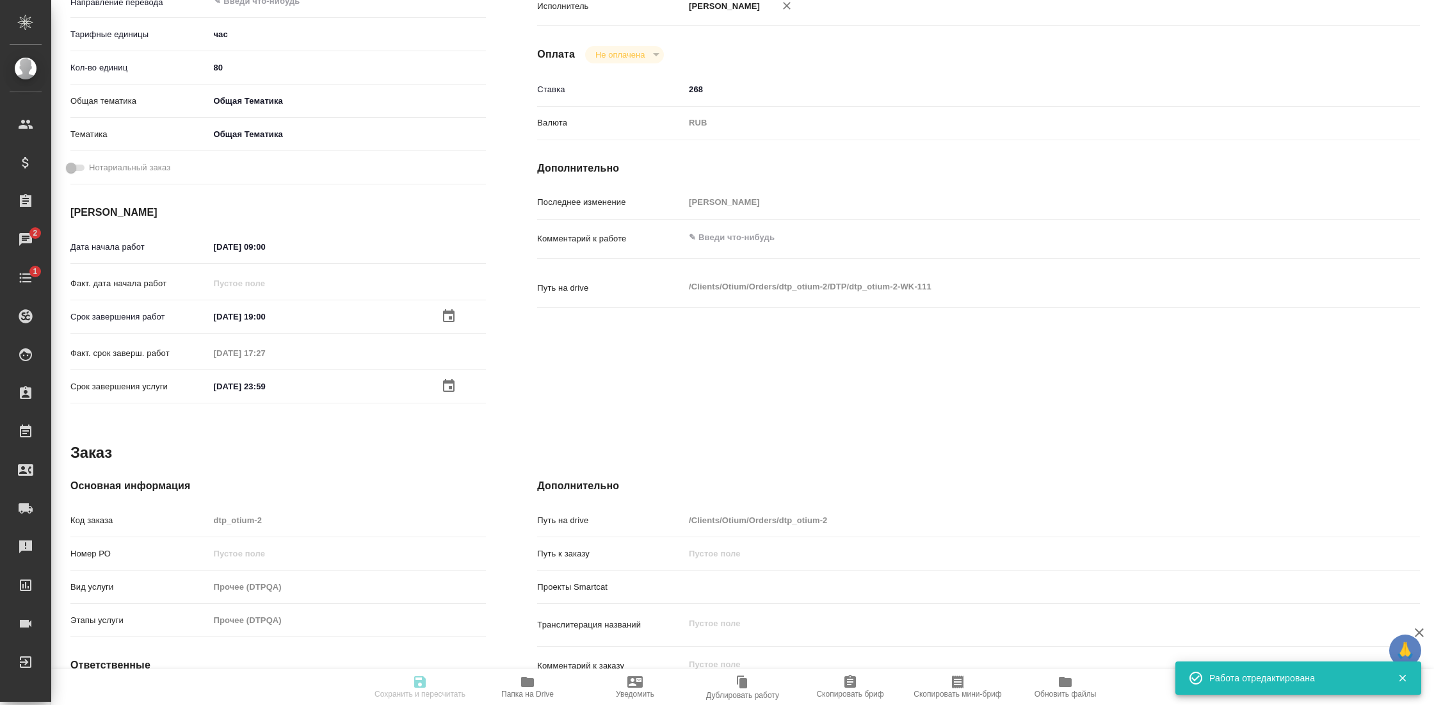
type input "completed"
type textarea "Прочее (DTPQA)"
type textarea "x"
type input "5a8b1489cc6b4906c91bfd93"
type input "80"
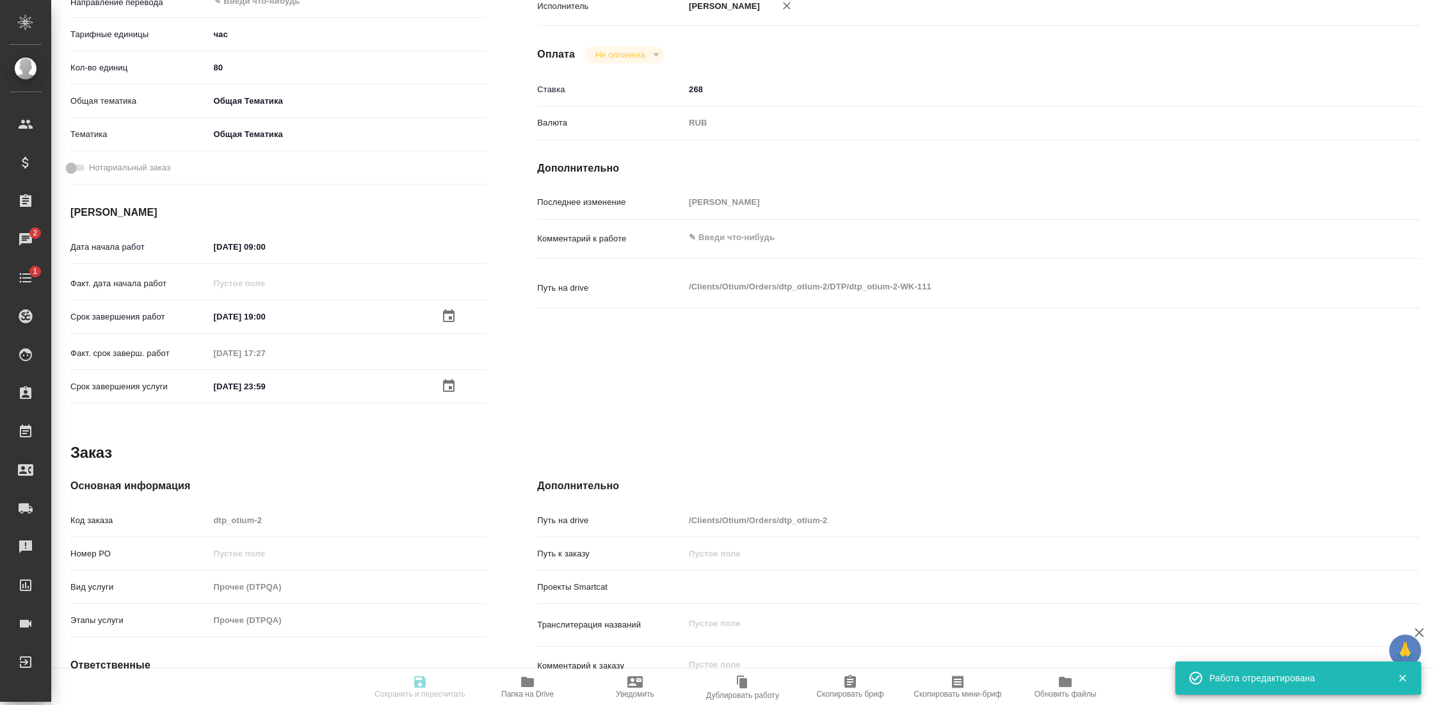
type input "obtem"
type input "6012b1ca196b0e5c9229a120"
type input "08.09.2025 09:00"
type input "19.09.2025 19:00"
type input "26.08.2025 17:27"
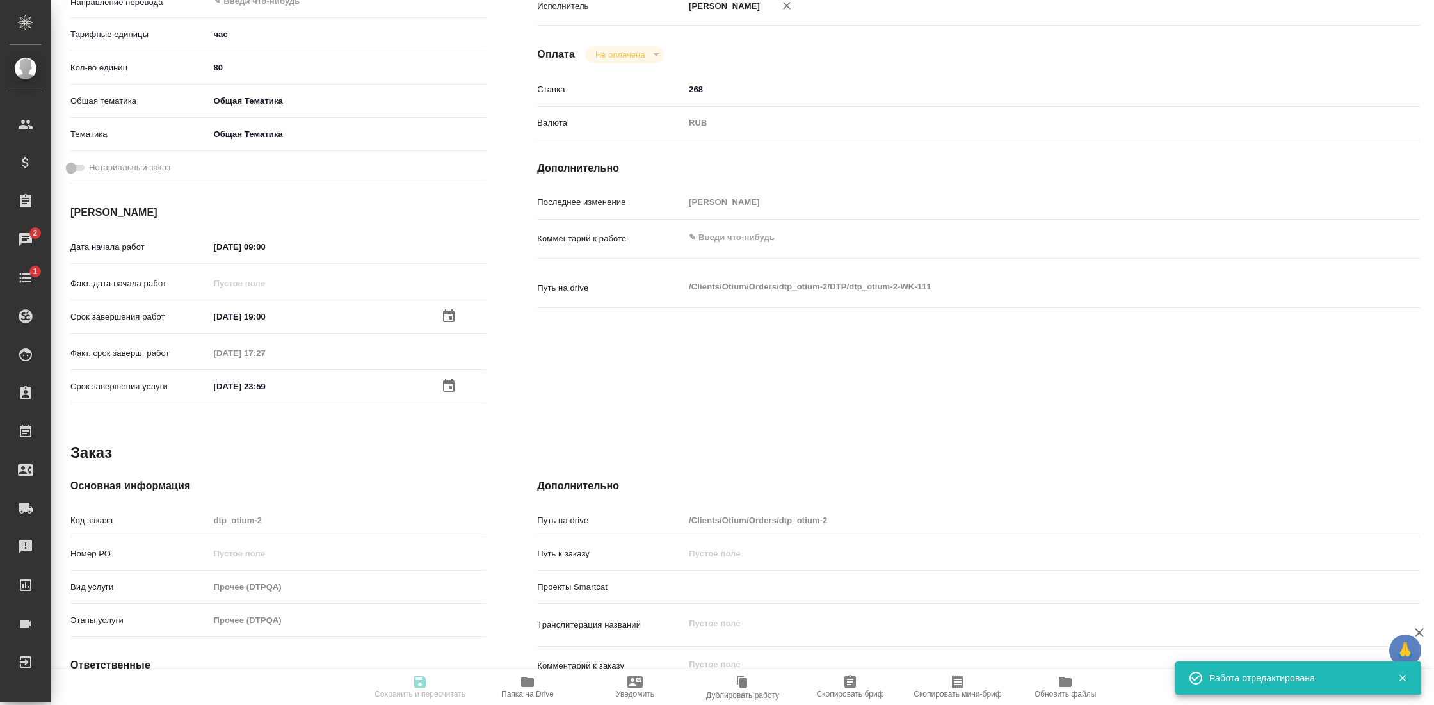
type input "31.12.2025 23:59"
type input "DTPqa"
type input "notPayed"
type input "268"
type input "RUB"
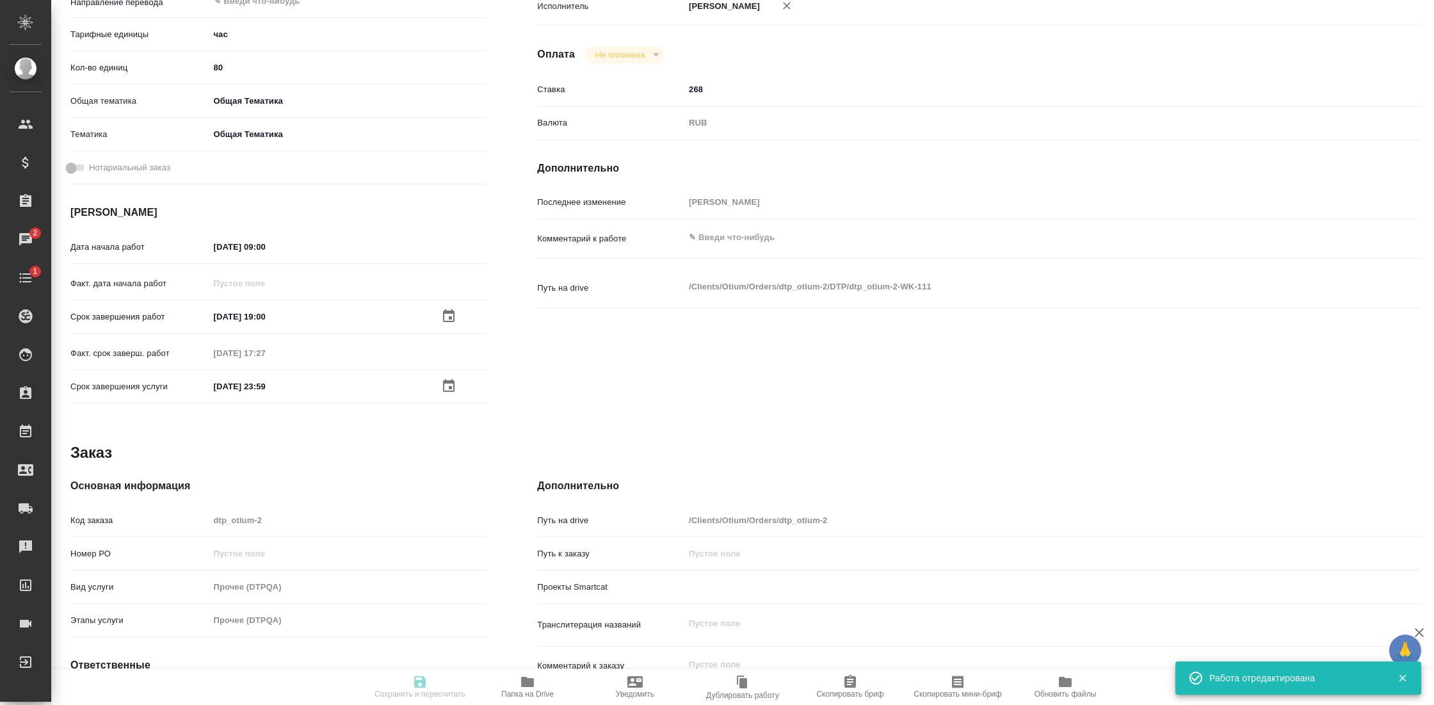
type input "[PERSON_NAME]"
type textarea "x"
type textarea "/Clients/Оtium/Orders/dtp_otium-2/DTP/dtp_otium-2-WK-111"
type textarea "x"
type input "dtp_otium-2"
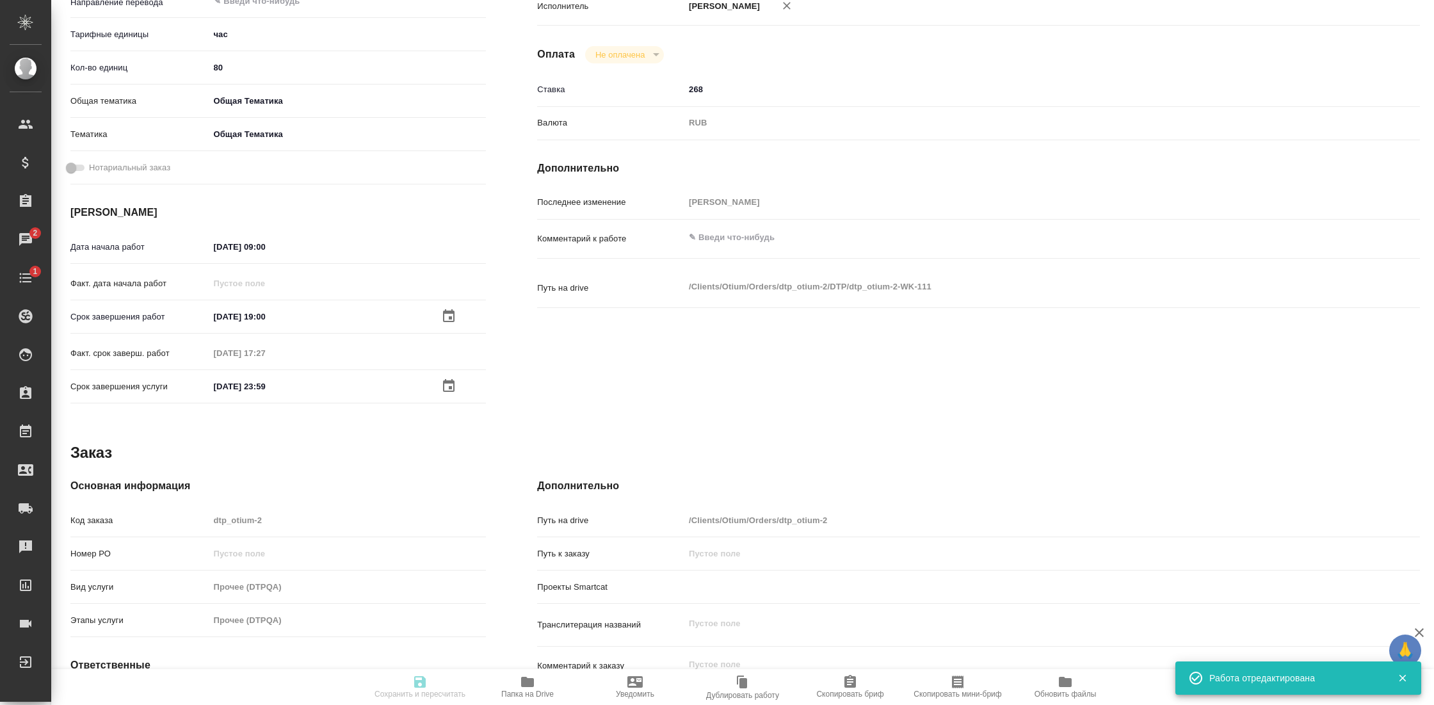
type input "Прочее (DTPQA)"
type input "[PERSON_NAME]"
type input "/Clients/Оtium/Orders/dtp_otium-2"
type textarea "x"
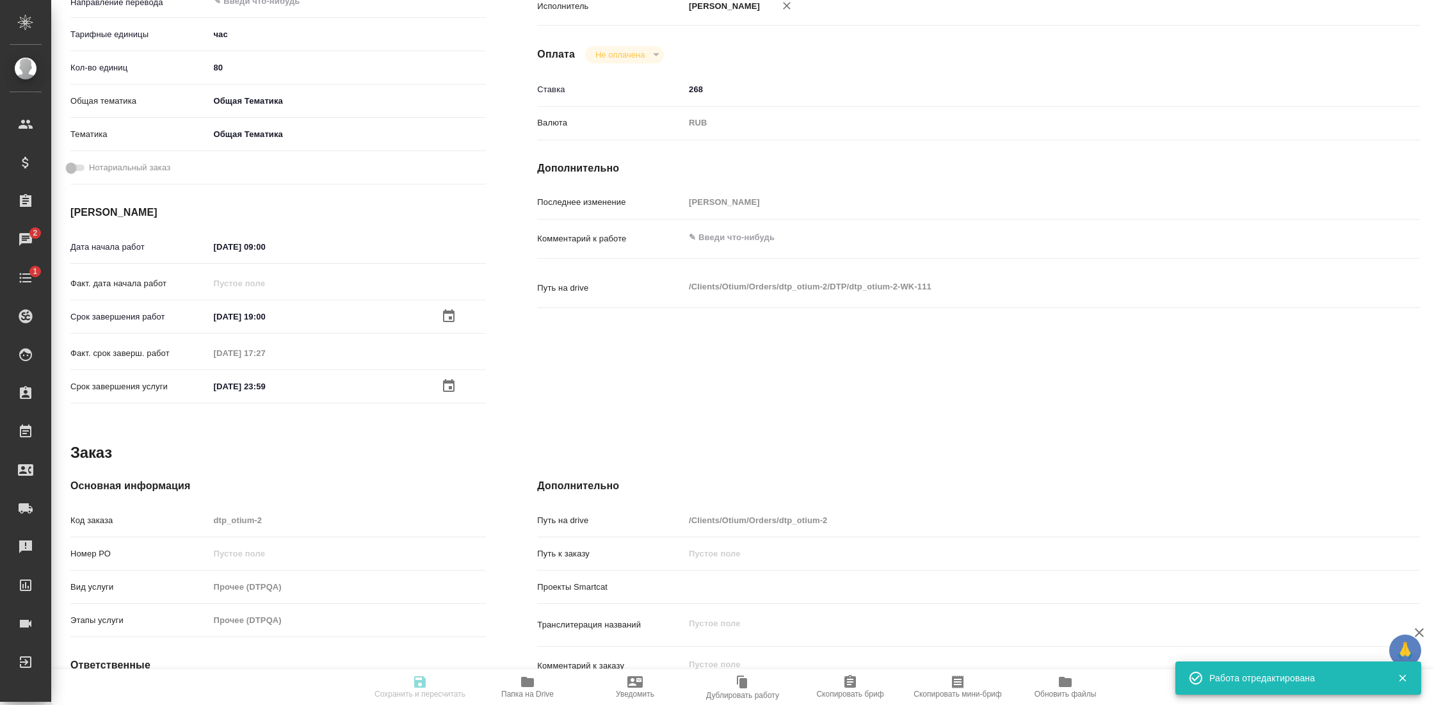
type textarea "x"
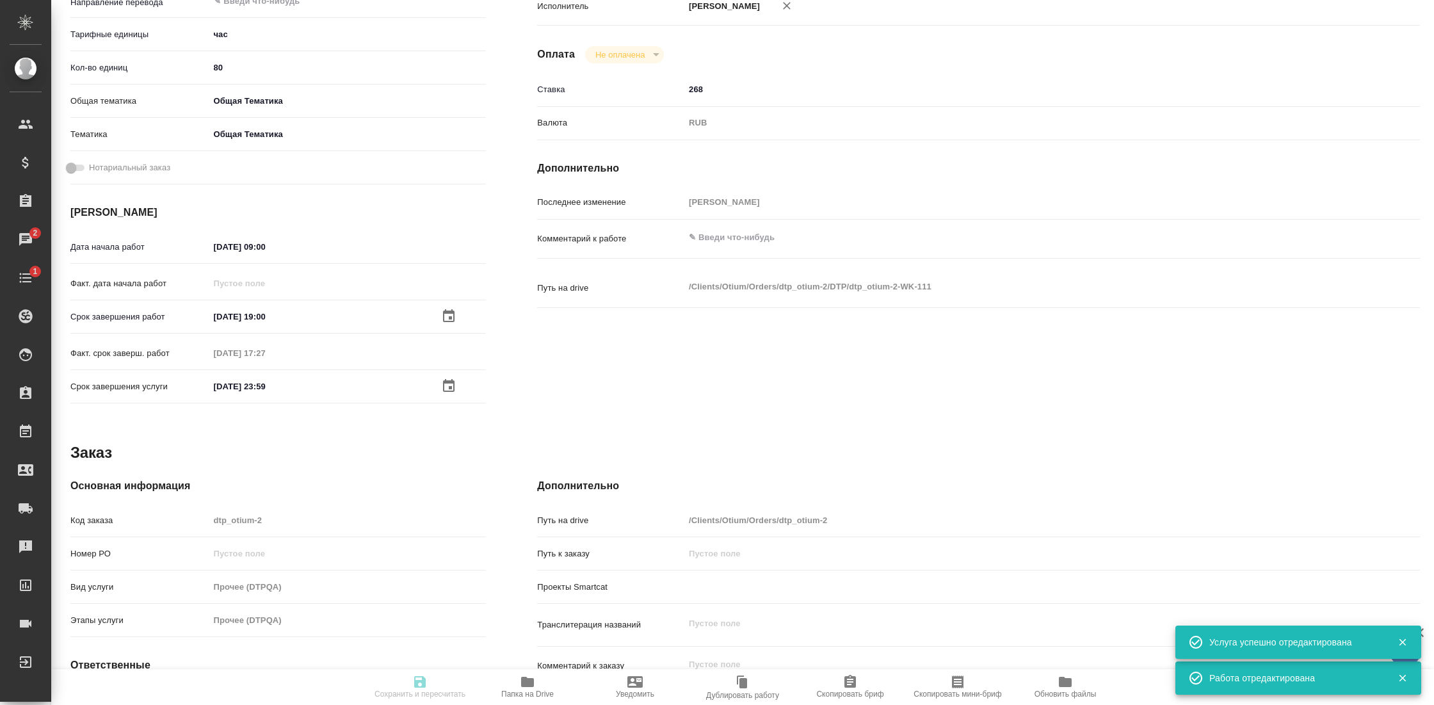
type textarea "x"
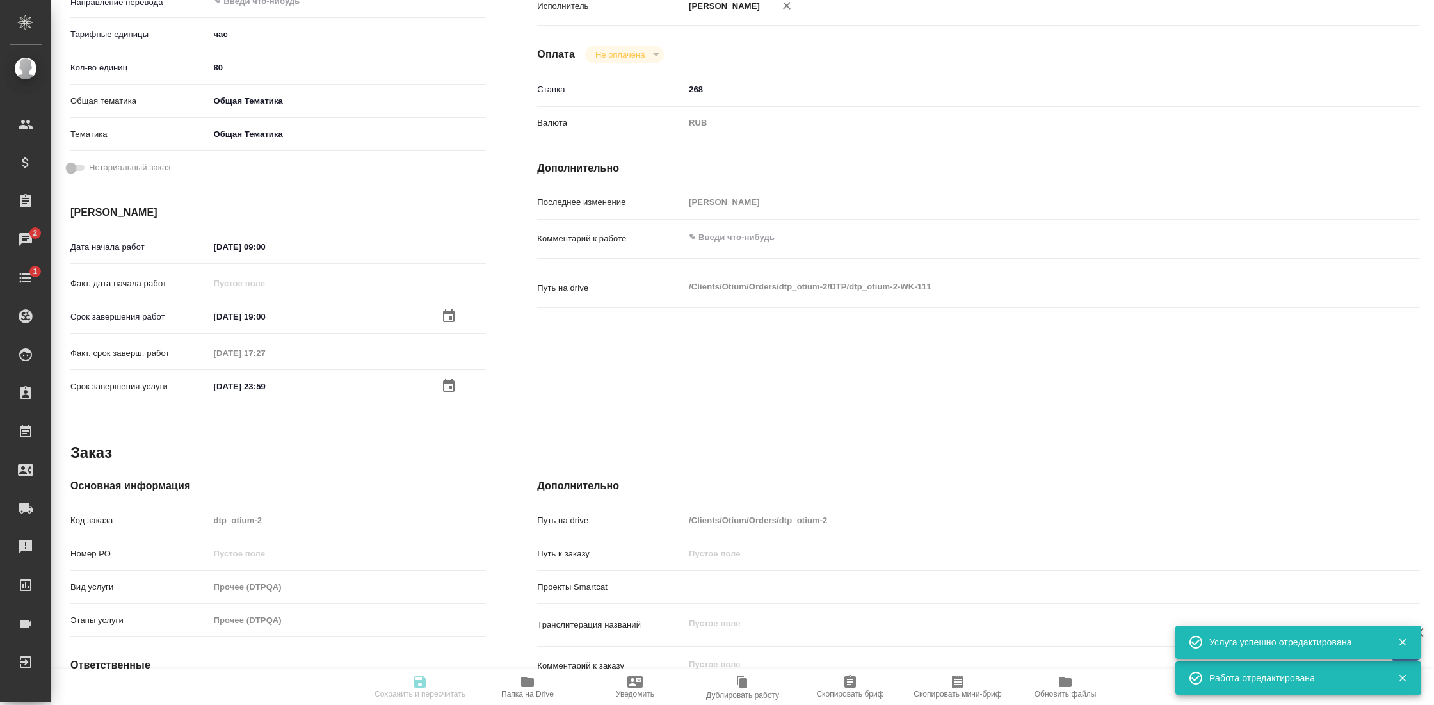
type textarea "x"
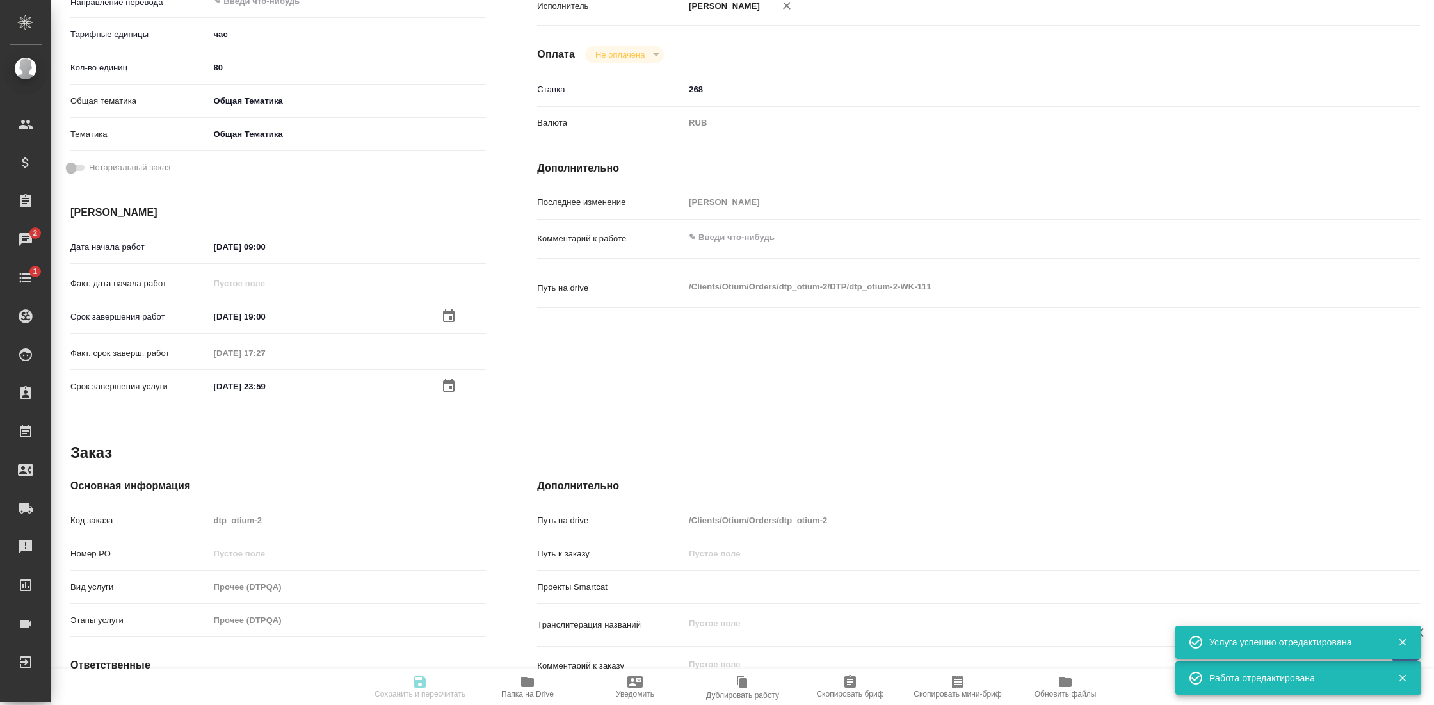
type textarea "x"
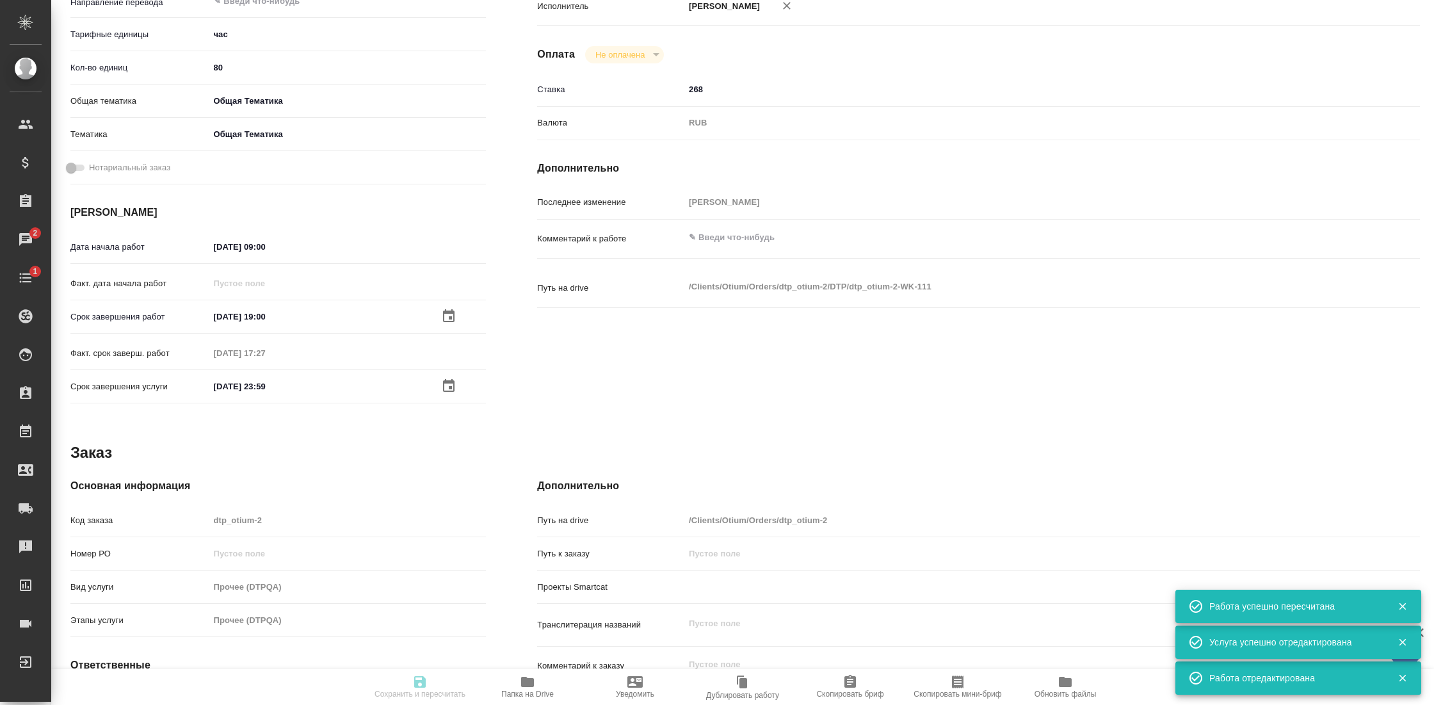
type input "completed"
type textarea "Прочее (DTPQA)"
type textarea "x"
type input "5a8b1489cc6b4906c91bfd93"
type input "80"
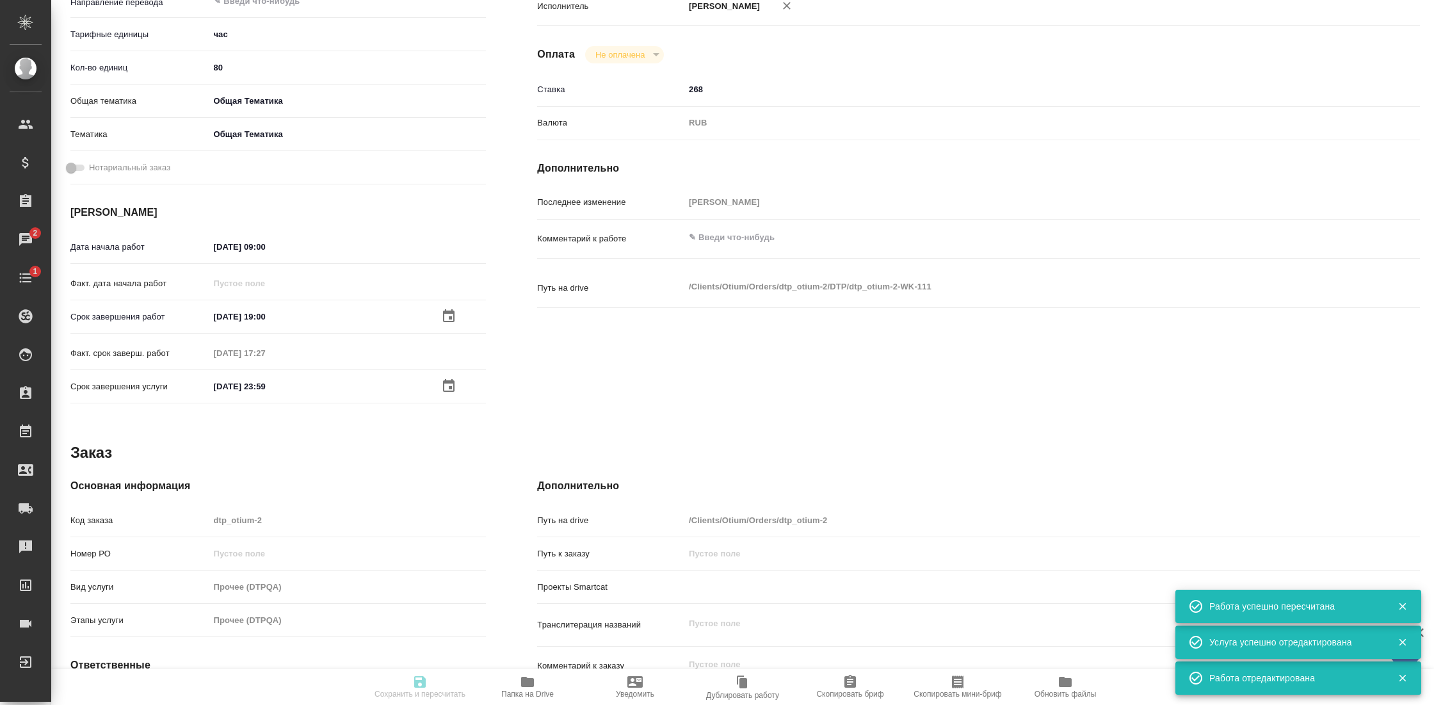
type input "obtem"
type input "6012b1ca196b0e5c9229a120"
type input "08.09.2025 09:00"
type input "19.09.2025 19:00"
type input "26.08.2025 17:27"
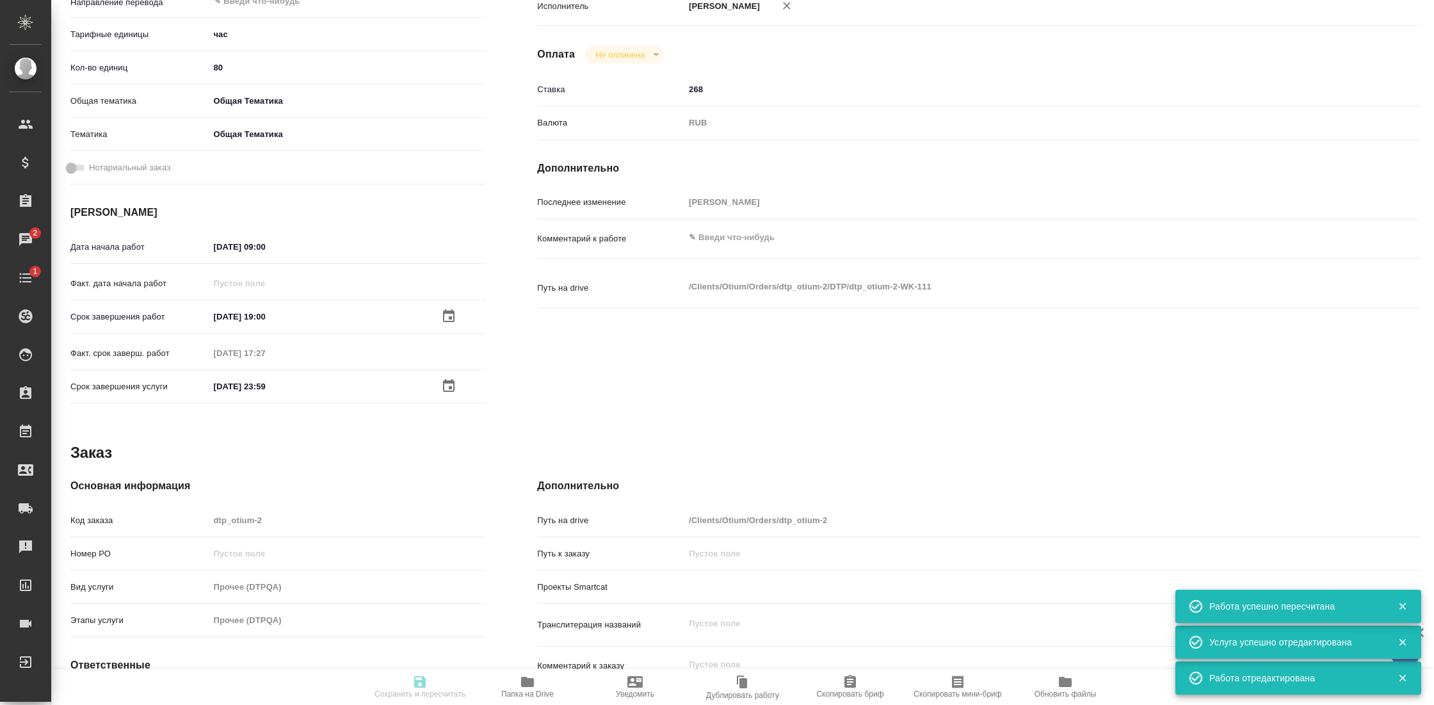
type input "31.12.2025 23:59"
type input "DTPqa"
type input "notPayed"
type input "268"
type input "RUB"
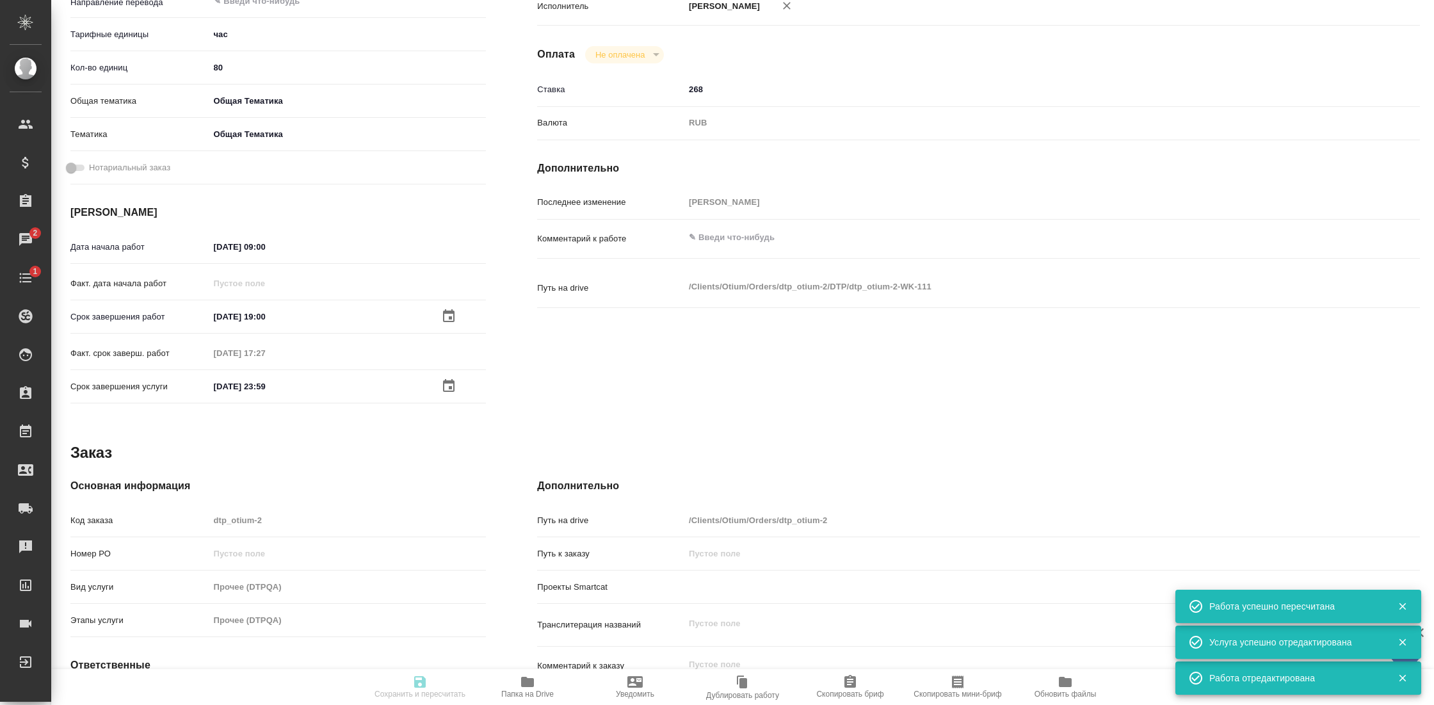
type input "[PERSON_NAME]"
type textarea "x"
type textarea "/Clients/Оtium/Orders/dtp_otium-2/DTP/dtp_otium-2-WK-111"
type textarea "x"
type input "dtp_otium-2"
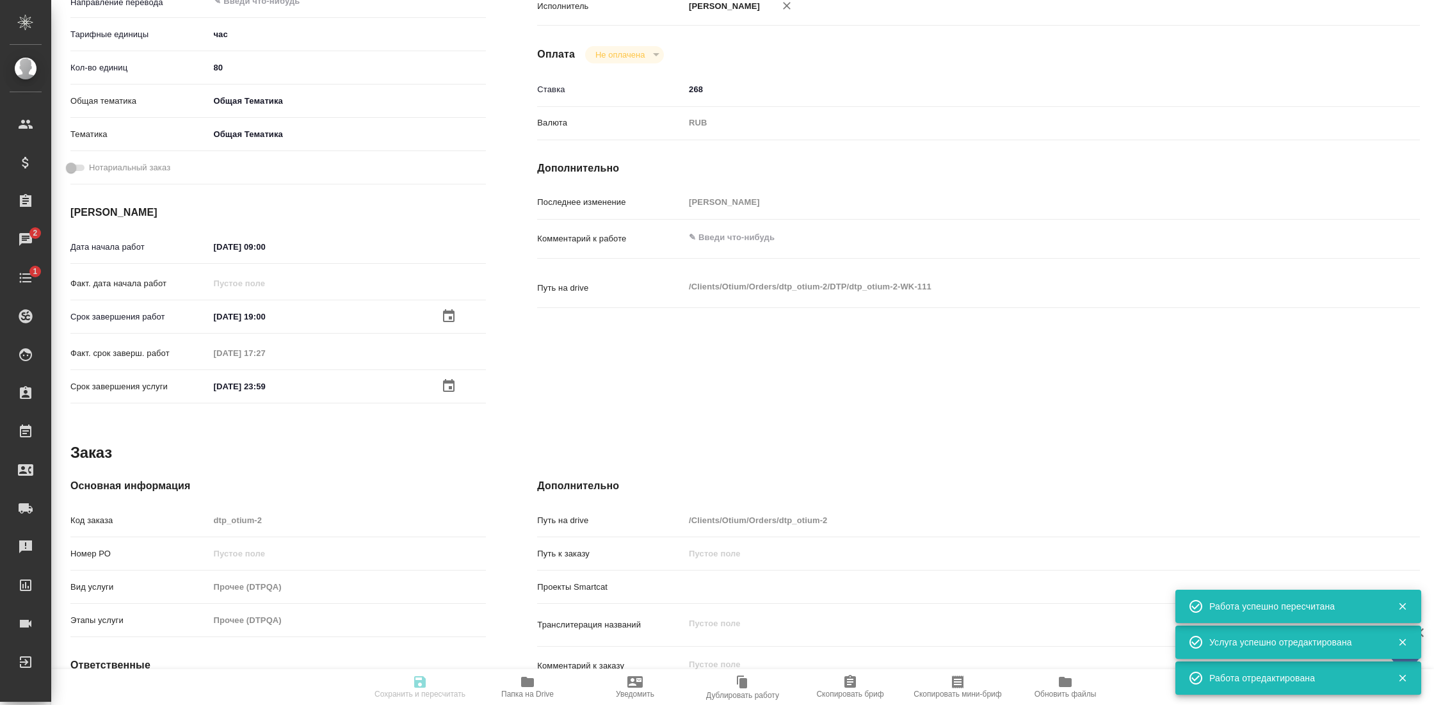
type input "Прочее (DTPQA)"
type input "[PERSON_NAME]"
type input "/Clients/Оtium/Orders/dtp_otium-2"
type textarea "x"
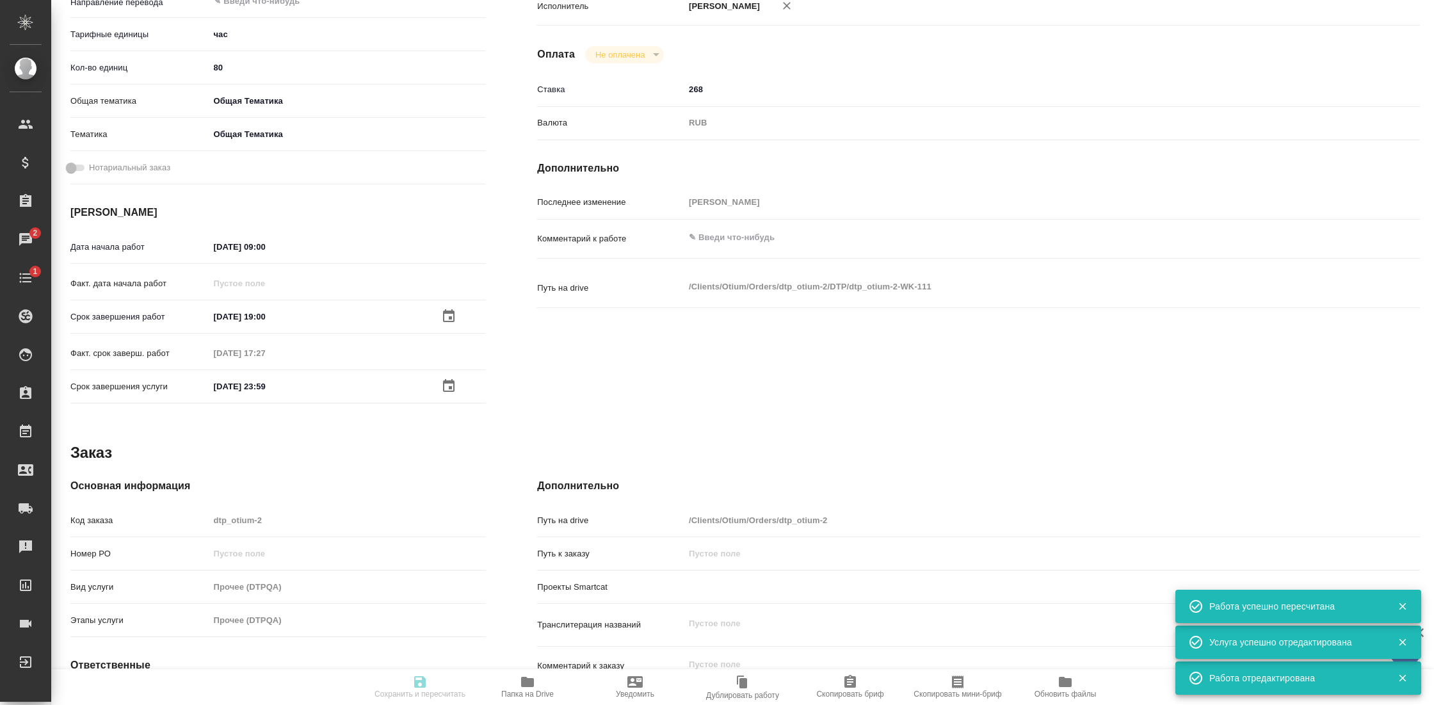
type textarea "x"
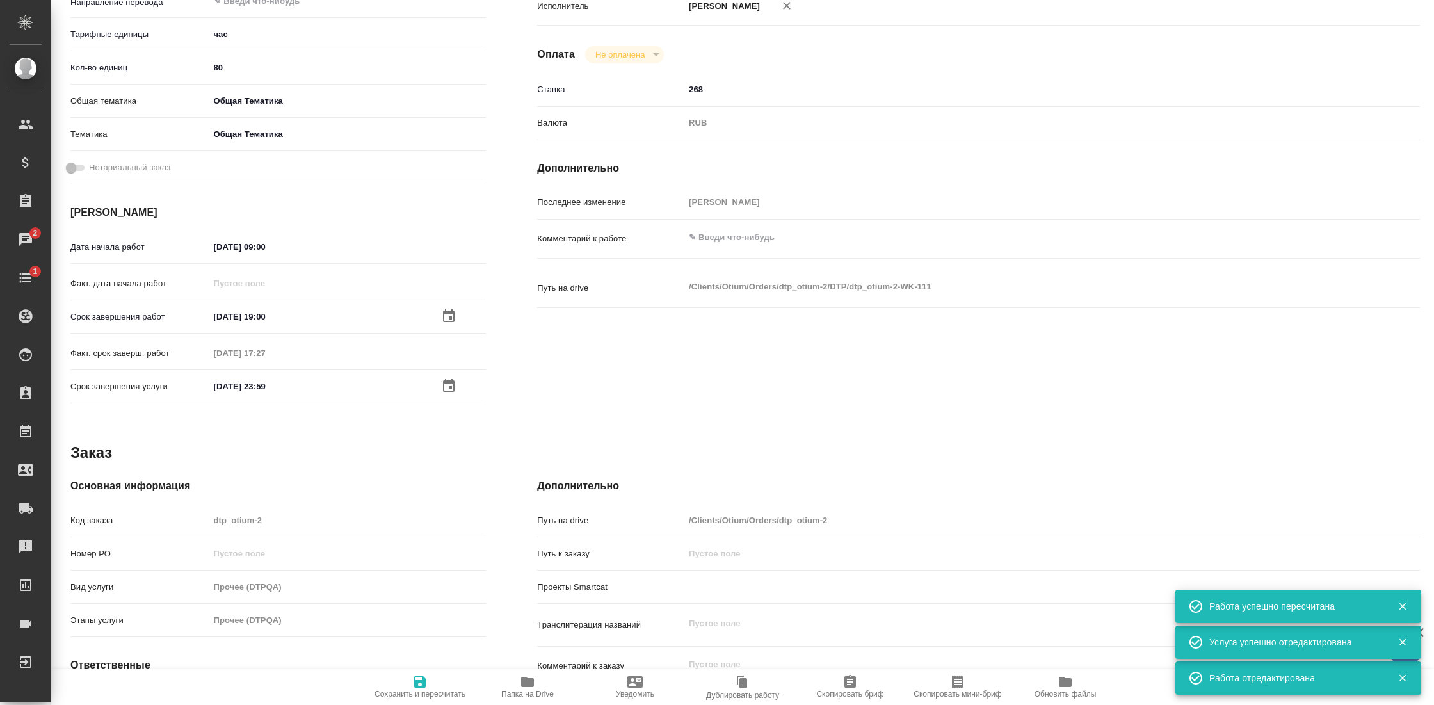
type textarea "x"
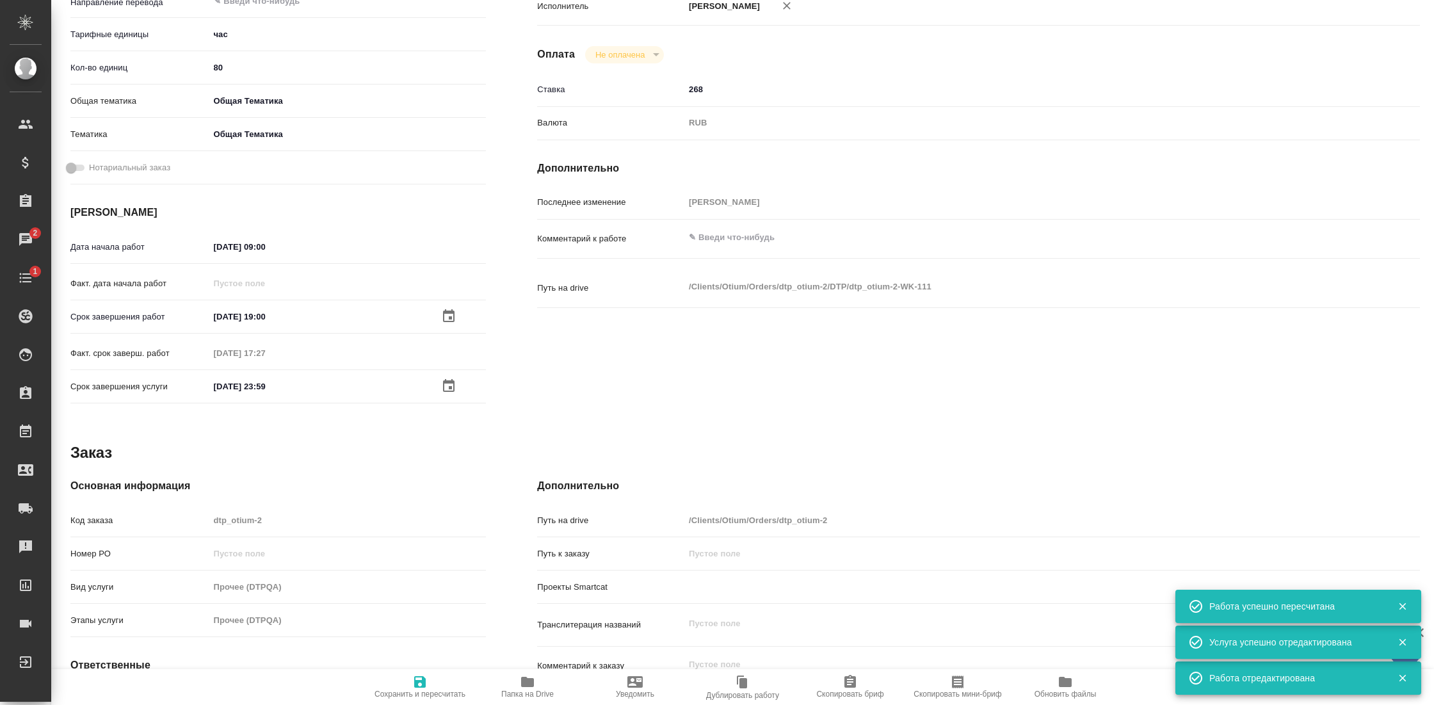
type textarea "x"
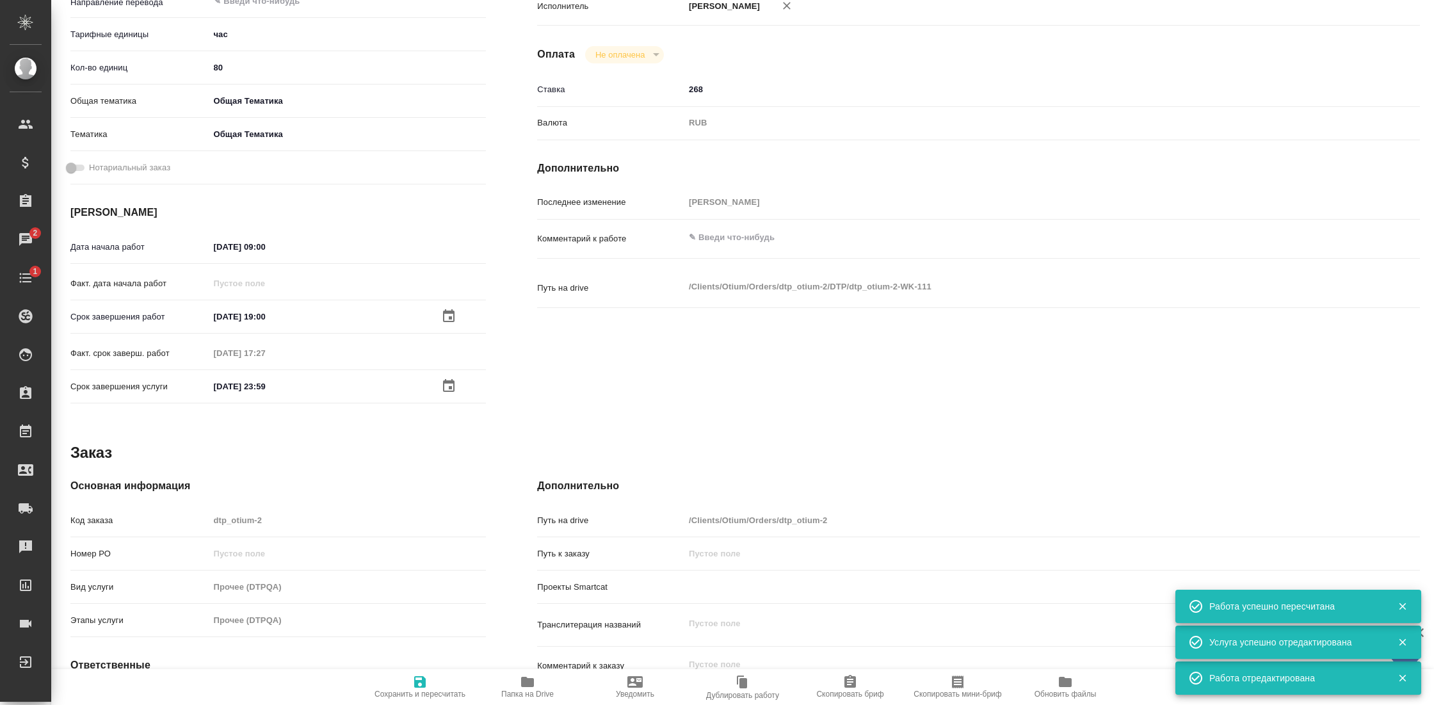
type textarea "x"
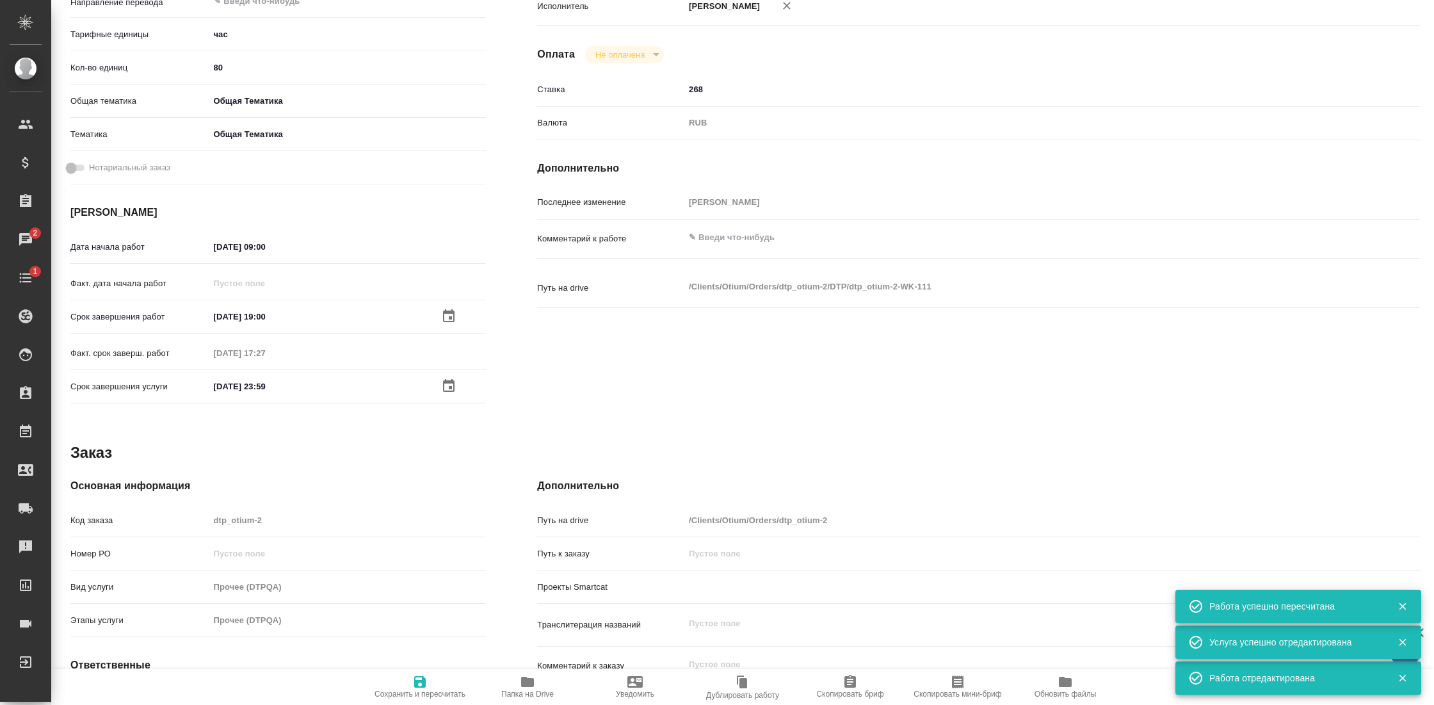
type textarea "x"
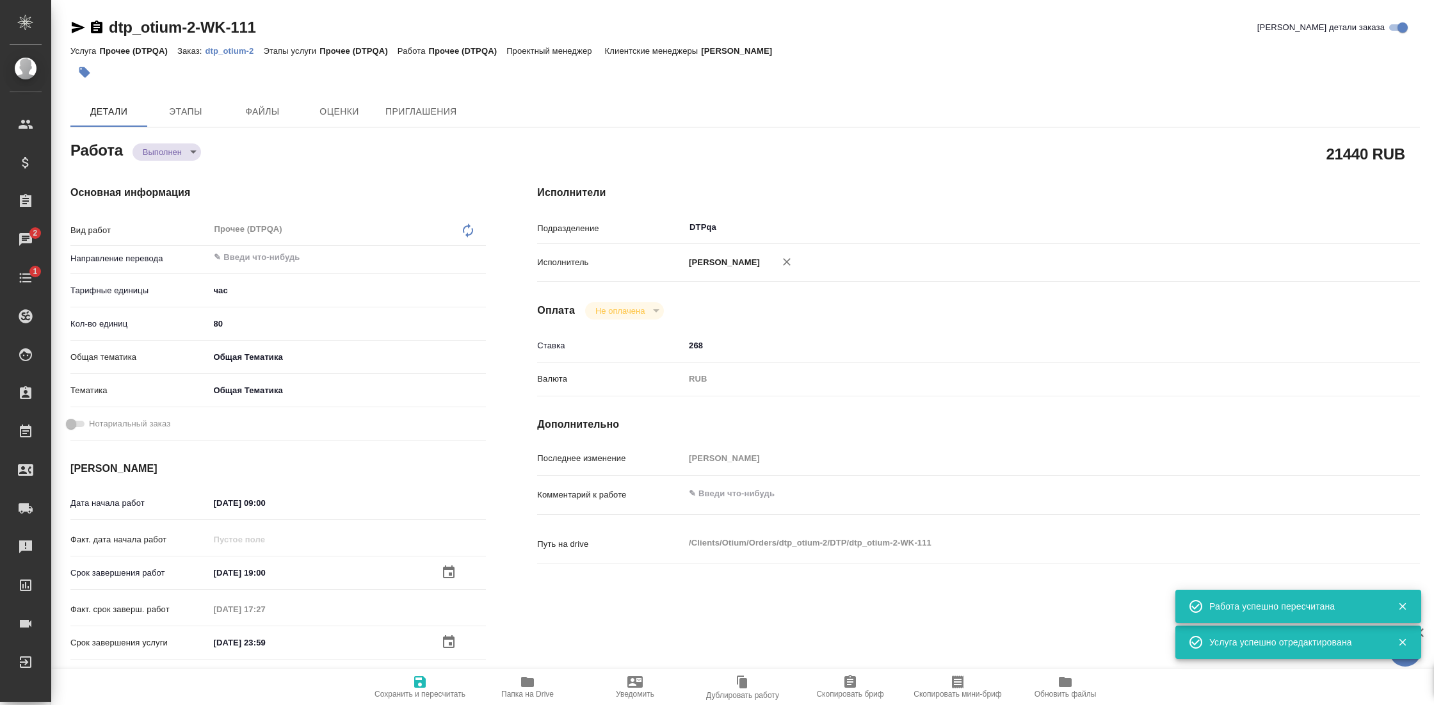
click at [191, 149] on body "🙏 .cls-1 fill:#fff; AWATERA Gostev Yury Клиенты Спецификации Заказы 2 Чаты 1 To…" at bounding box center [717, 352] width 1434 height 705
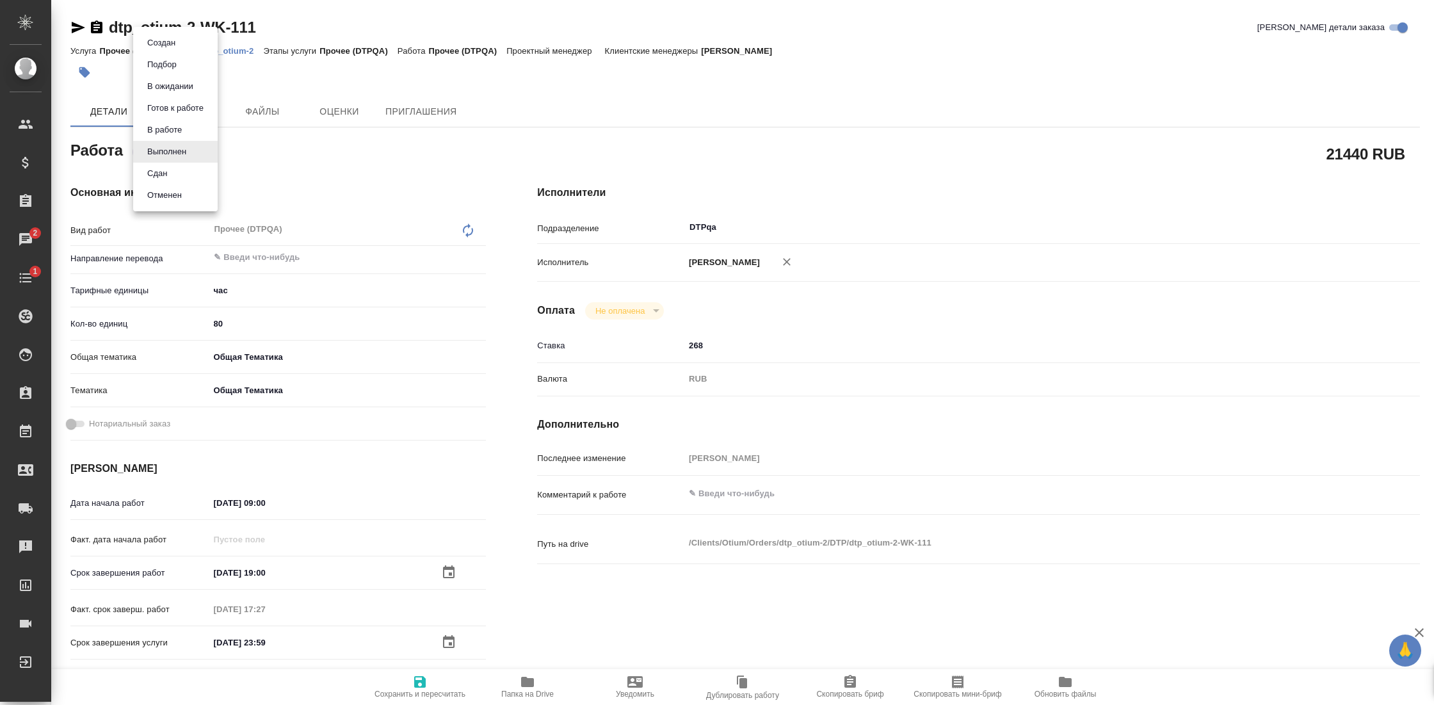
click at [179, 175] on li "Сдан" at bounding box center [175, 174] width 84 height 22
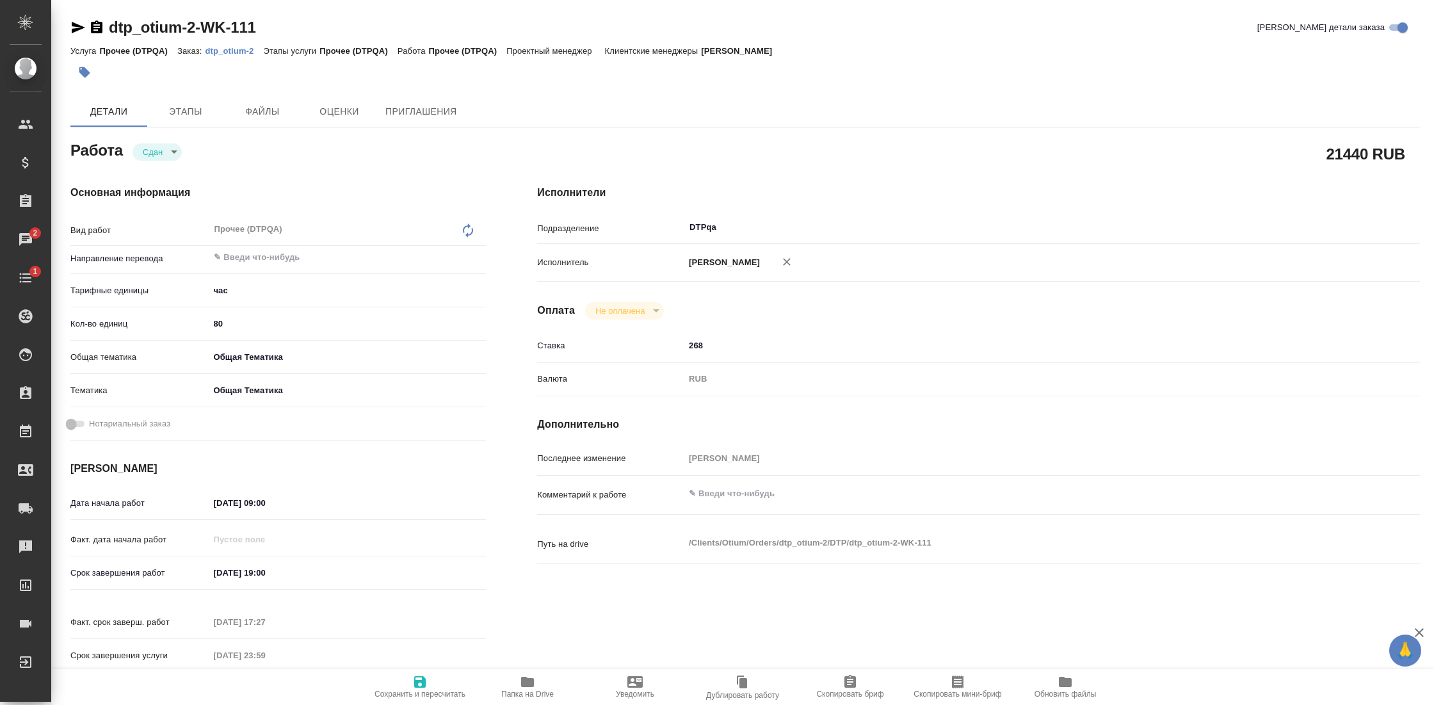
type textarea "x"
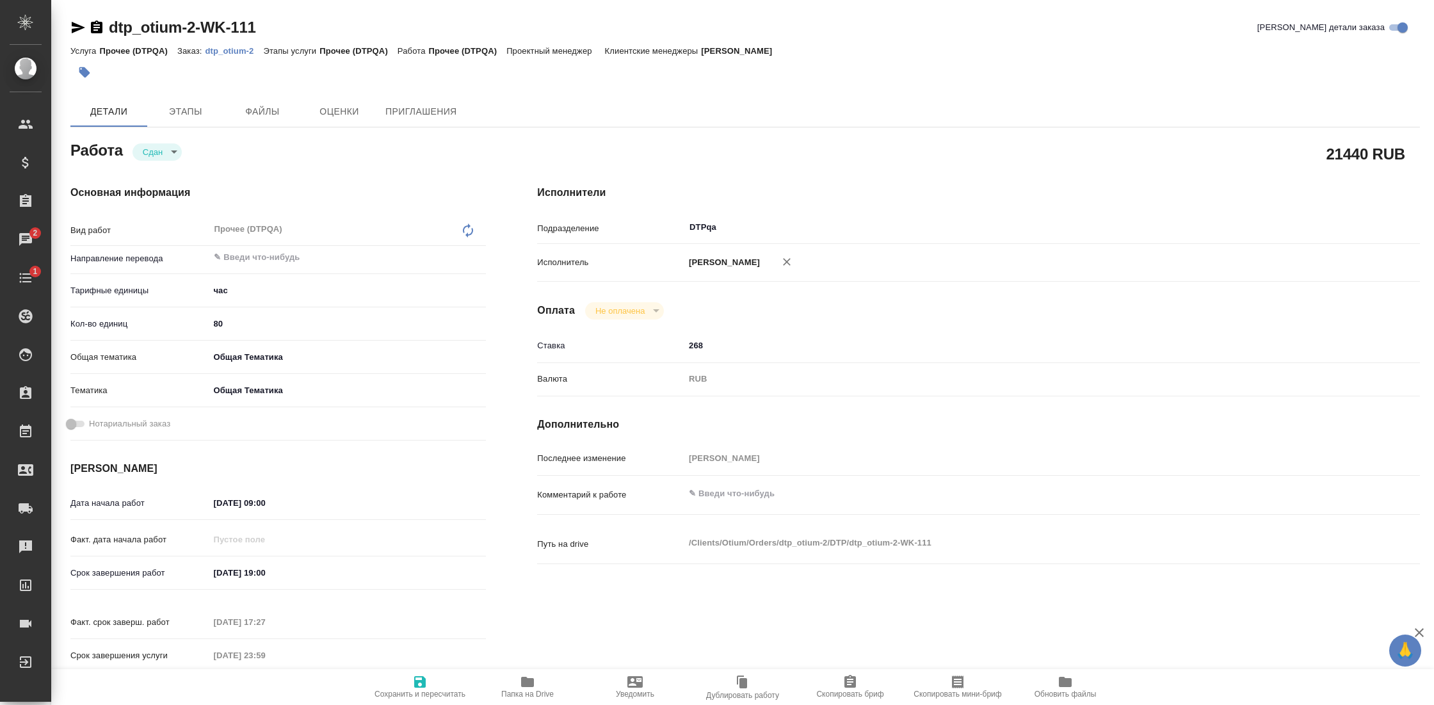
type textarea "x"
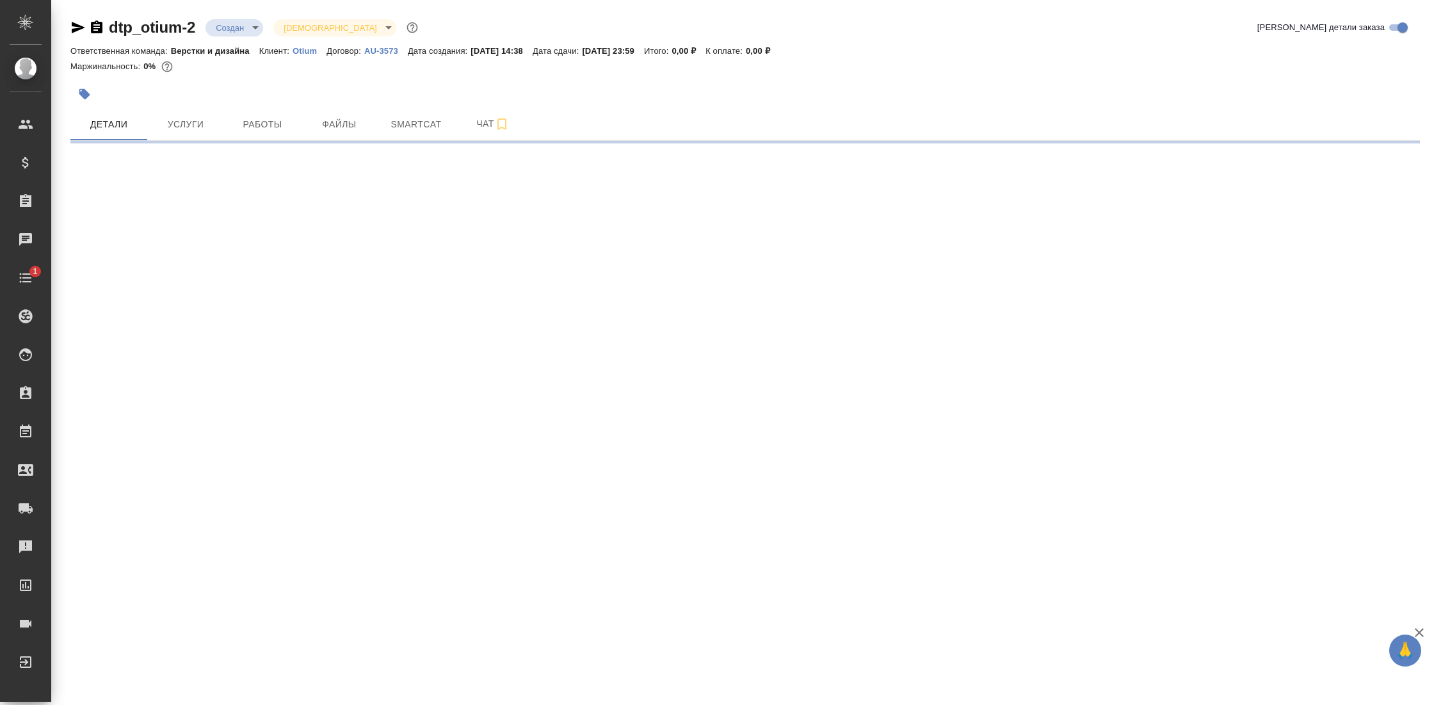
select select "RU"
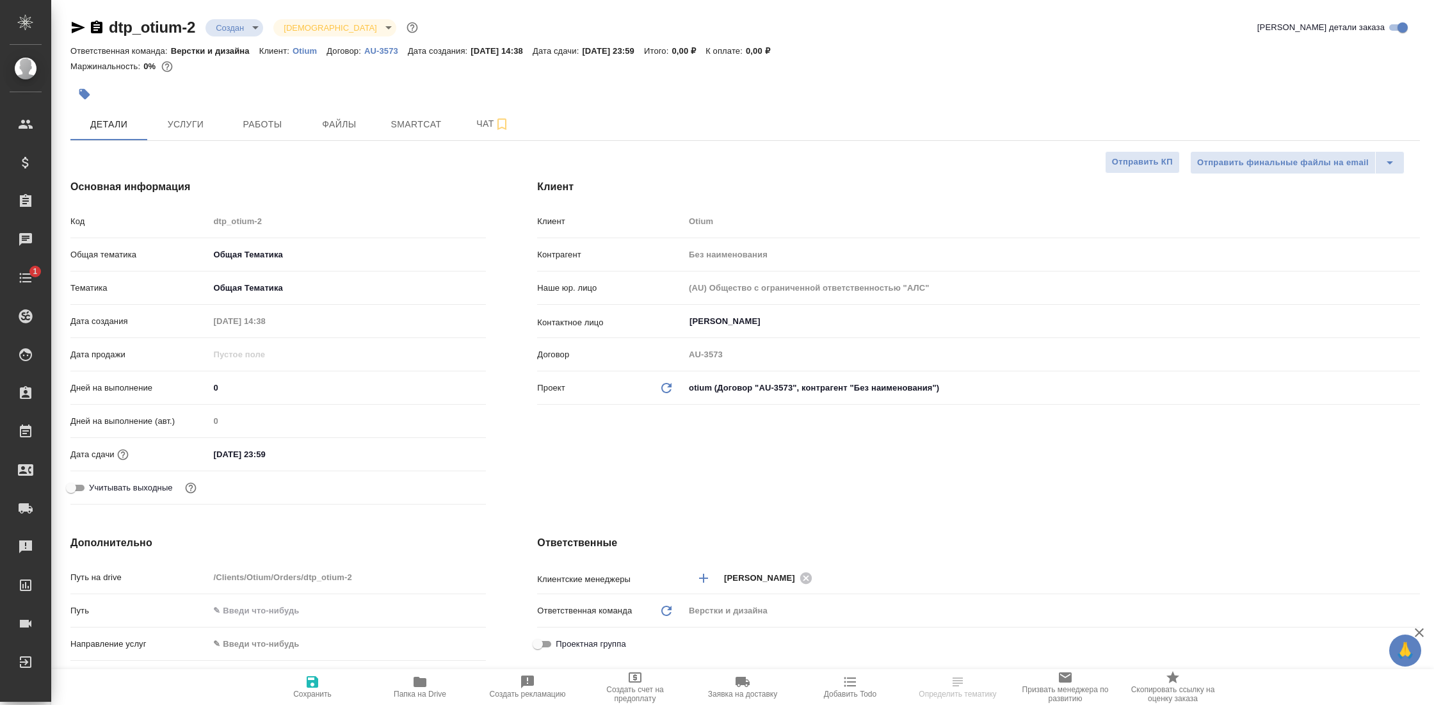
type textarea "x"
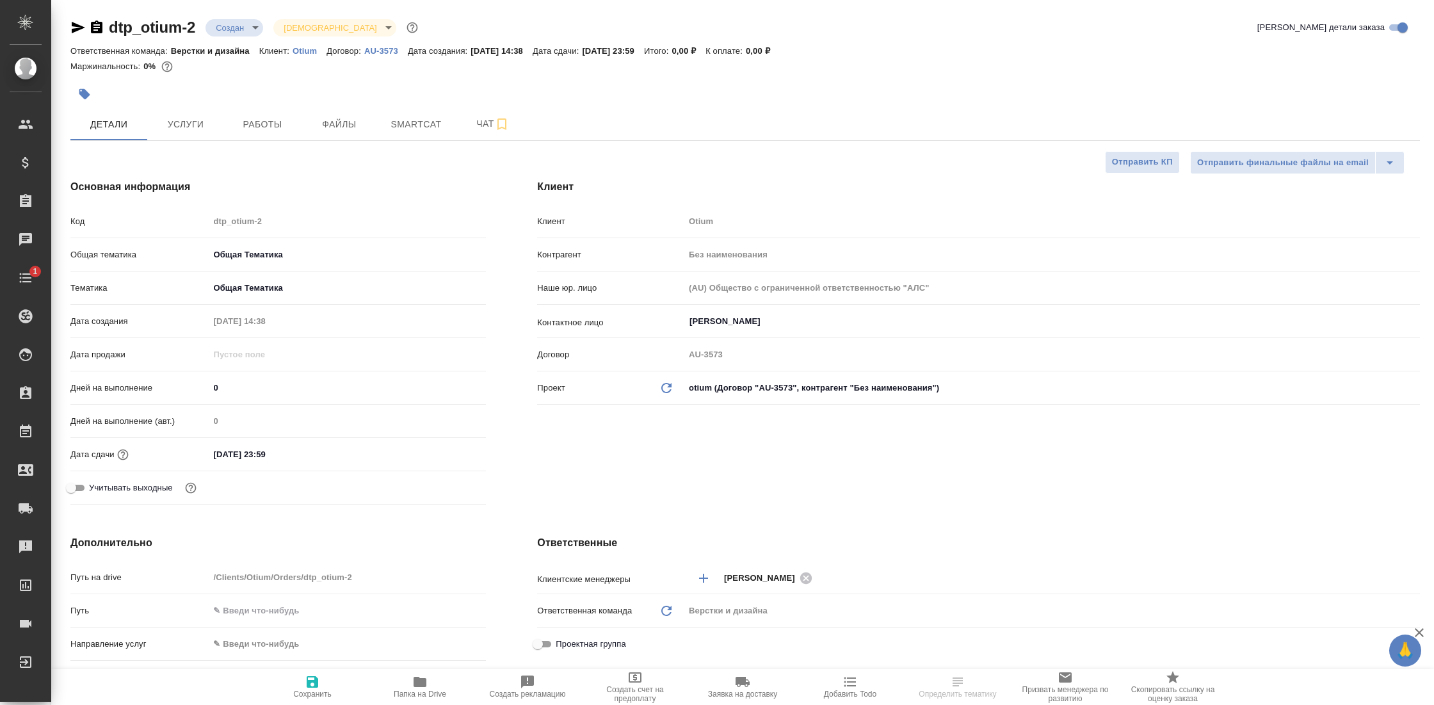
type textarea "x"
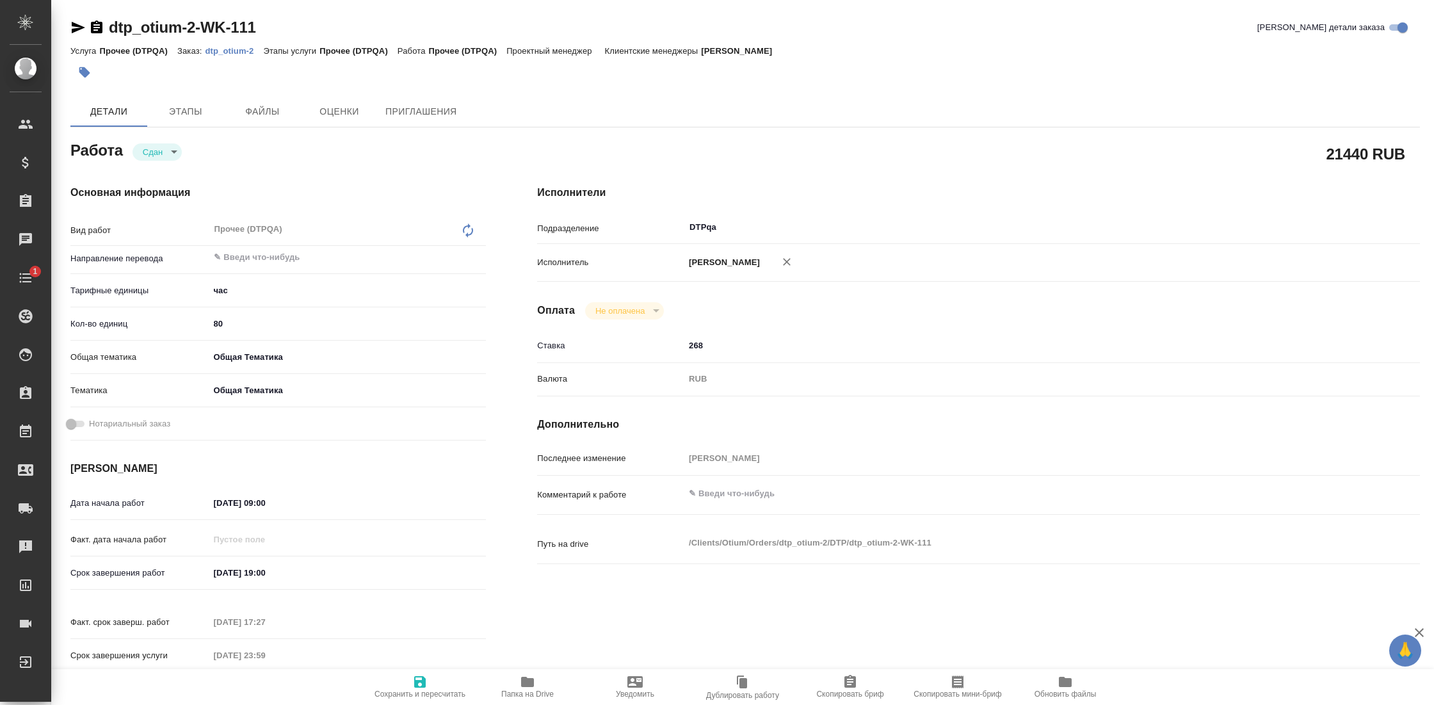
type textarea "x"
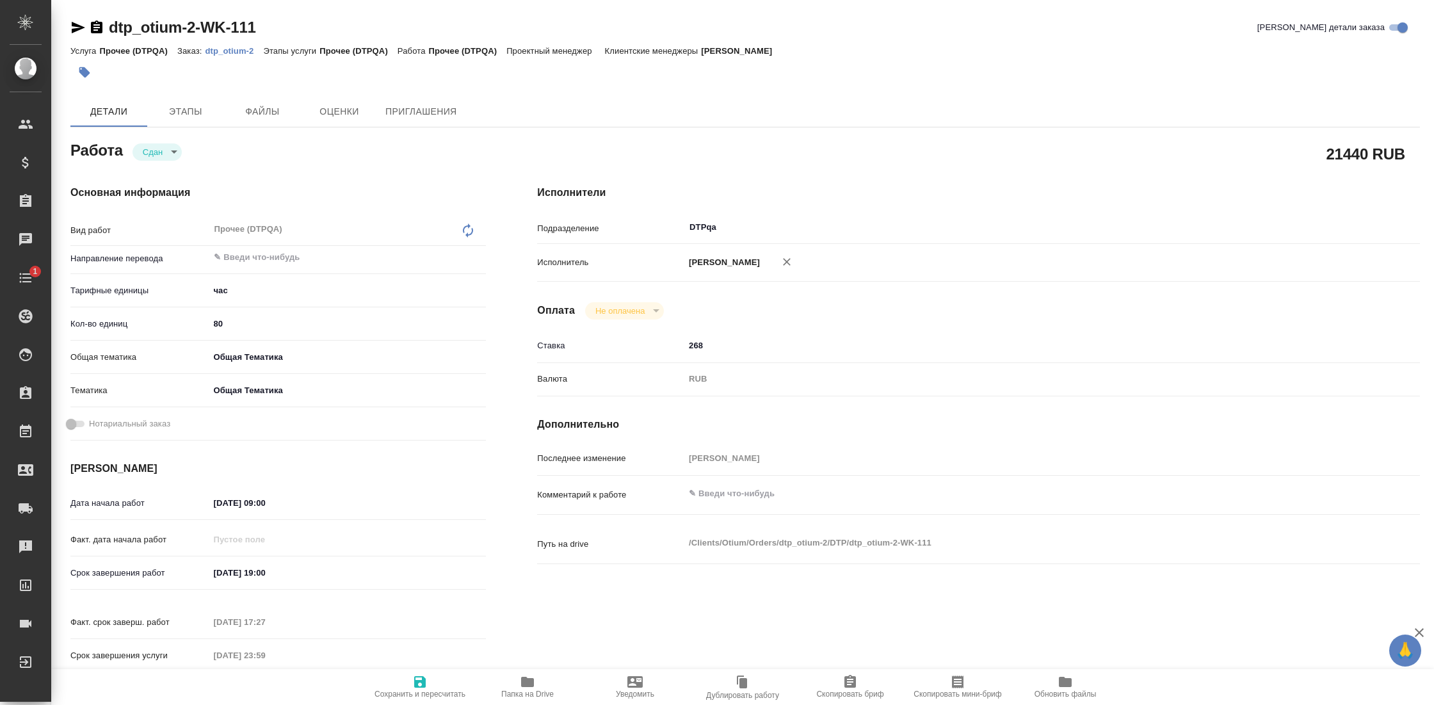
type textarea "x"
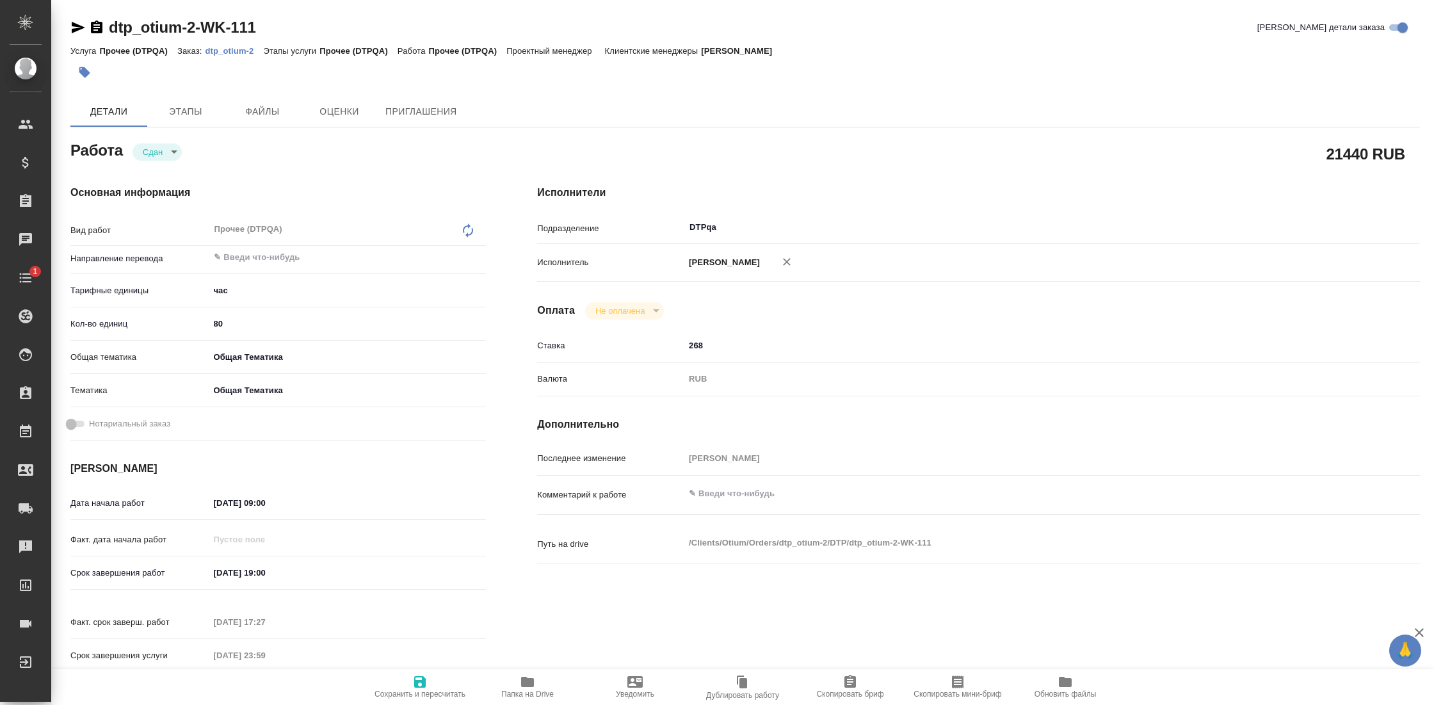
type textarea "x"
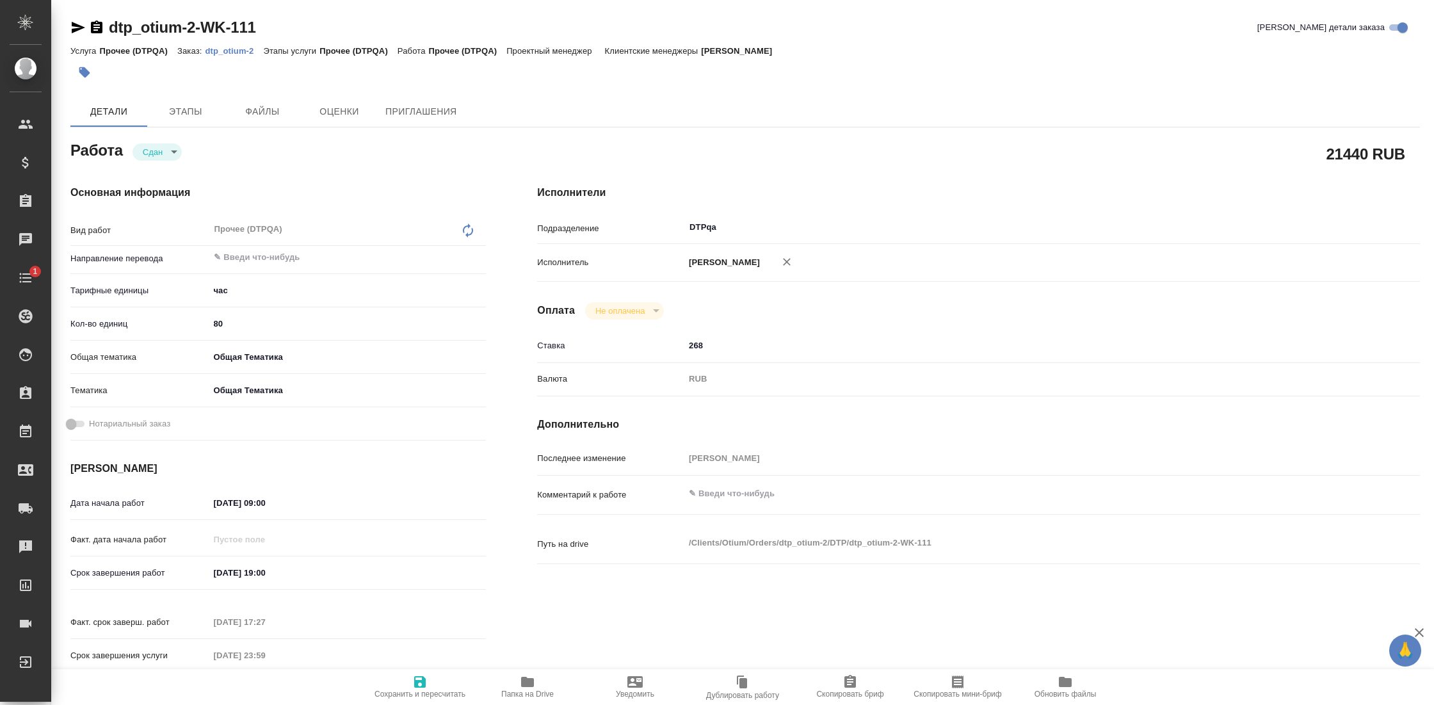
type textarea "x"
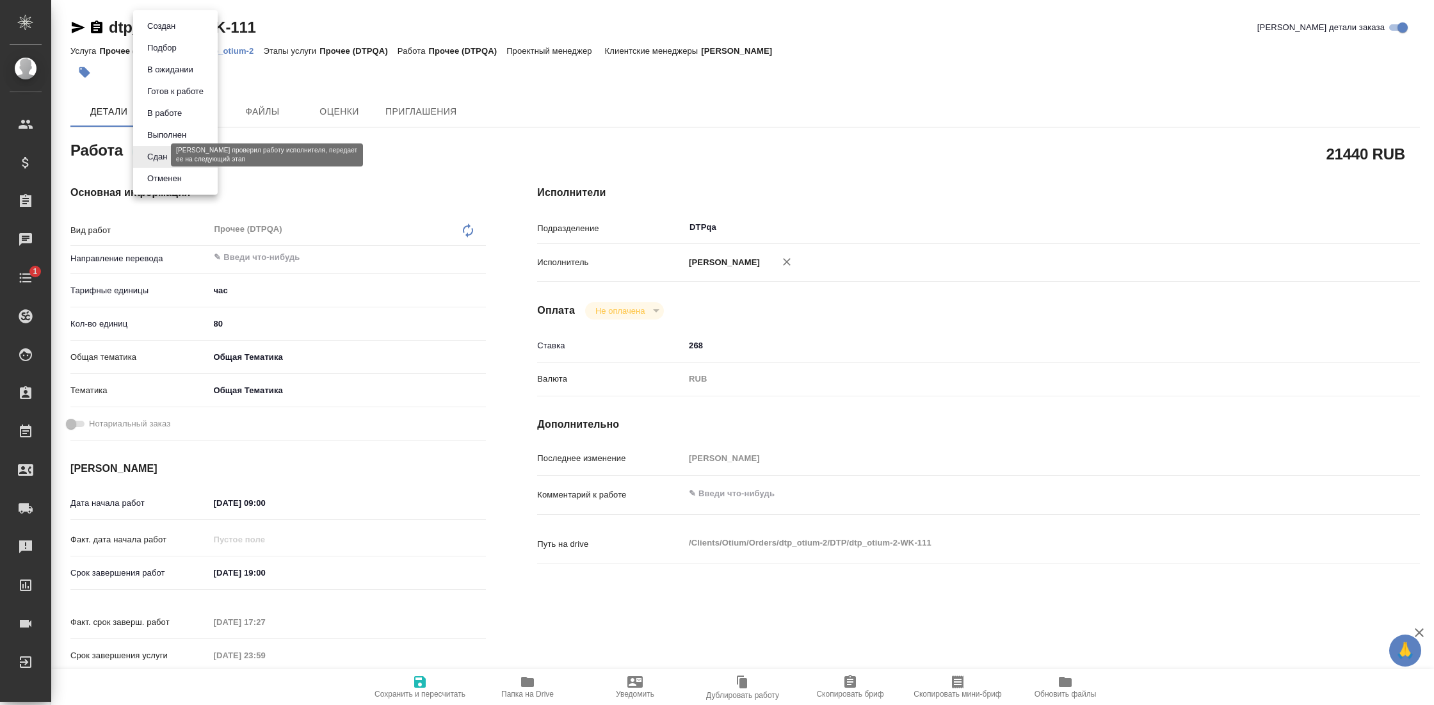
click at [161, 154] on body "🙏 .cls-1 fill:#fff; AWATERA Gostev Yury Клиенты Спецификации Заказы Чаты 1 Todo…" at bounding box center [717, 352] width 1434 height 705
type textarea "x"
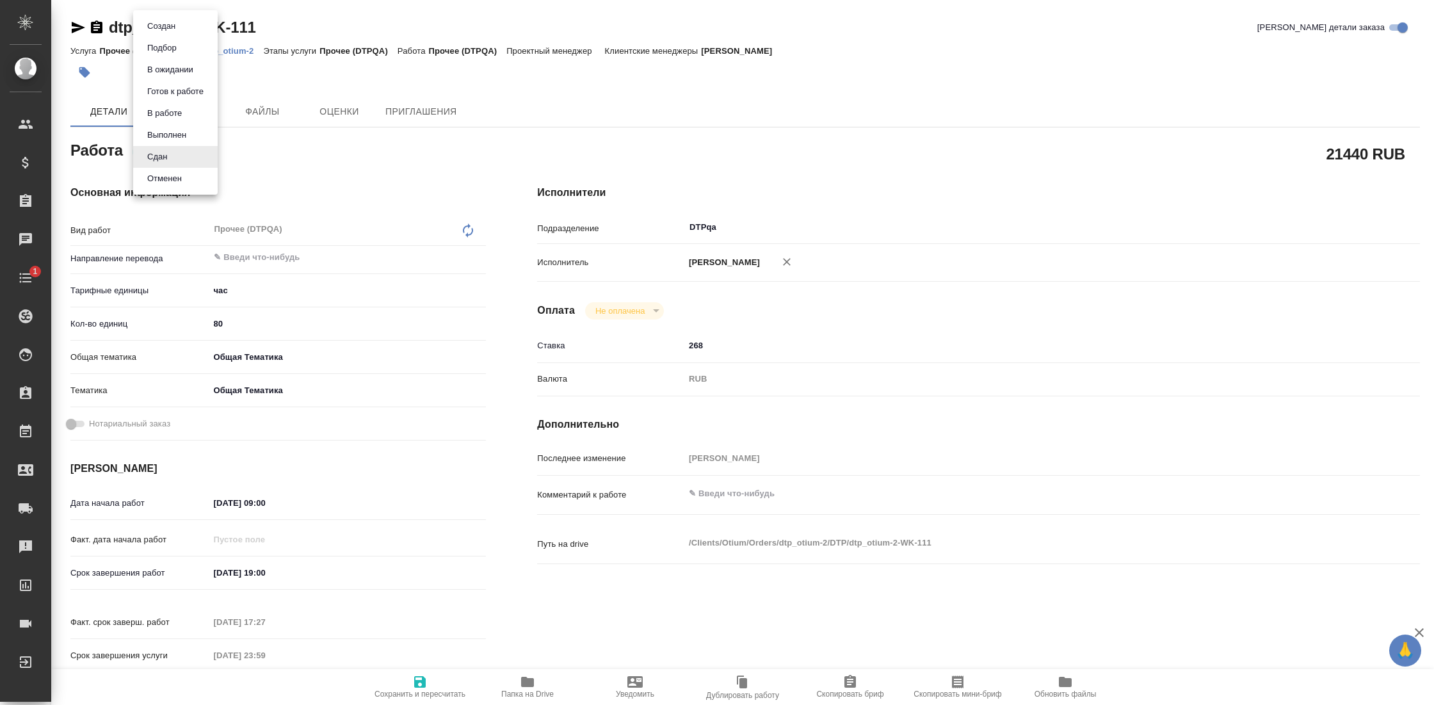
type textarea "x"
click at [333, 167] on div at bounding box center [717, 352] width 1434 height 705
type textarea "x"
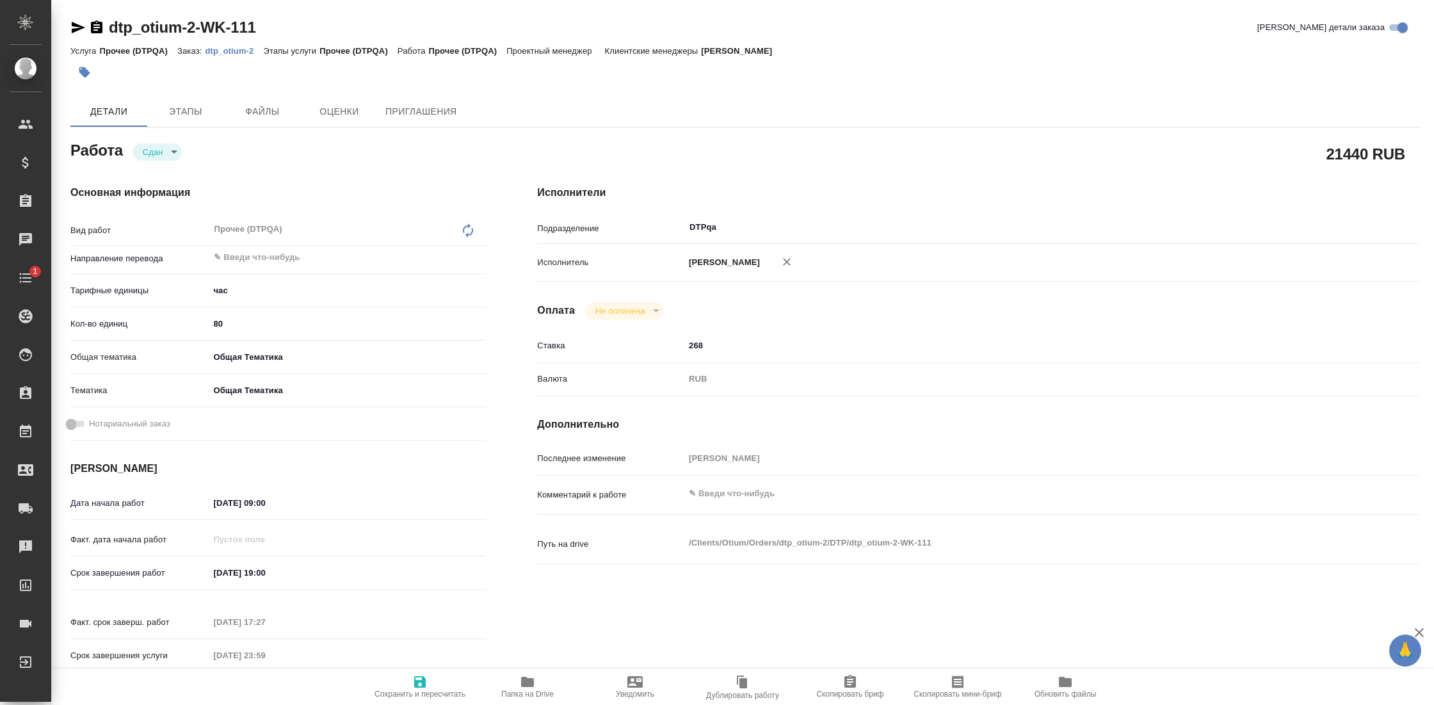
type textarea "x"
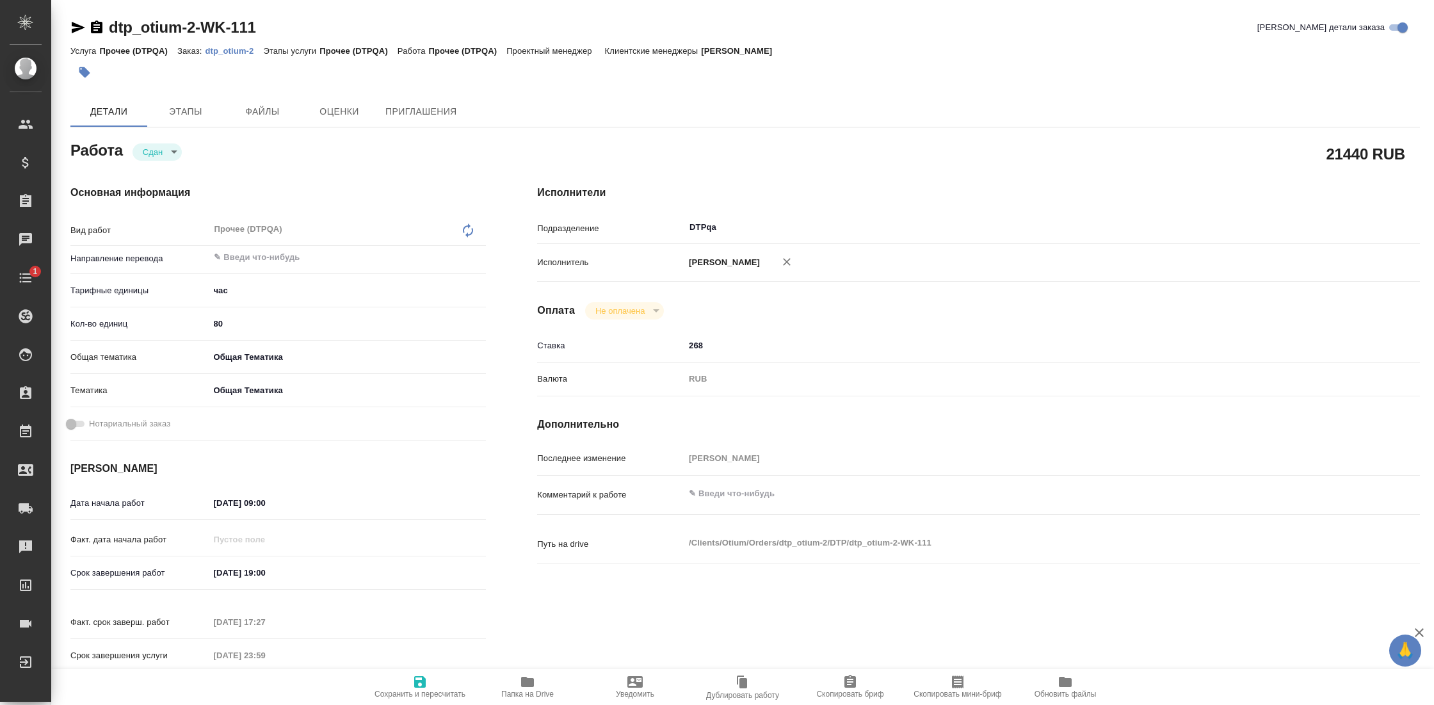
type textarea "x"
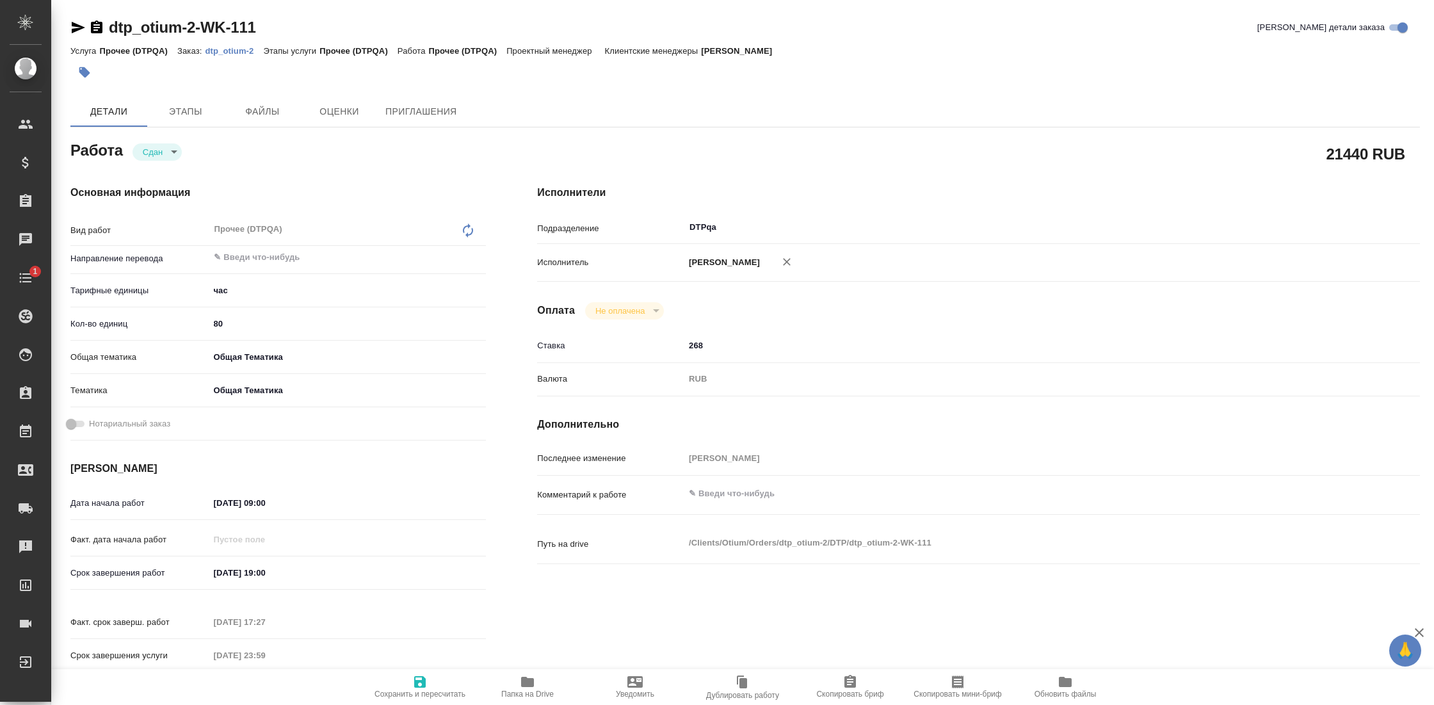
type textarea "x"
click at [242, 53] on p "dtp_otium-2" at bounding box center [234, 51] width 58 height 10
type textarea "x"
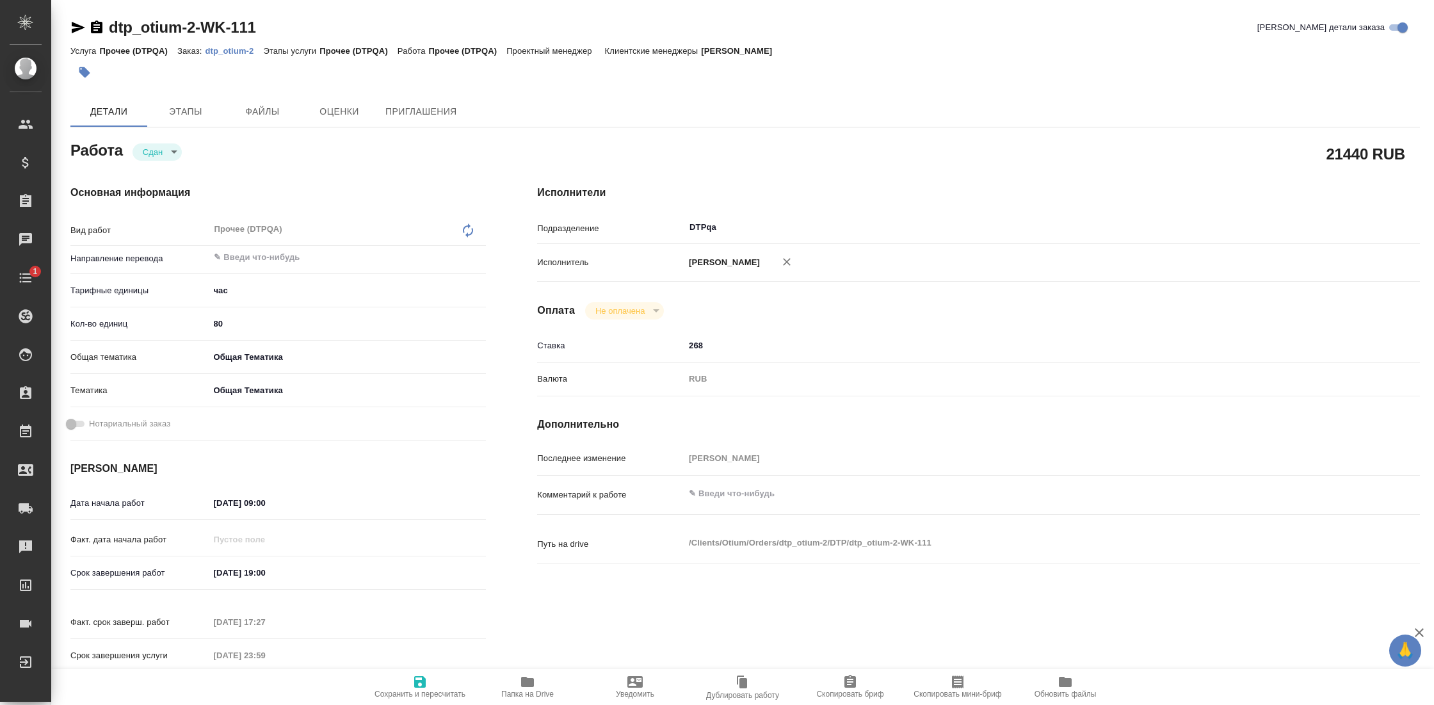
type textarea "x"
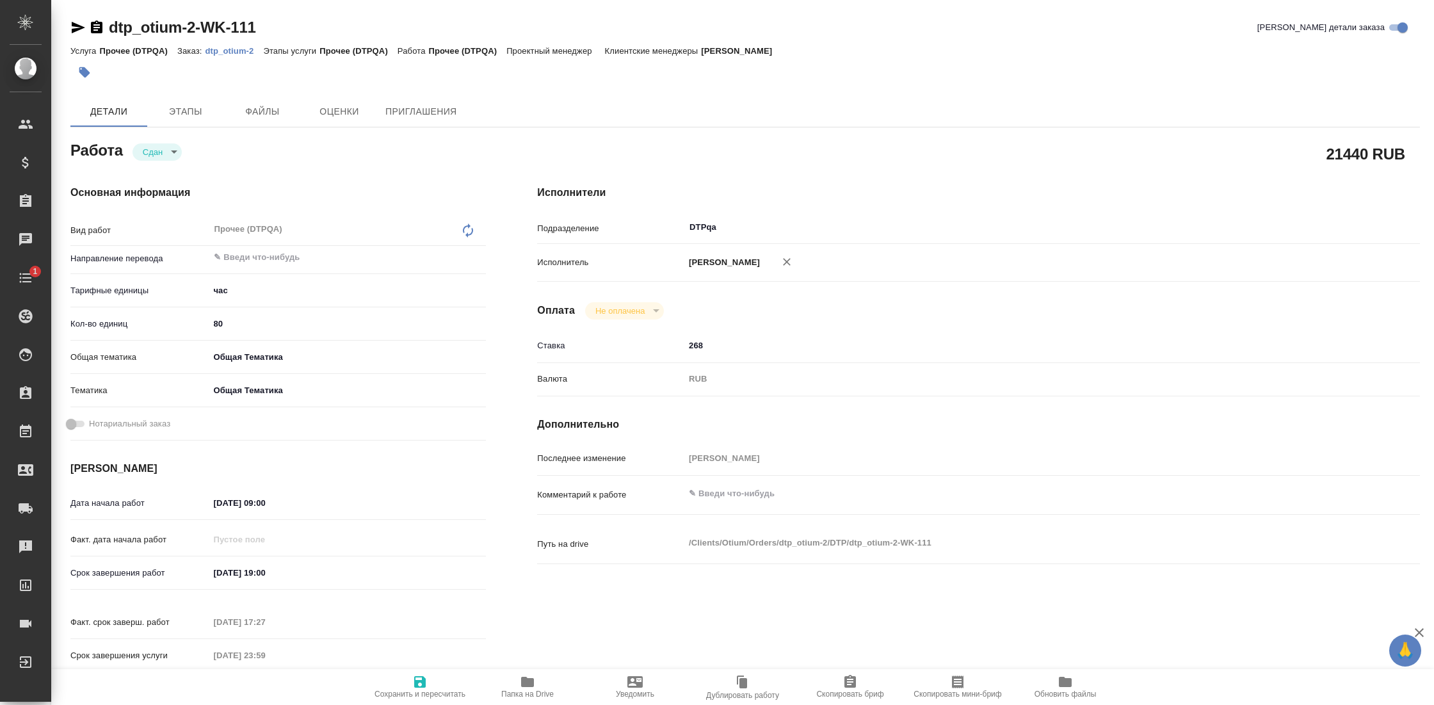
type textarea "x"
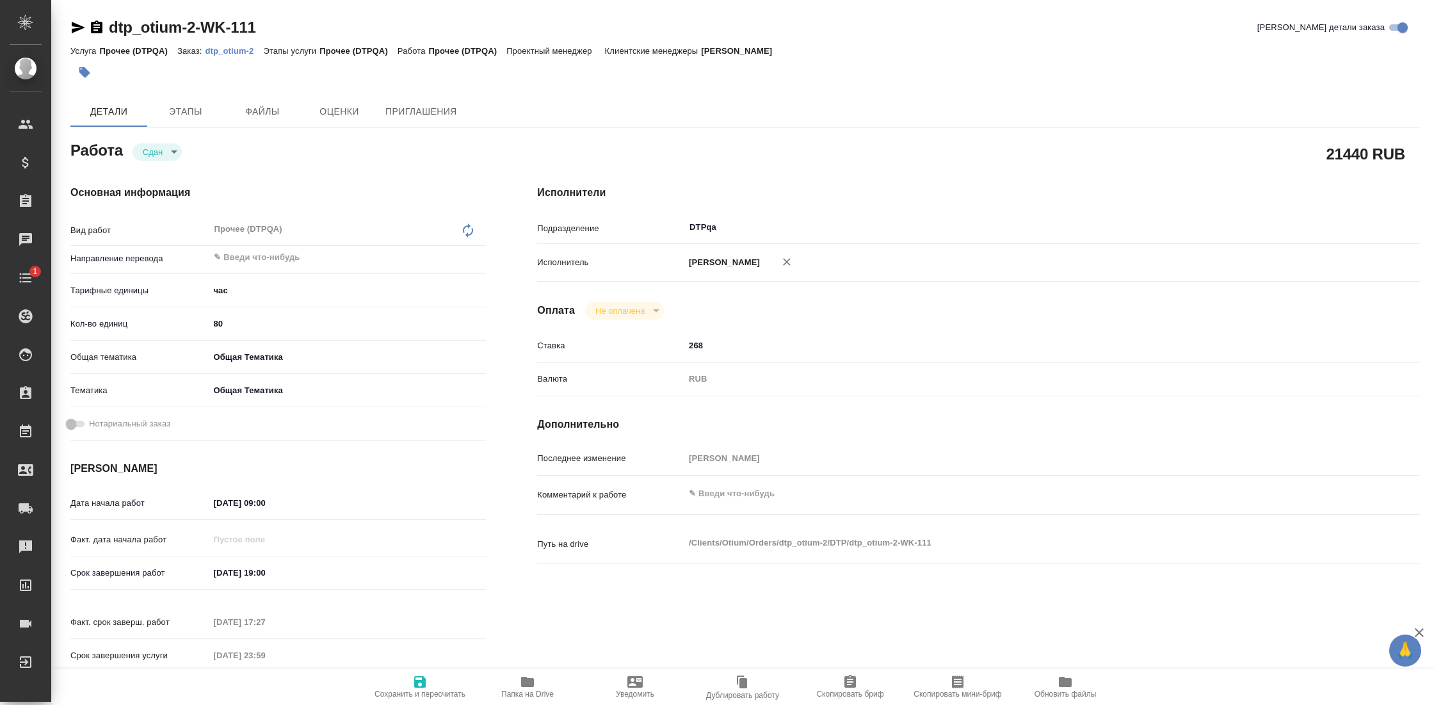
type textarea "x"
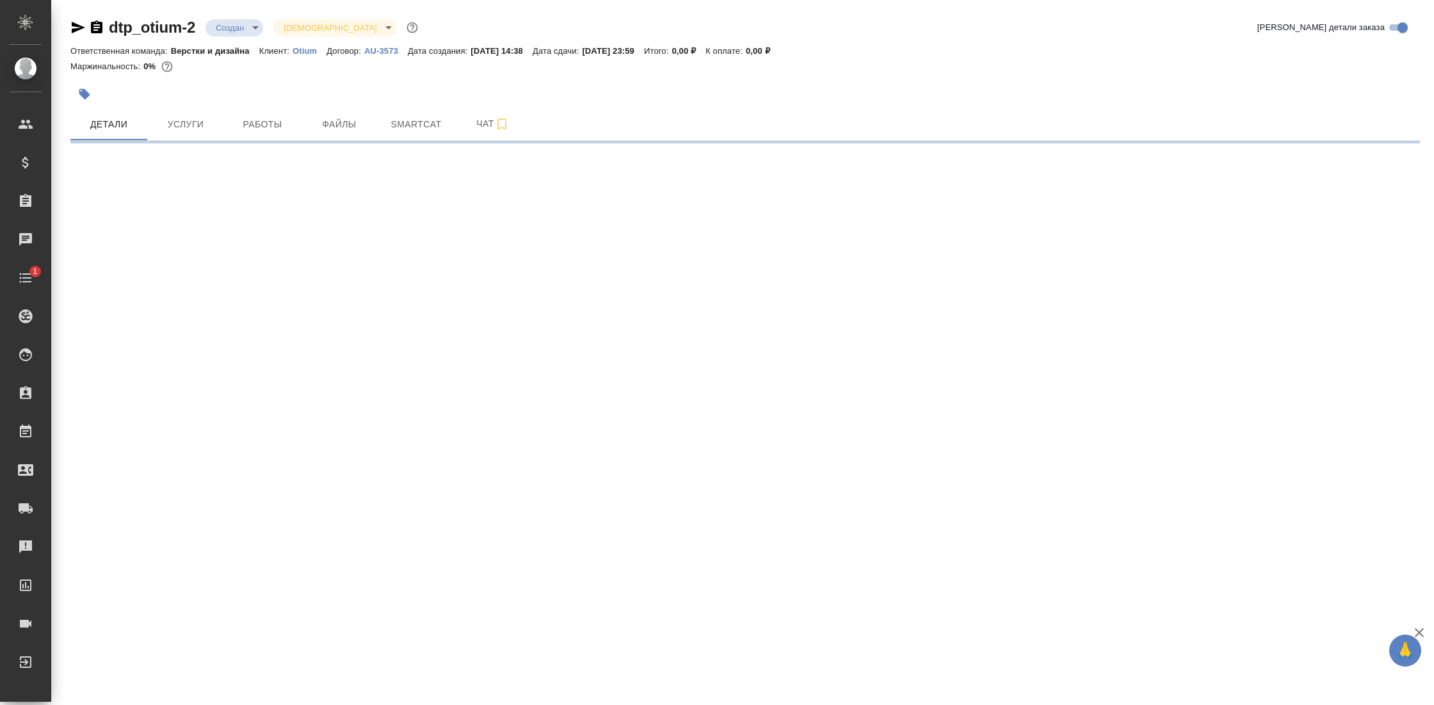
select select "RU"
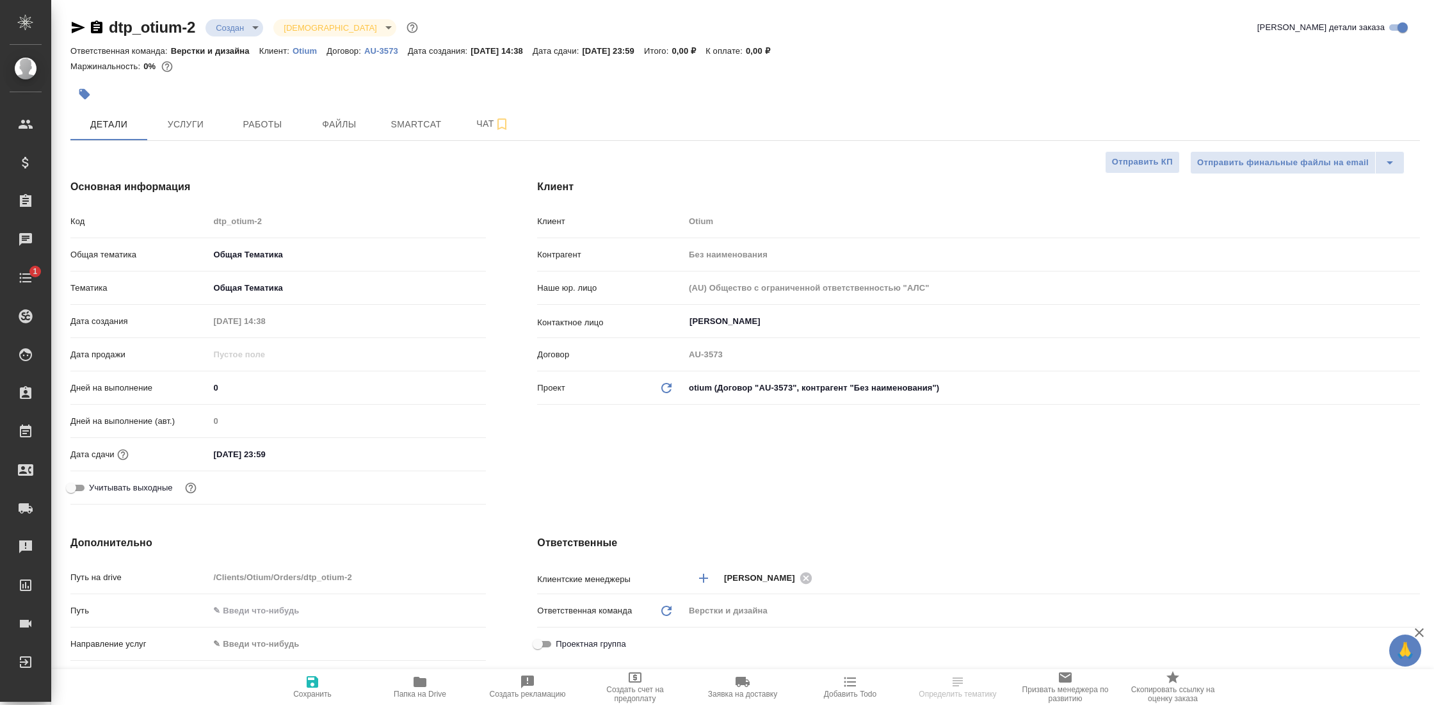
type textarea "x"
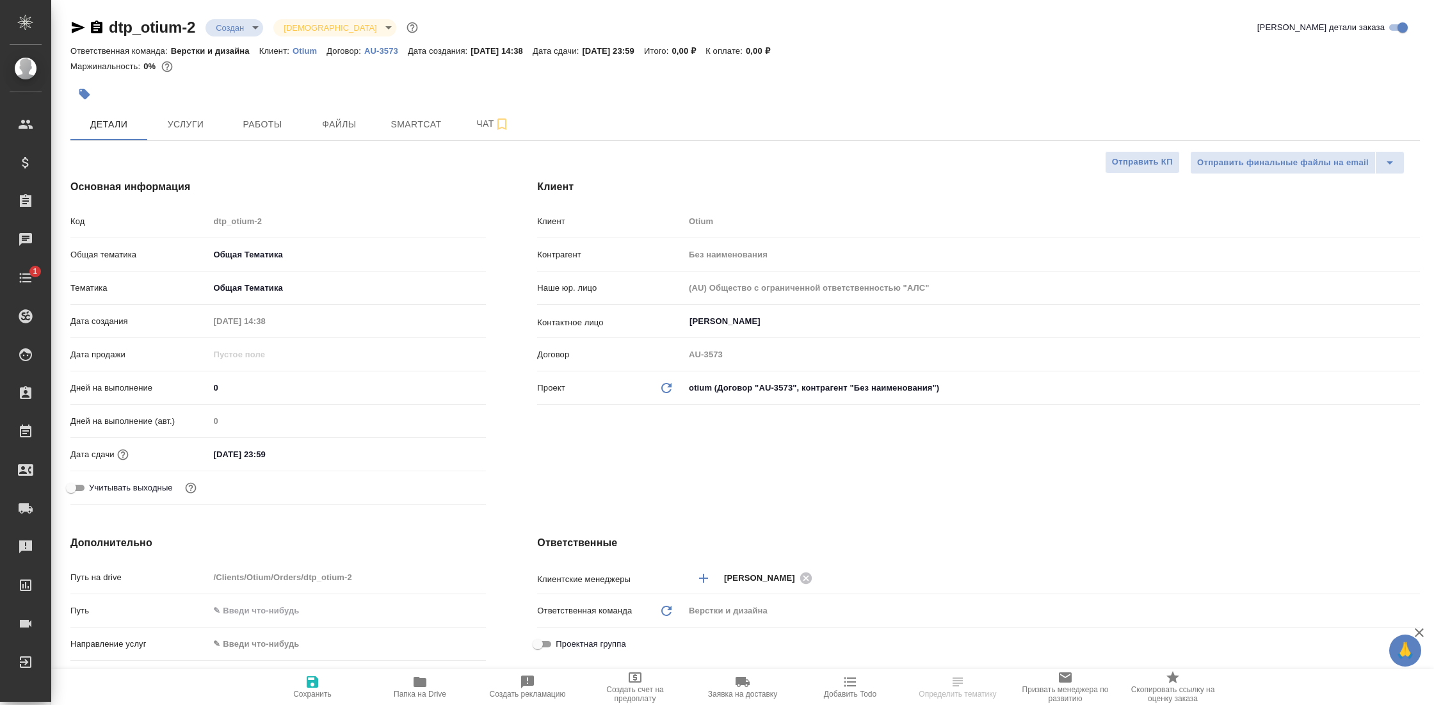
type textarea "x"
click at [268, 123] on span "Работы" at bounding box center [262, 124] width 61 height 16
